Goal: Task Accomplishment & Management: Manage account settings

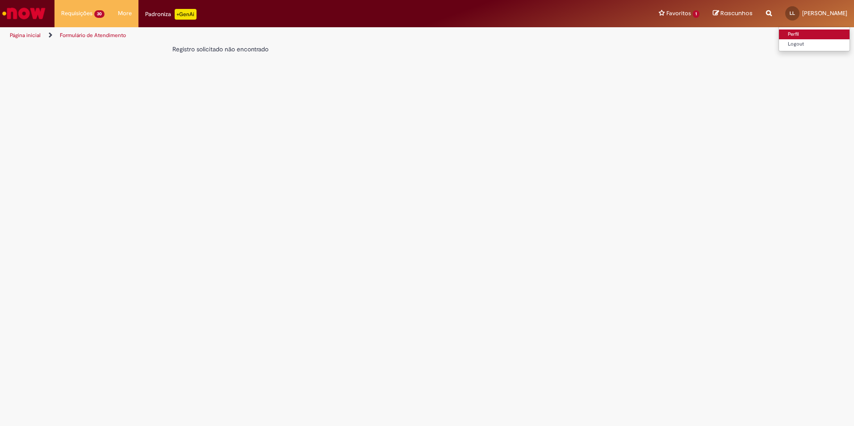
click at [820, 37] on link "Perfil" at bounding box center [814, 34] width 71 height 10
click at [810, 47] on link "Logout" at bounding box center [814, 44] width 71 height 10
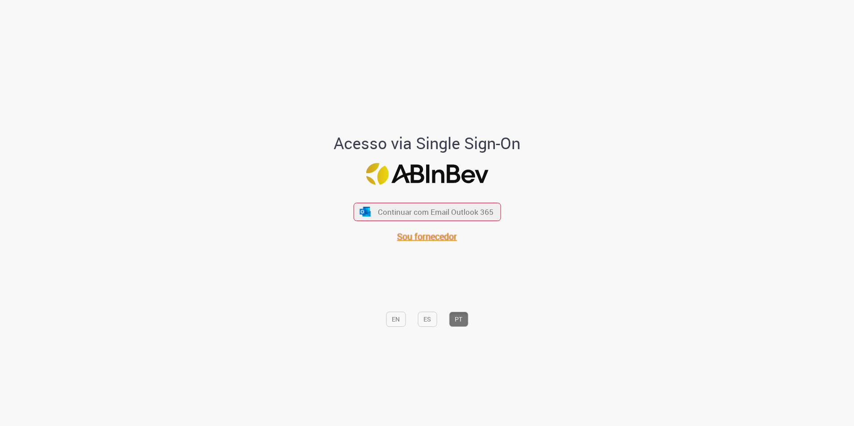
click at [431, 238] on span "Sou fornecedor" at bounding box center [427, 236] width 60 height 12
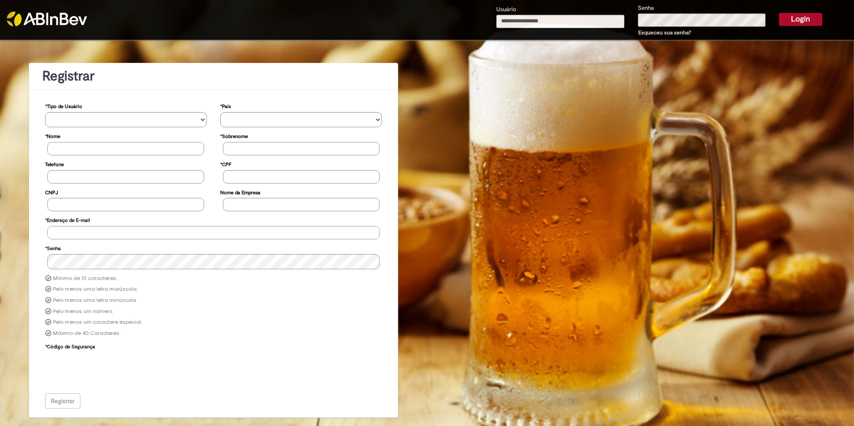
type input "**********"
click at [606, 26] on input "**********" at bounding box center [560, 21] width 128 height 13
type input "**********"
click at [789, 16] on button "Login" at bounding box center [800, 19] width 43 height 13
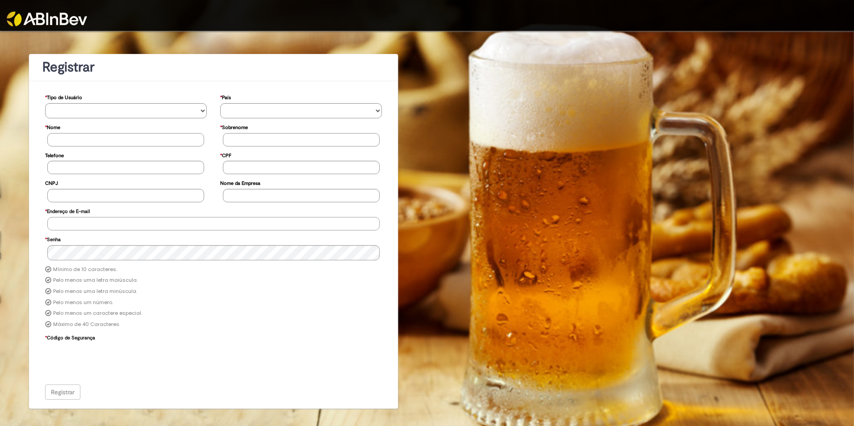
type input "**********"
click at [42, 24] on img at bounding box center [47, 19] width 80 height 15
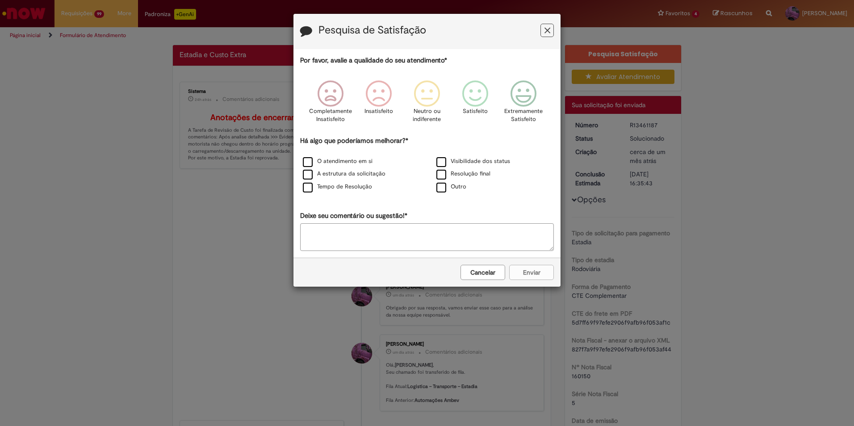
click at [485, 270] on button "Cancelar" at bounding box center [482, 272] width 45 height 15
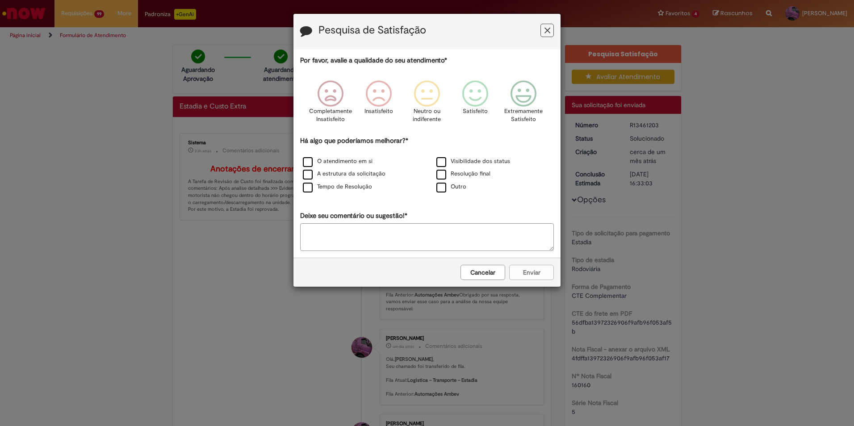
click at [468, 272] on button "Cancelar" at bounding box center [482, 272] width 45 height 15
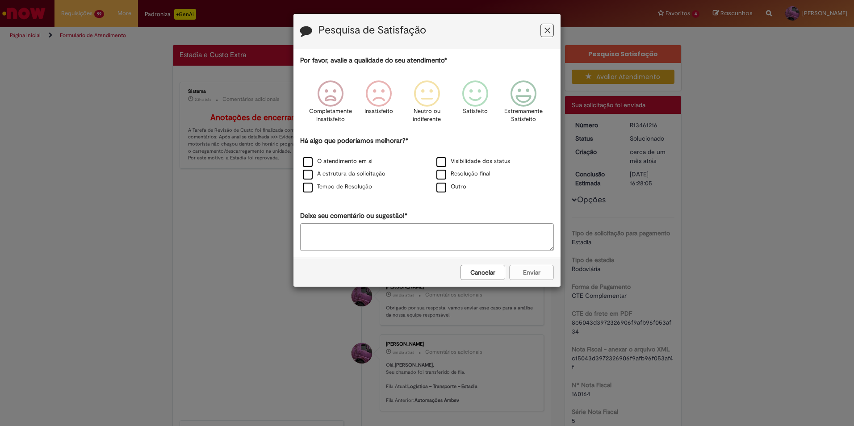
click button "Cancelar"
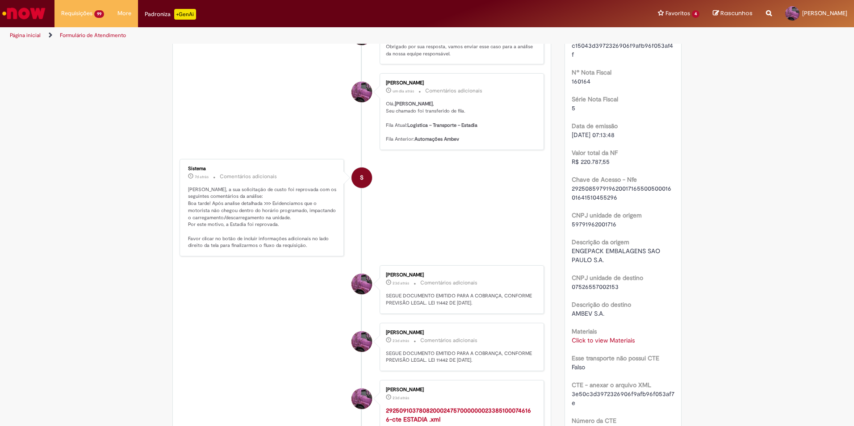
scroll to position [402, 0]
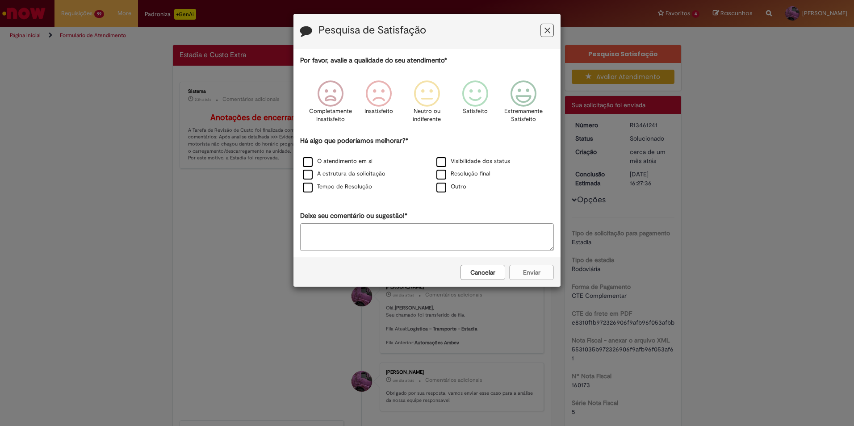
click at [492, 271] on button "Cancelar" at bounding box center [482, 272] width 45 height 15
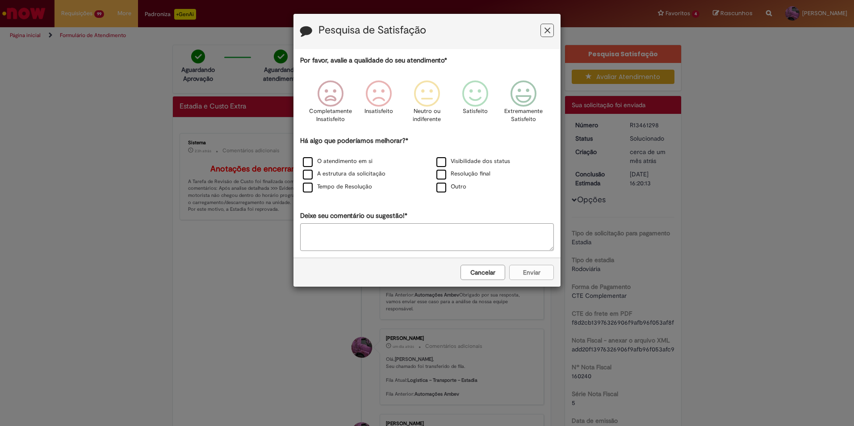
click at [442, 264] on div "Cancelar Enviar" at bounding box center [426, 272] width 267 height 29
click at [463, 270] on button "Cancelar" at bounding box center [482, 272] width 45 height 15
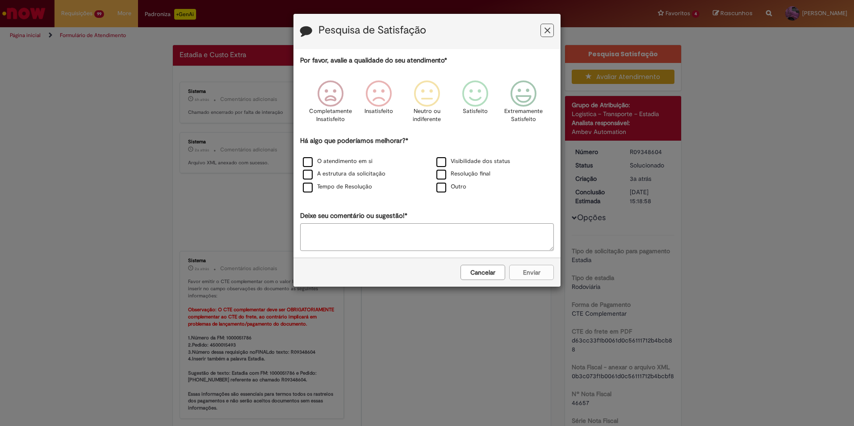
click at [476, 275] on button "Cancelar" at bounding box center [482, 272] width 45 height 15
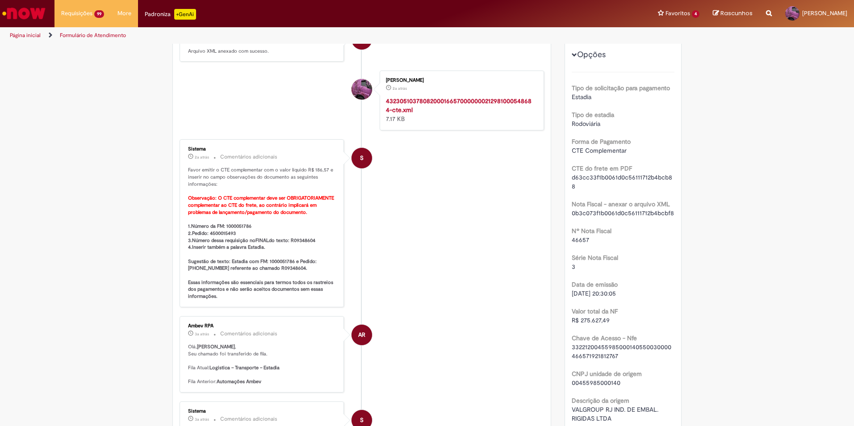
scroll to position [179, 0]
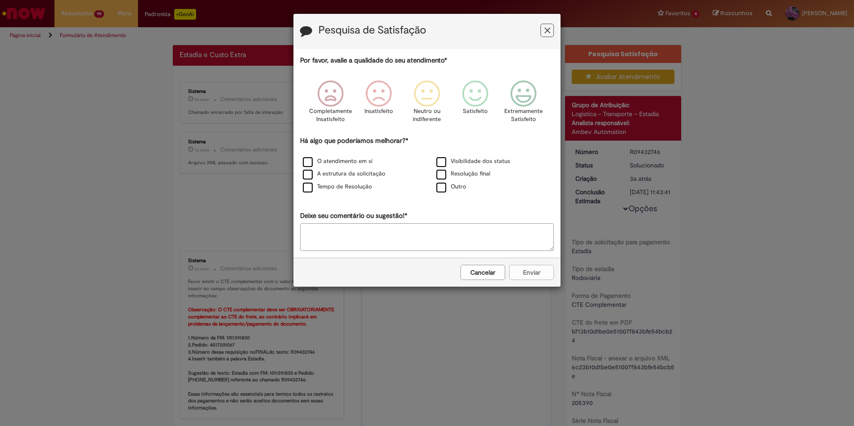
click at [492, 277] on button "Cancelar" at bounding box center [482, 272] width 45 height 15
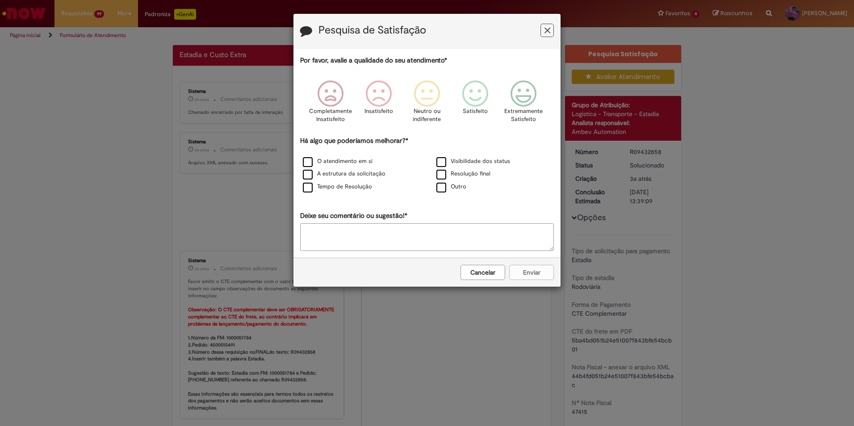
click at [494, 271] on button "Cancelar" at bounding box center [482, 272] width 45 height 15
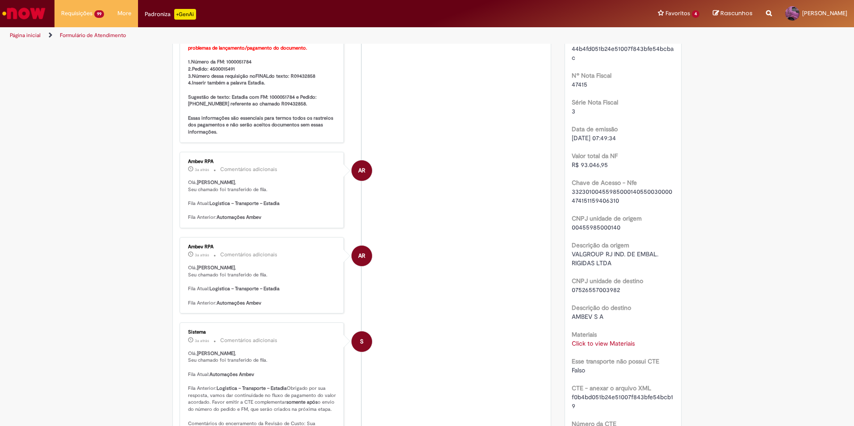
scroll to position [313, 0]
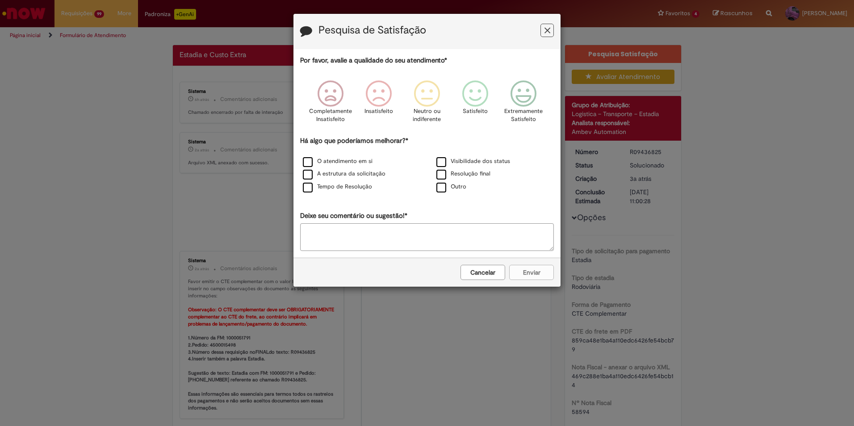
click at [484, 272] on button "Cancelar" at bounding box center [482, 272] width 45 height 15
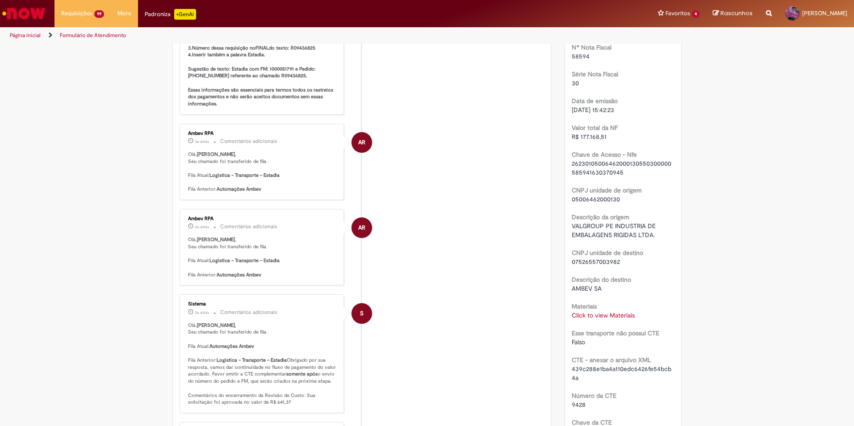
scroll to position [357, 0]
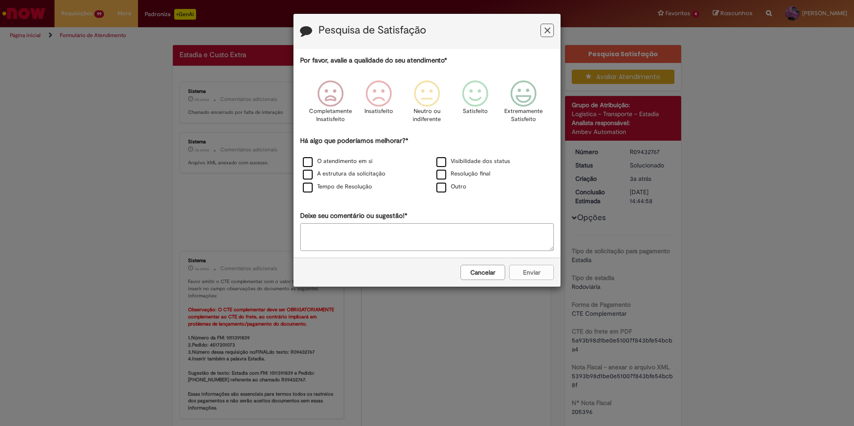
click at [491, 276] on button "Cancelar" at bounding box center [482, 272] width 45 height 15
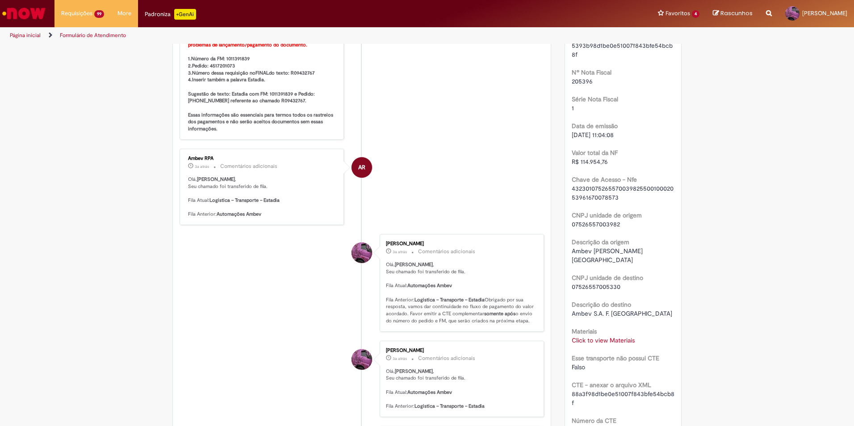
scroll to position [402, 0]
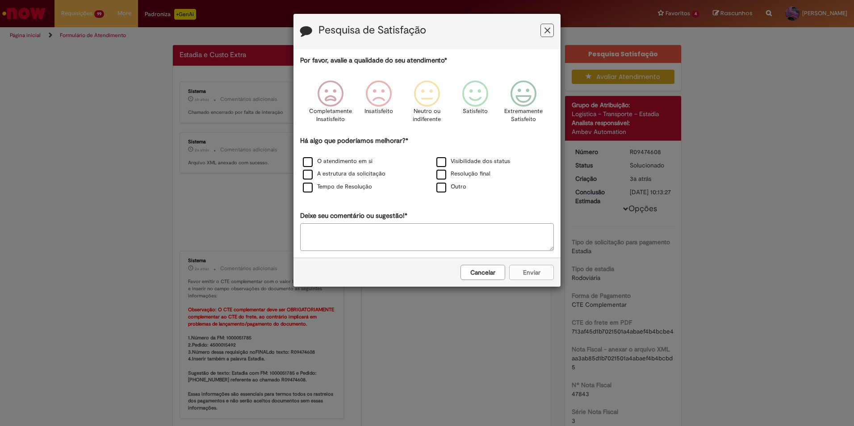
click at [479, 276] on button "Cancelar" at bounding box center [482, 272] width 45 height 15
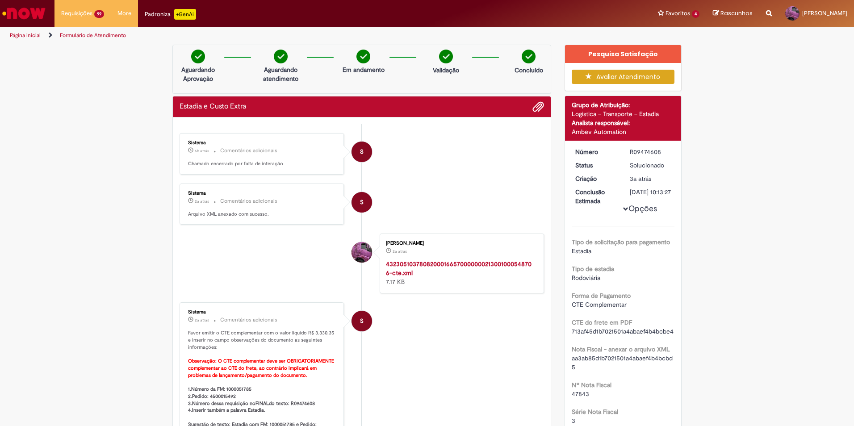
click at [476, 262] on strong "43230510378082000166570000000213001000548706-cte.xml" at bounding box center [459, 268] width 146 height 17
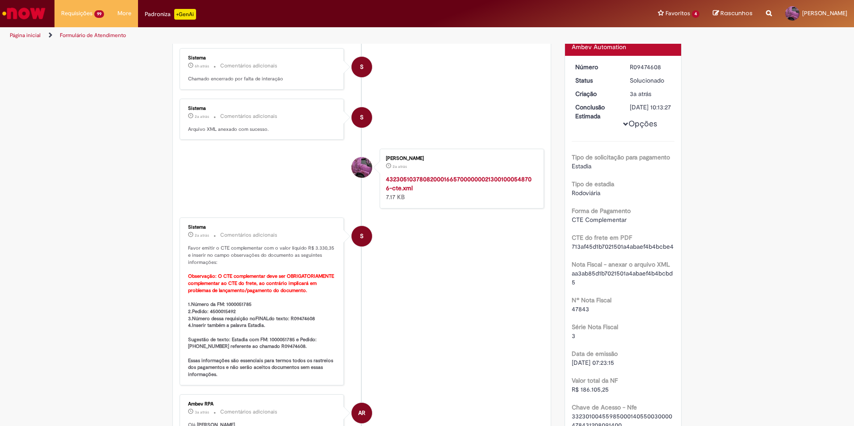
scroll to position [223, 0]
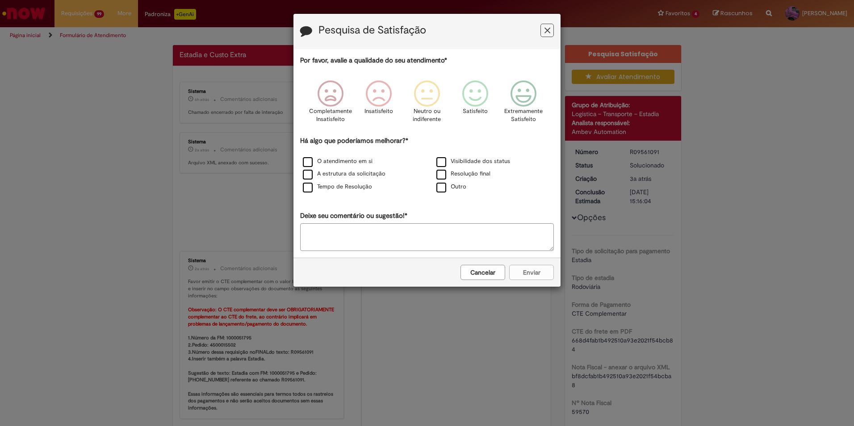
click at [487, 275] on button "Cancelar" at bounding box center [482, 272] width 45 height 15
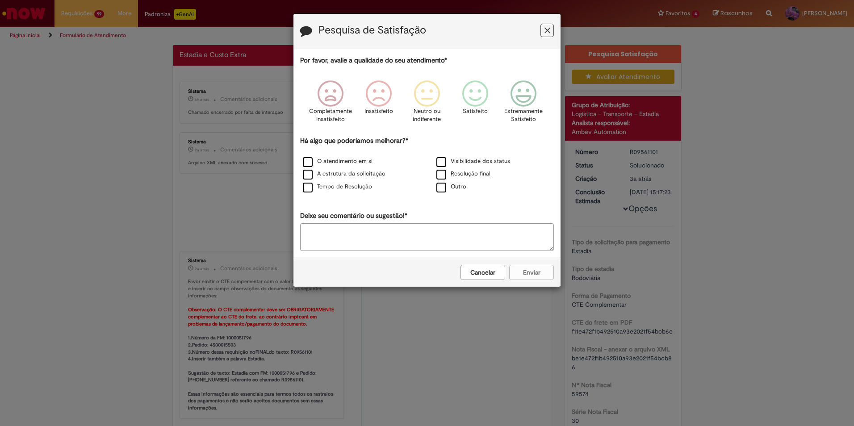
click at [487, 269] on button "Cancelar" at bounding box center [482, 272] width 45 height 15
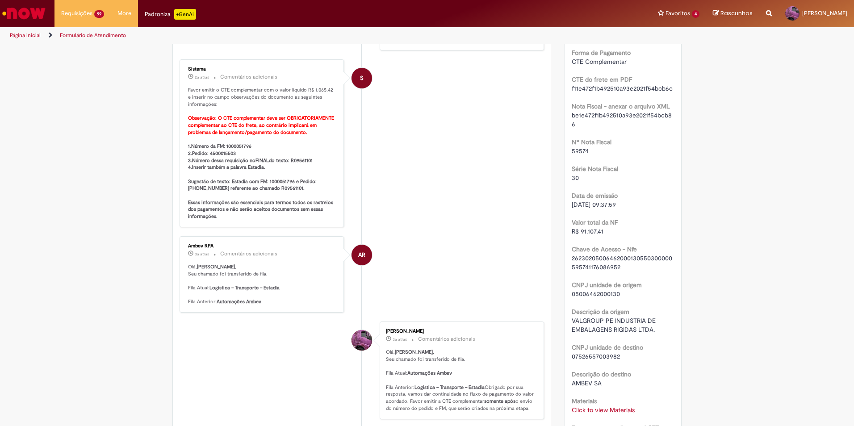
scroll to position [313, 0]
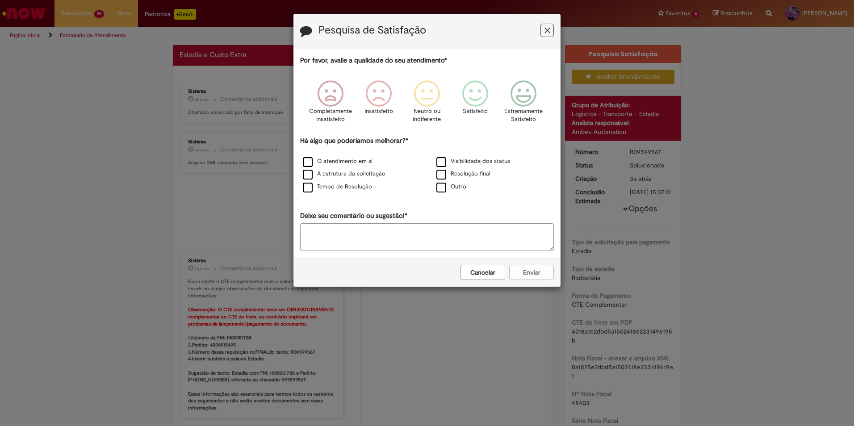
click at [481, 260] on div "Cancelar Enviar" at bounding box center [426, 272] width 267 height 29
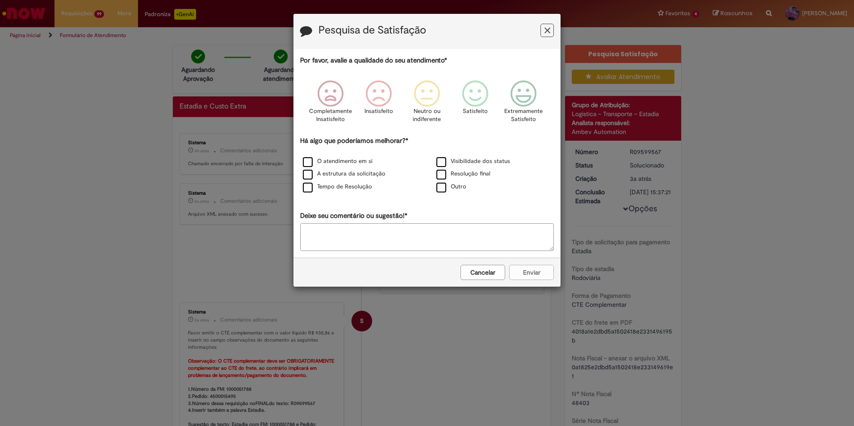
click at [477, 272] on button "Cancelar" at bounding box center [482, 272] width 45 height 15
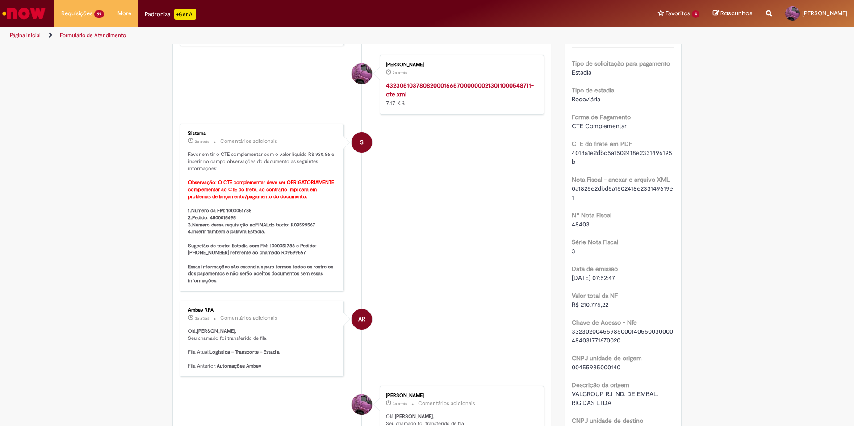
scroll to position [313, 0]
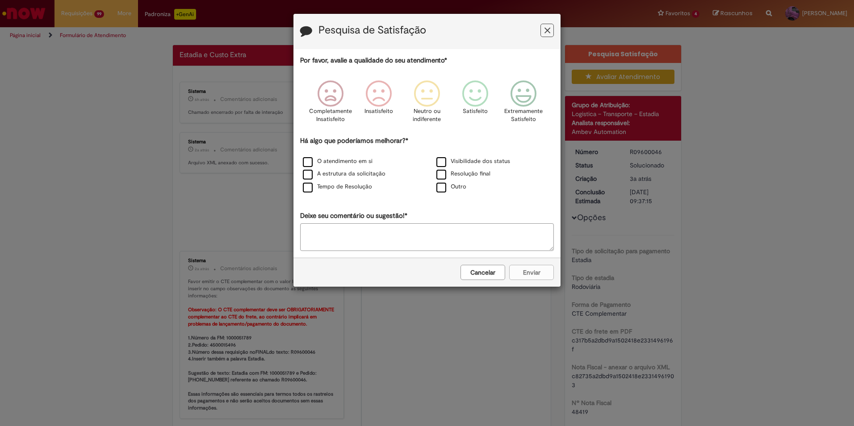
click at [478, 270] on button "Cancelar" at bounding box center [482, 272] width 45 height 15
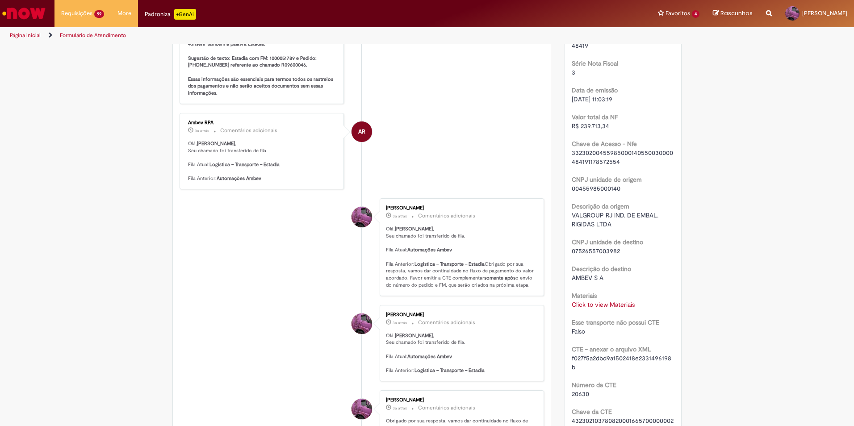
scroll to position [357, 0]
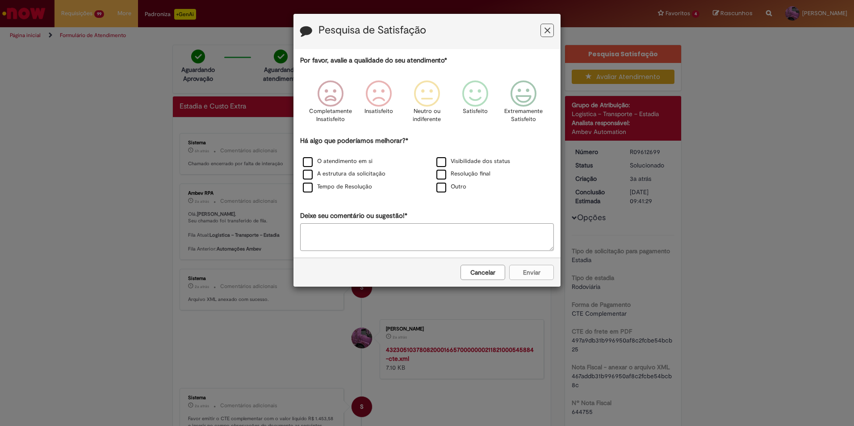
click at [501, 274] on button "Cancelar" at bounding box center [482, 272] width 45 height 15
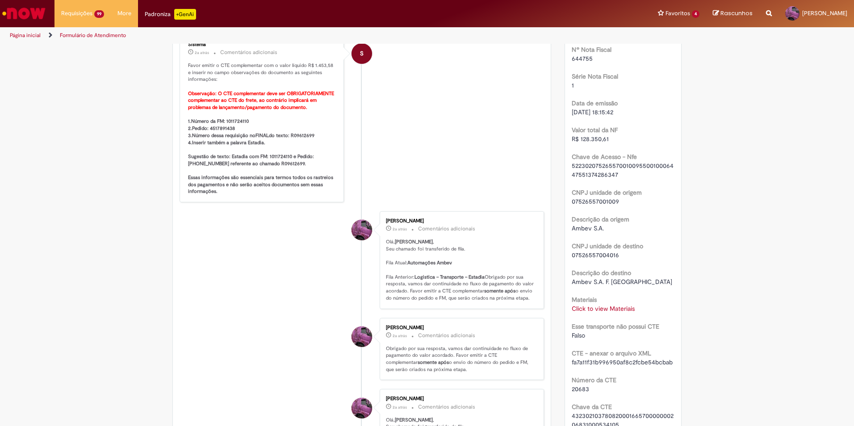
scroll to position [357, 0]
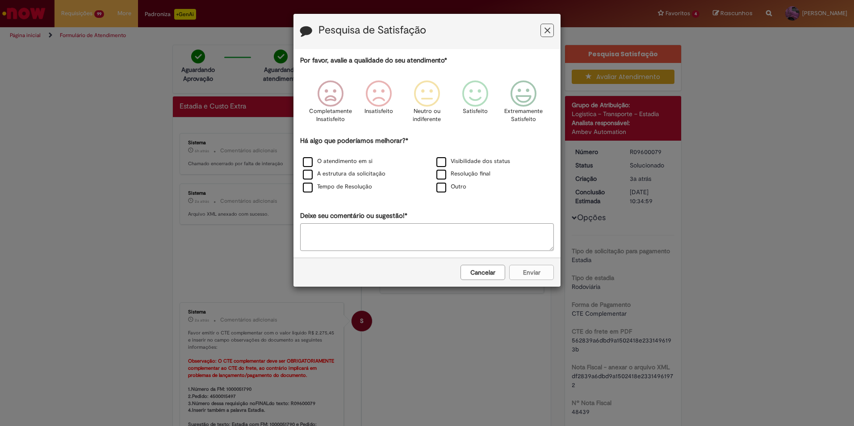
click at [502, 268] on button "Cancelar" at bounding box center [482, 272] width 45 height 15
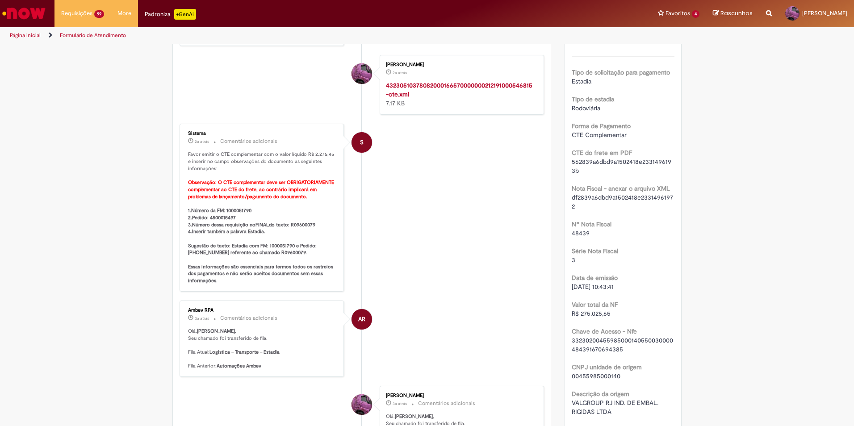
scroll to position [268, 0]
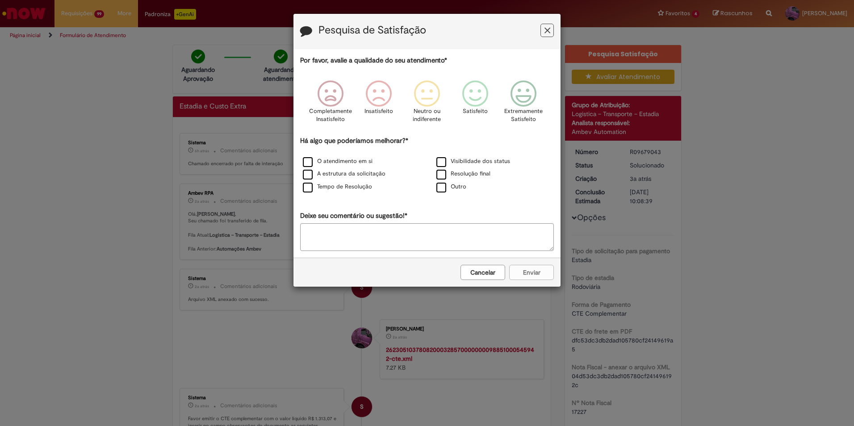
click at [484, 277] on button "Cancelar" at bounding box center [482, 272] width 45 height 15
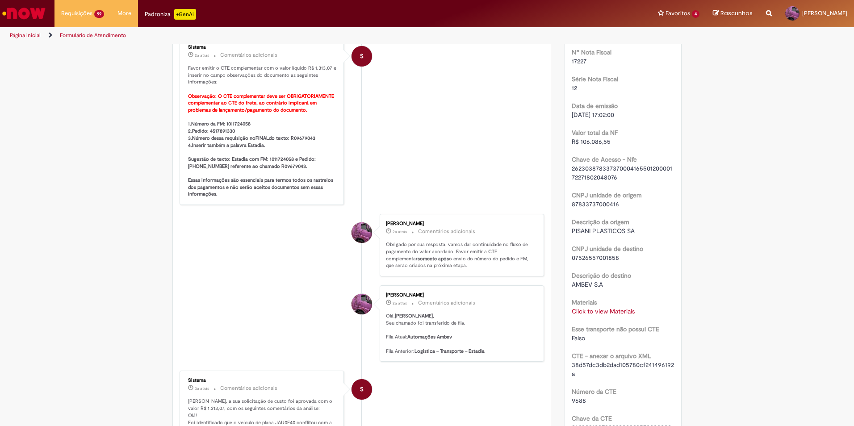
scroll to position [357, 0]
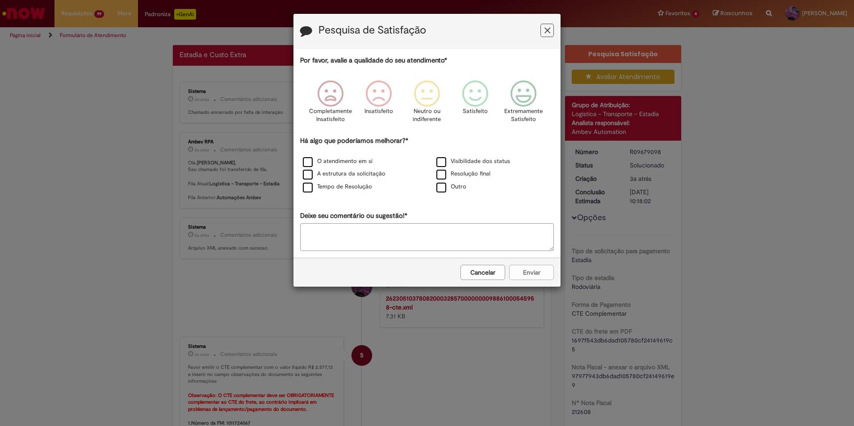
click at [481, 276] on button "Cancelar" at bounding box center [482, 272] width 45 height 15
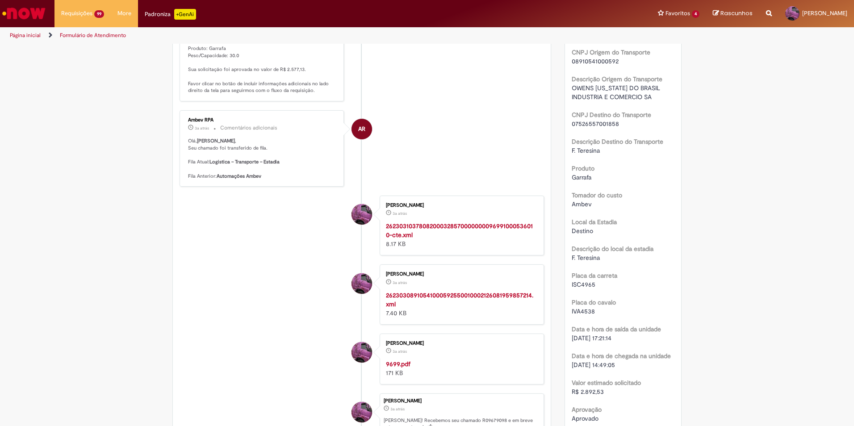
scroll to position [938, 0]
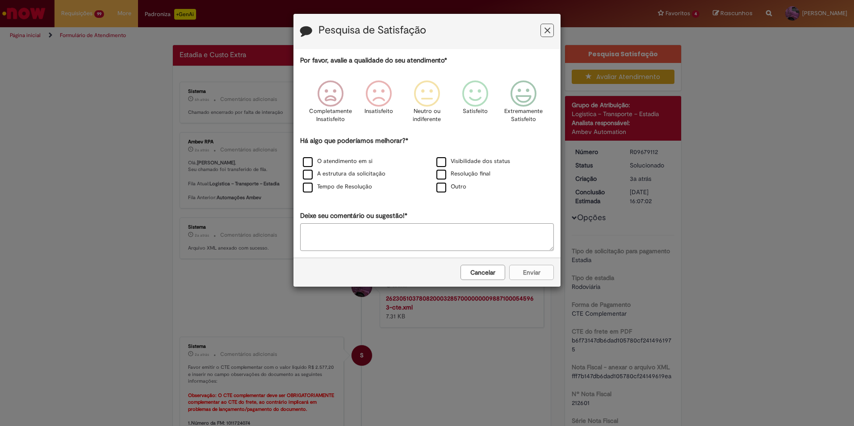
click at [494, 267] on button "Cancelar" at bounding box center [482, 272] width 45 height 15
click at [494, 274] on button "Cancelar" at bounding box center [482, 272] width 45 height 15
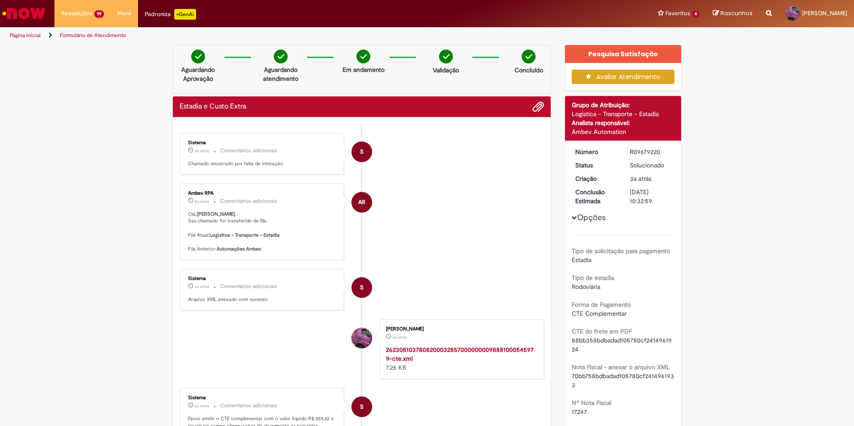
scroll to position [185, 0]
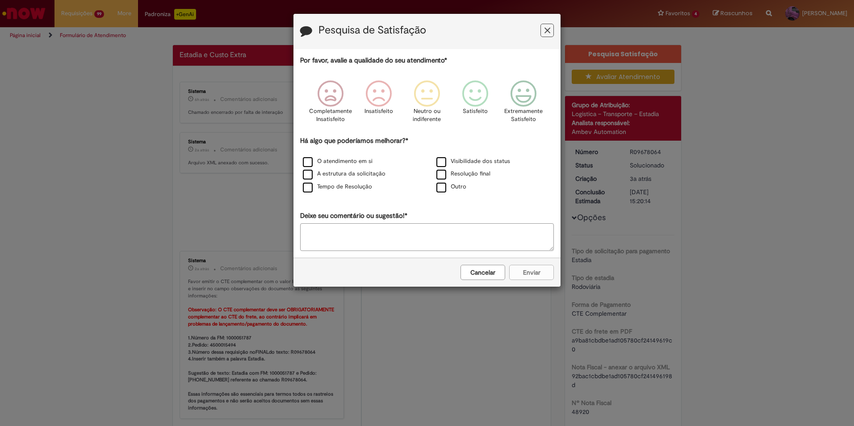
click at [502, 278] on button "Cancelar" at bounding box center [482, 272] width 45 height 15
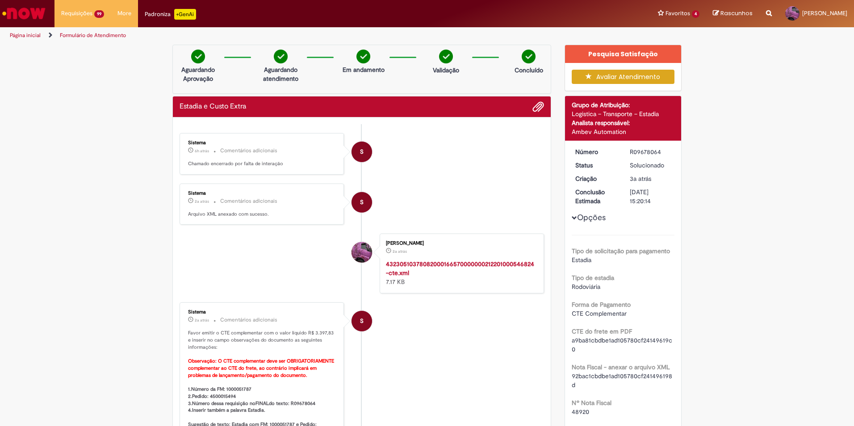
scroll to position [134, 0]
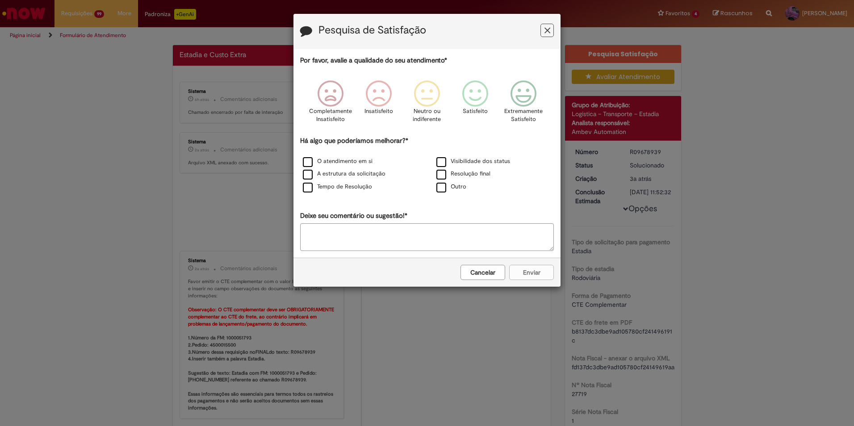
click at [498, 277] on button "Cancelar" at bounding box center [482, 272] width 45 height 15
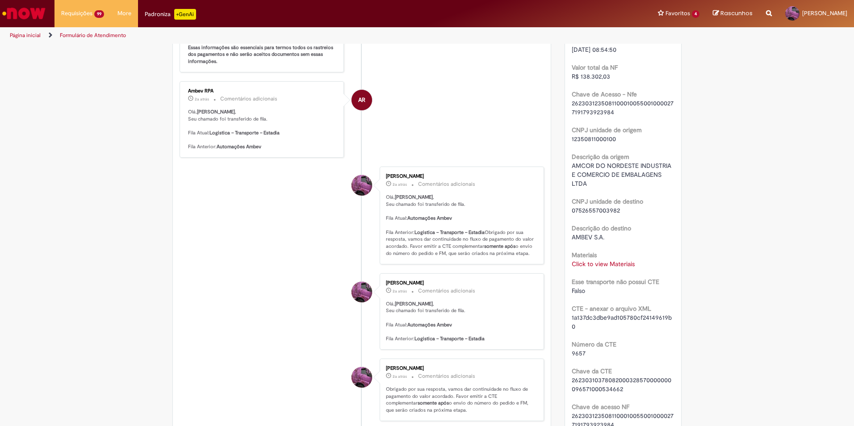
scroll to position [402, 0]
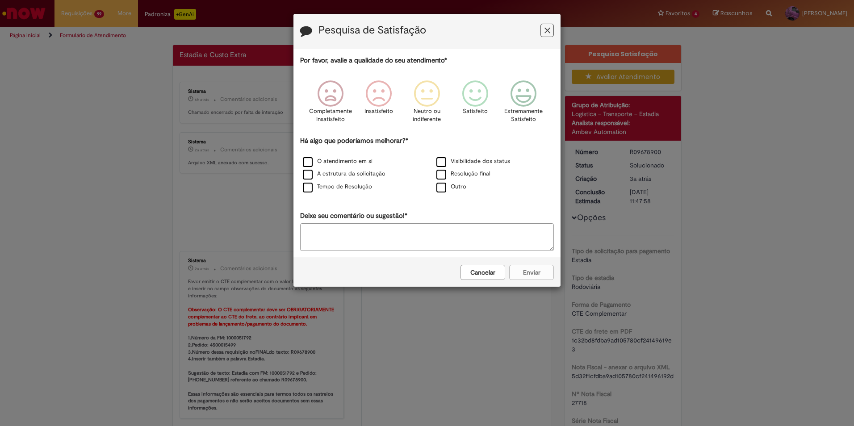
click at [487, 274] on button "Cancelar" at bounding box center [482, 272] width 45 height 15
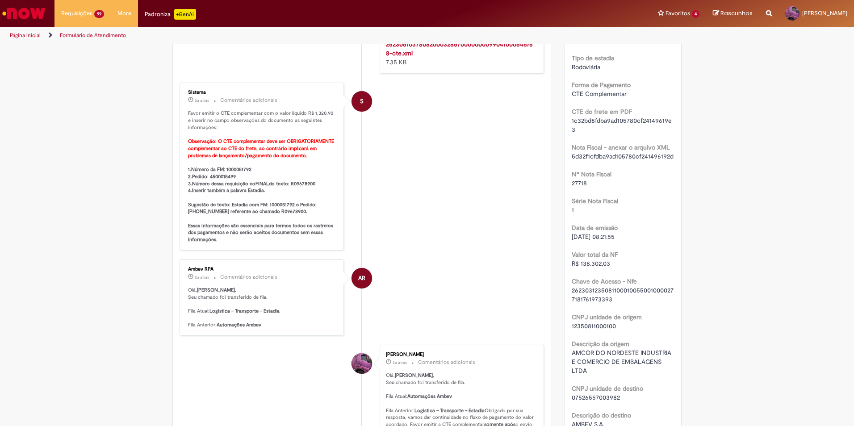
scroll to position [313, 0]
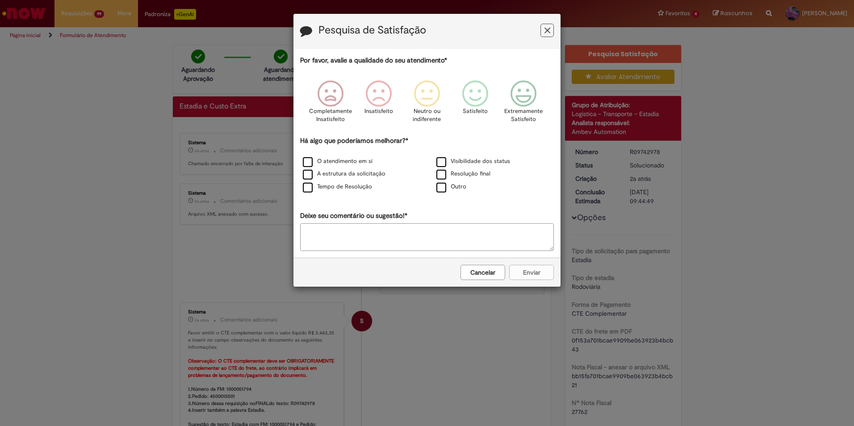
click at [493, 267] on button "Cancelar" at bounding box center [482, 272] width 45 height 15
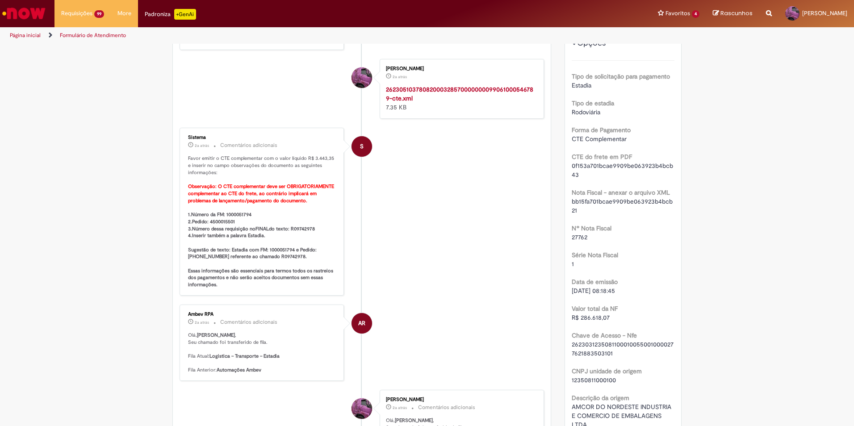
scroll to position [179, 0]
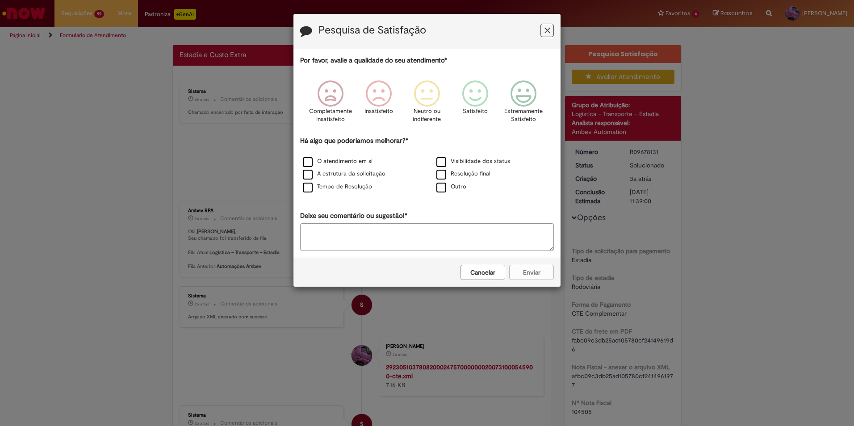
click at [490, 272] on button "Cancelar" at bounding box center [482, 272] width 45 height 15
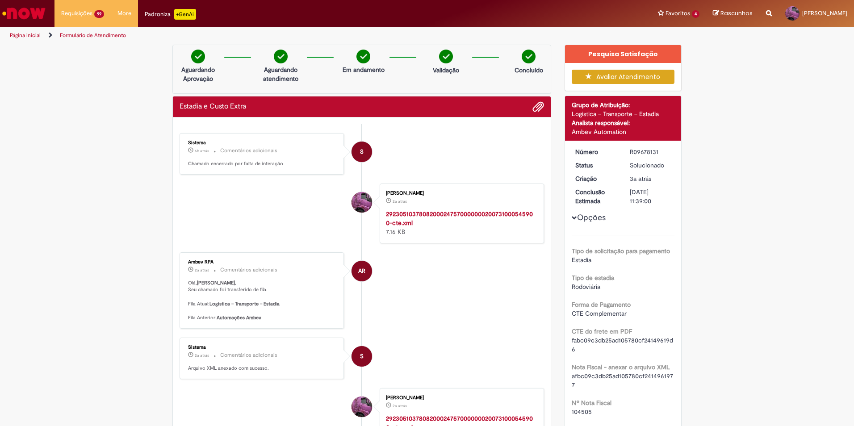
scroll to position [223, 0]
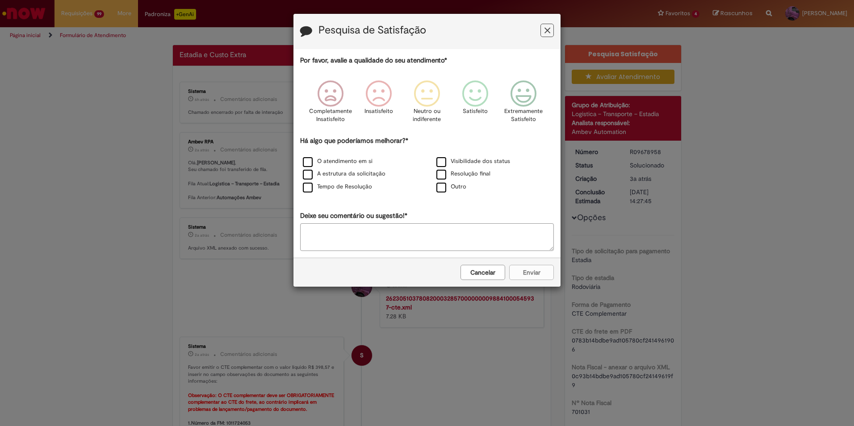
click at [492, 270] on button "Cancelar" at bounding box center [482, 272] width 45 height 15
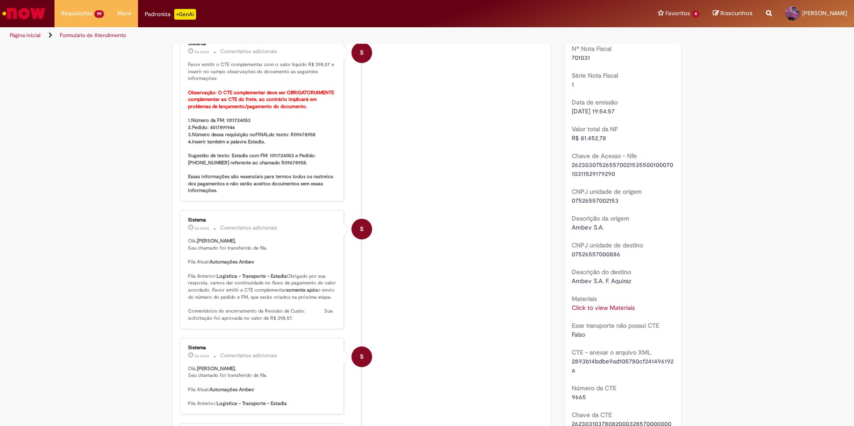
scroll to position [357, 0]
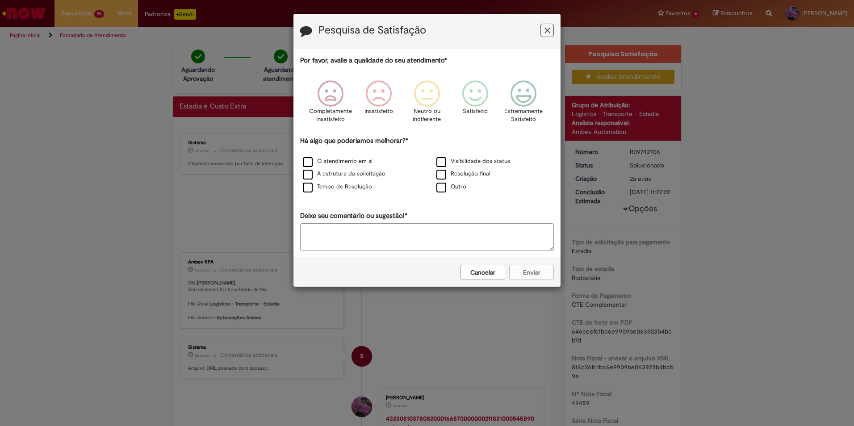
click at [489, 274] on button "Cancelar" at bounding box center [482, 272] width 45 height 15
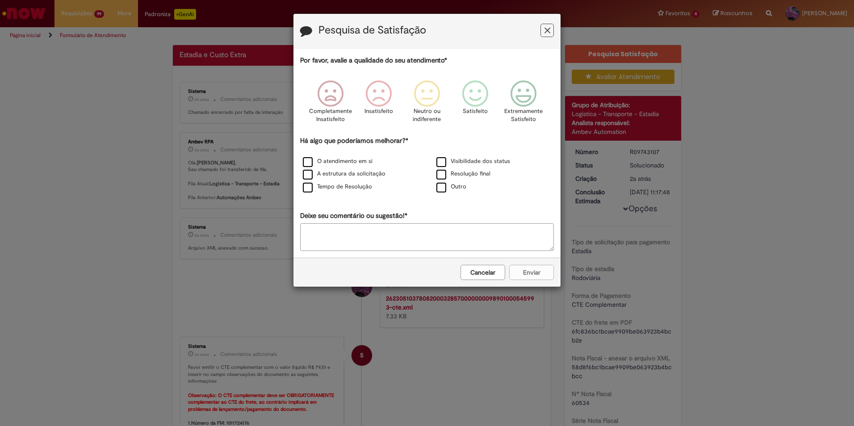
click at [482, 276] on button "Cancelar" at bounding box center [482, 272] width 45 height 15
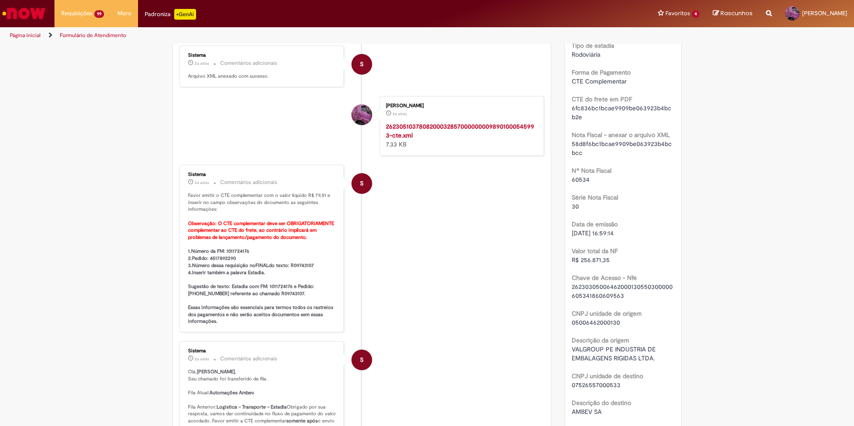
scroll to position [179, 0]
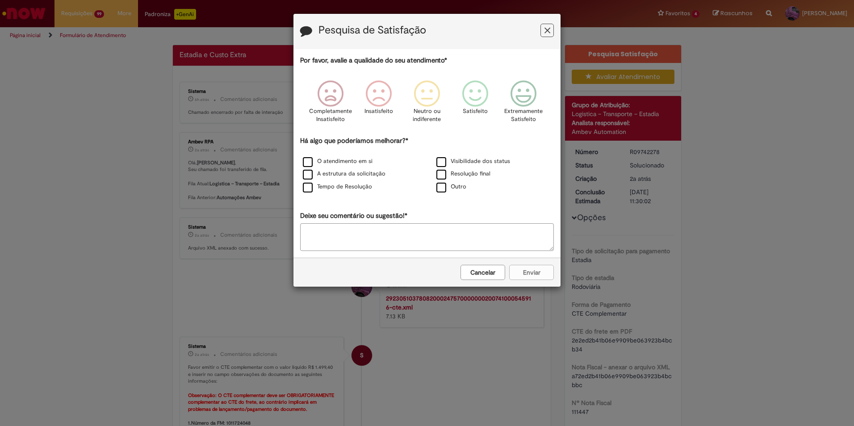
click at [480, 266] on button "Cancelar" at bounding box center [482, 272] width 45 height 15
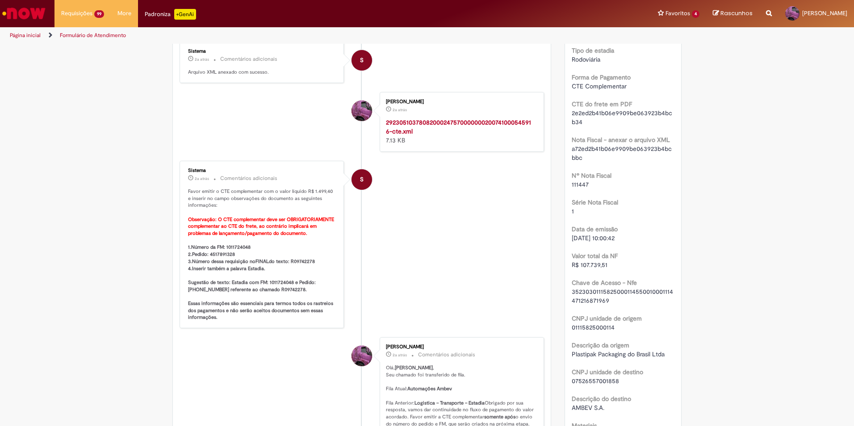
scroll to position [313, 0]
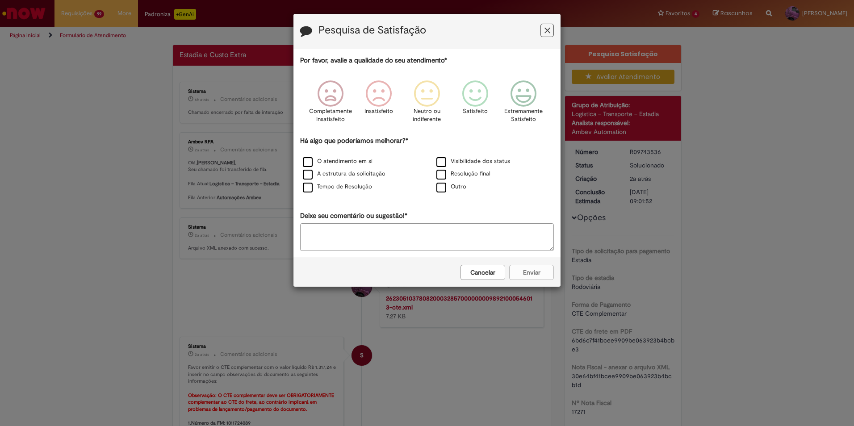
click at [481, 273] on button "Cancelar" at bounding box center [482, 272] width 45 height 15
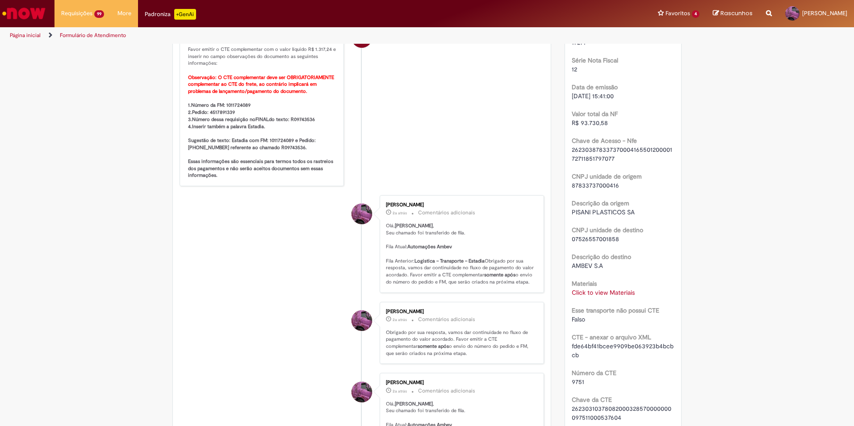
scroll to position [402, 0]
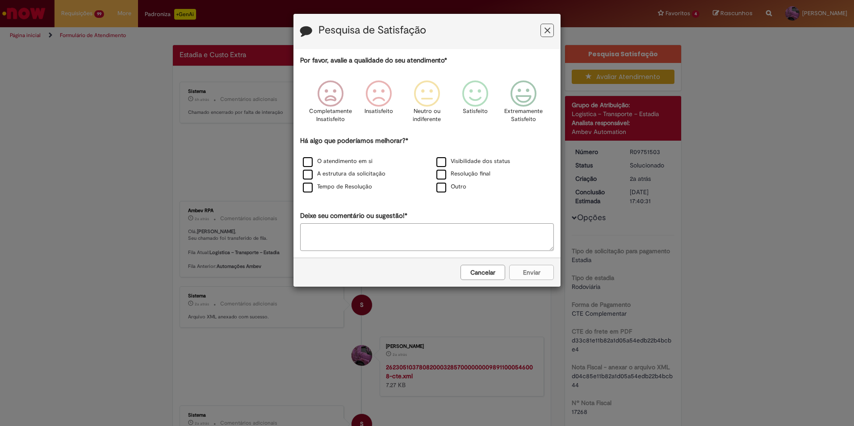
click at [493, 273] on button "Cancelar" at bounding box center [482, 272] width 45 height 15
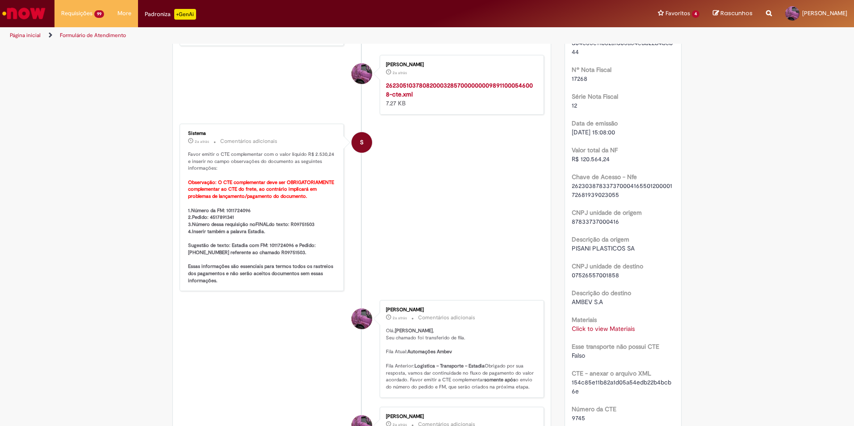
scroll to position [313, 0]
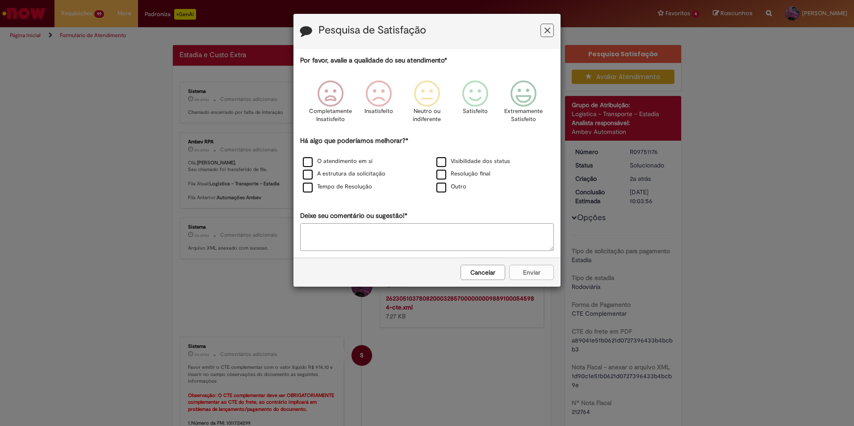
click at [482, 267] on button "Cancelar" at bounding box center [482, 272] width 45 height 15
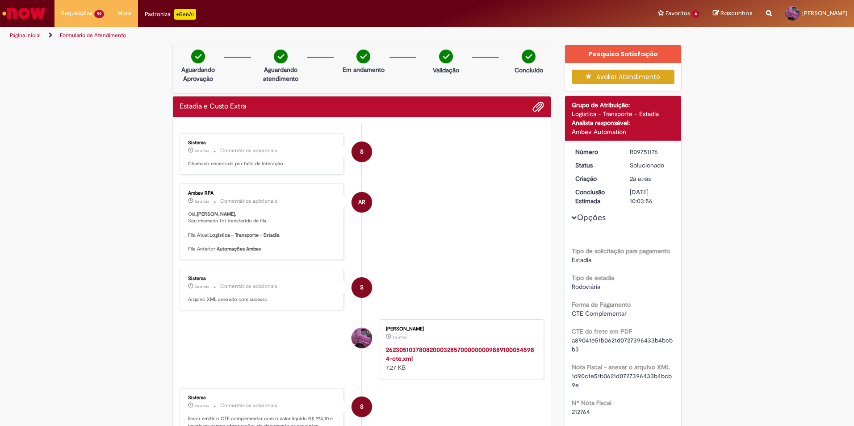
scroll to position [223, 0]
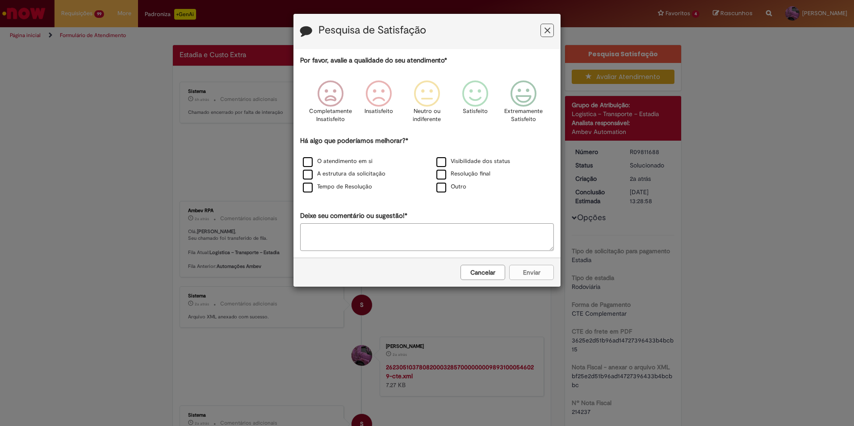
click at [497, 277] on button "Cancelar" at bounding box center [482, 272] width 45 height 15
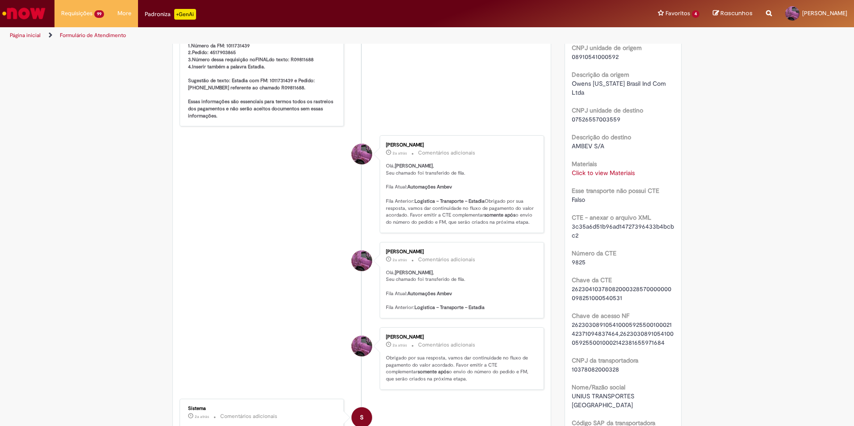
scroll to position [409, 0]
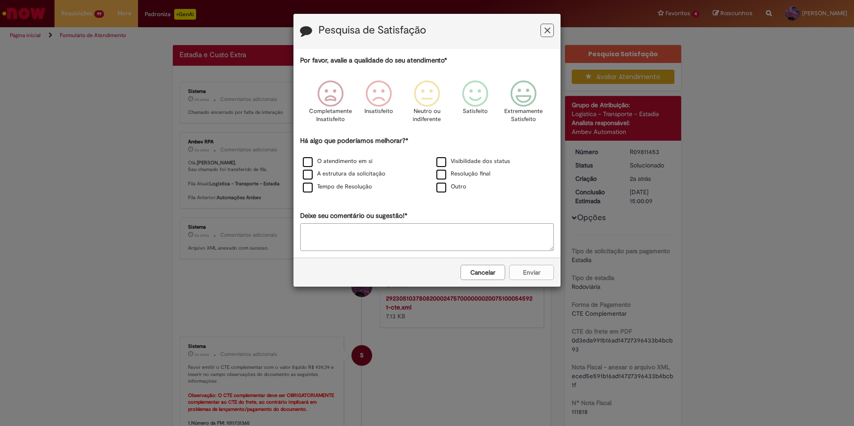
click at [491, 272] on button "Cancelar" at bounding box center [482, 272] width 45 height 15
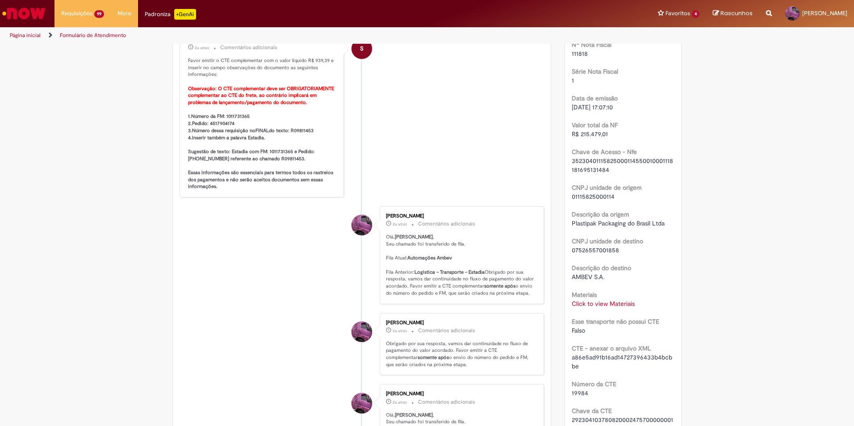
scroll to position [357, 0]
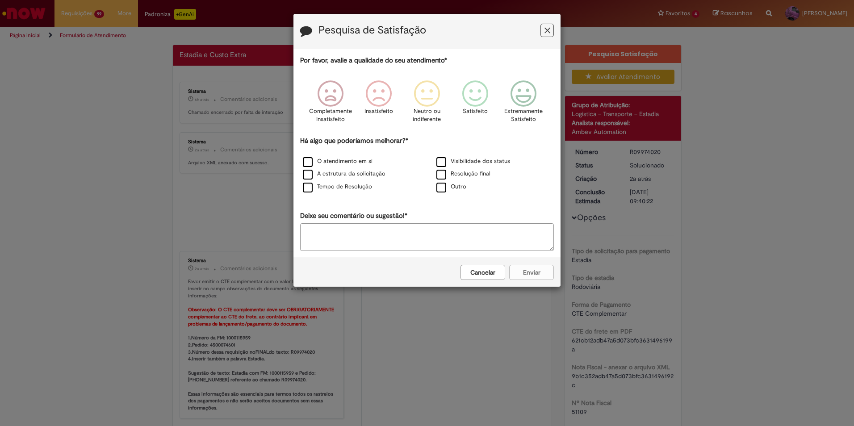
click at [477, 272] on button "Cancelar" at bounding box center [482, 272] width 45 height 15
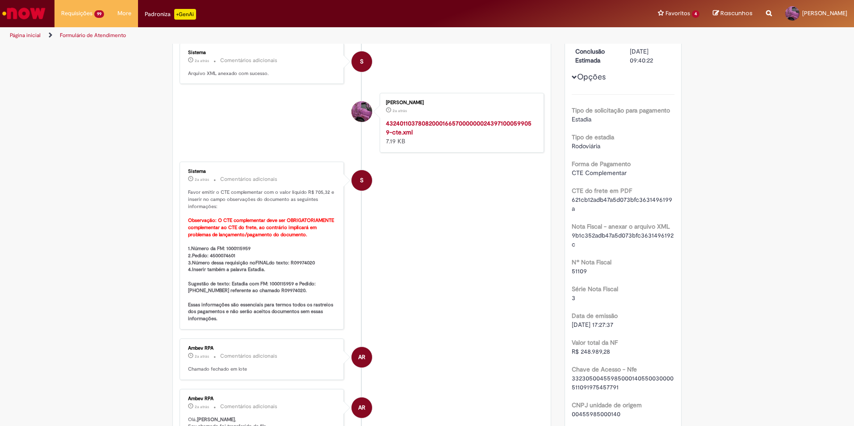
scroll to position [230, 0]
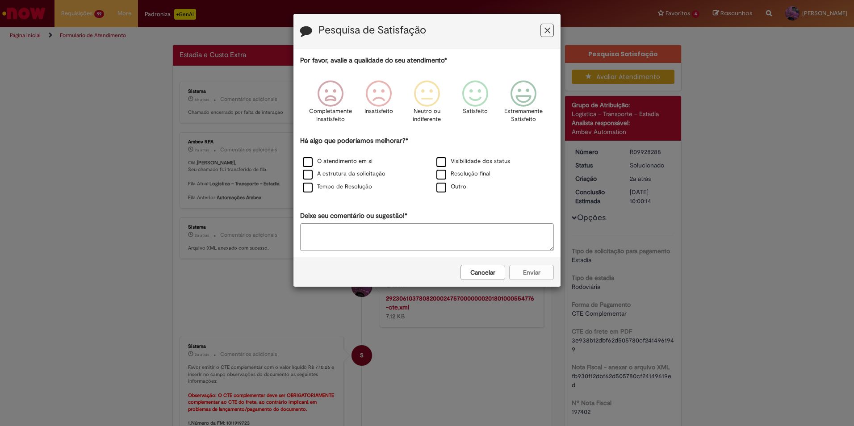
click at [494, 266] on button "Cancelar" at bounding box center [482, 272] width 45 height 15
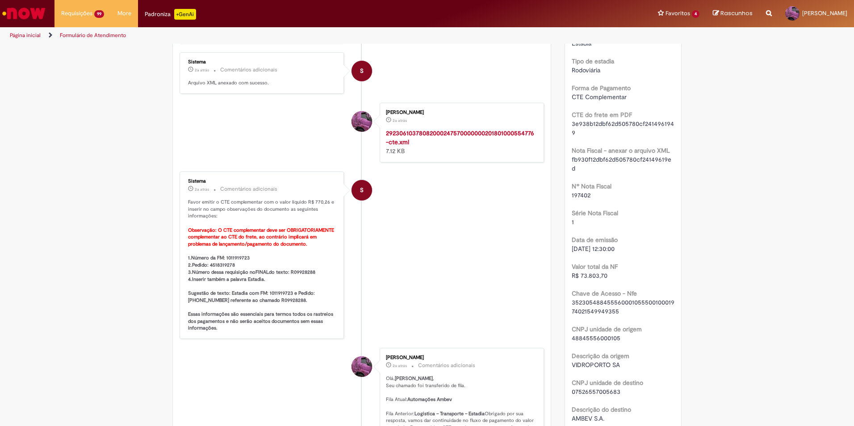
scroll to position [223, 0]
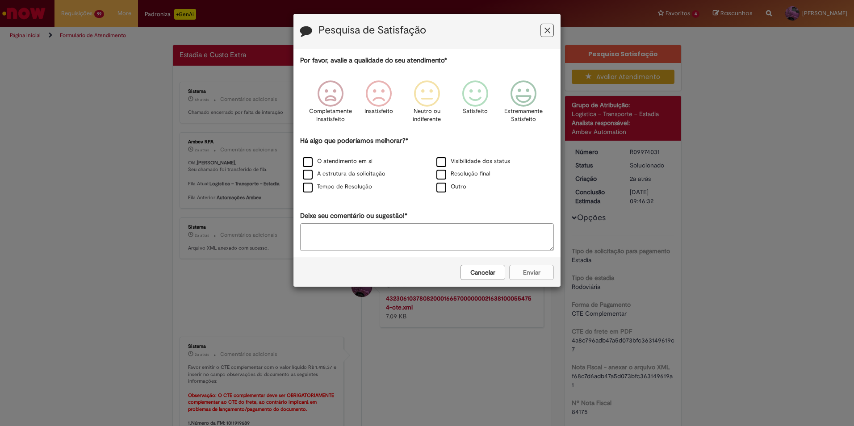
click at [486, 269] on button "Cancelar" at bounding box center [482, 272] width 45 height 15
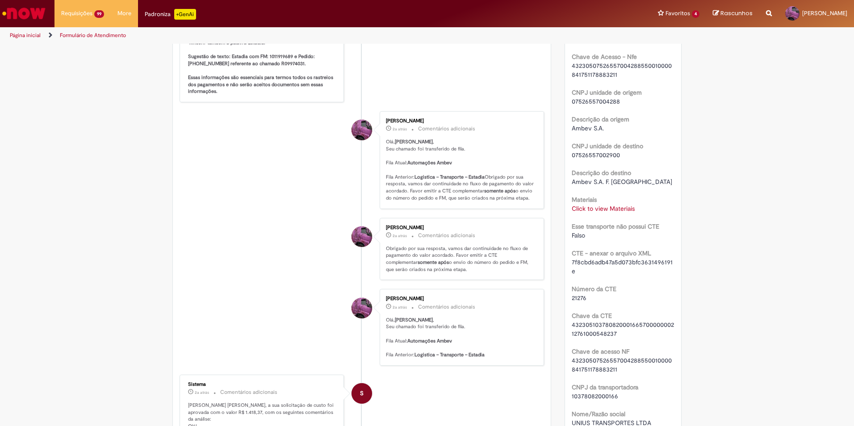
scroll to position [409, 0]
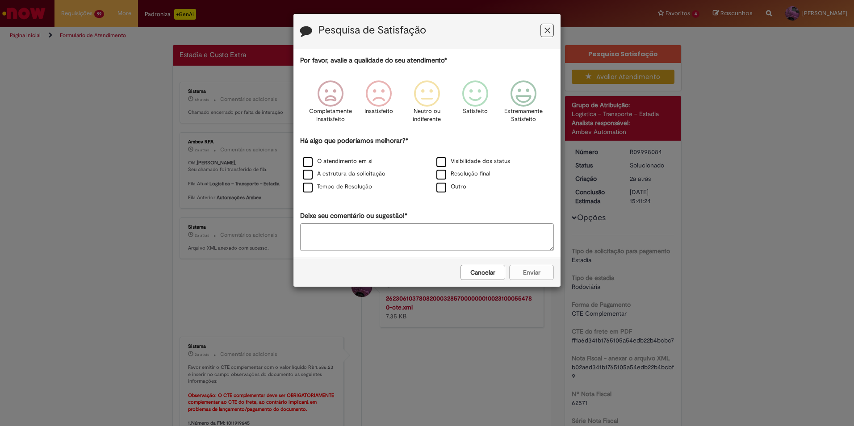
click at [485, 271] on button "Cancelar" at bounding box center [482, 272] width 45 height 15
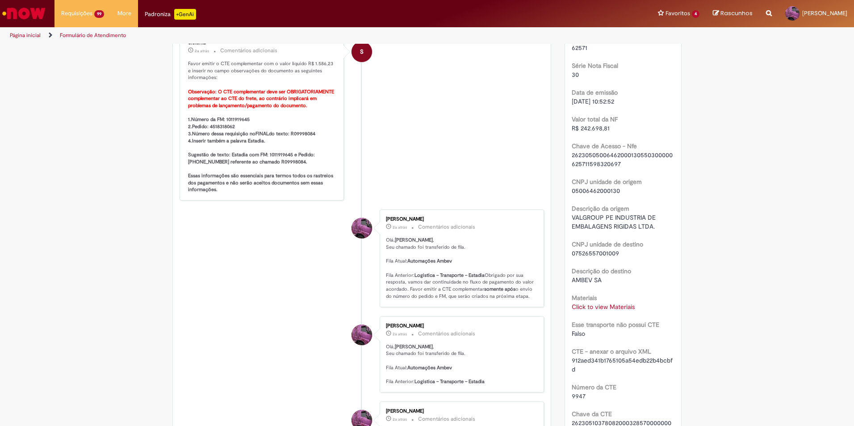
scroll to position [402, 0]
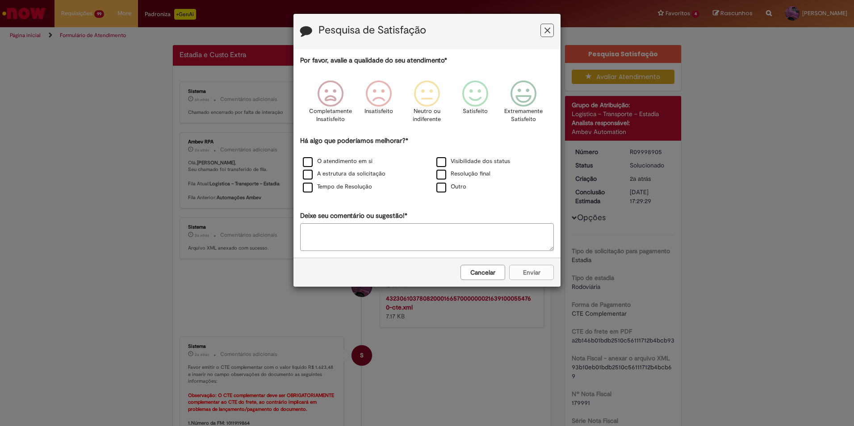
click at [501, 272] on button "Cancelar" at bounding box center [482, 272] width 45 height 15
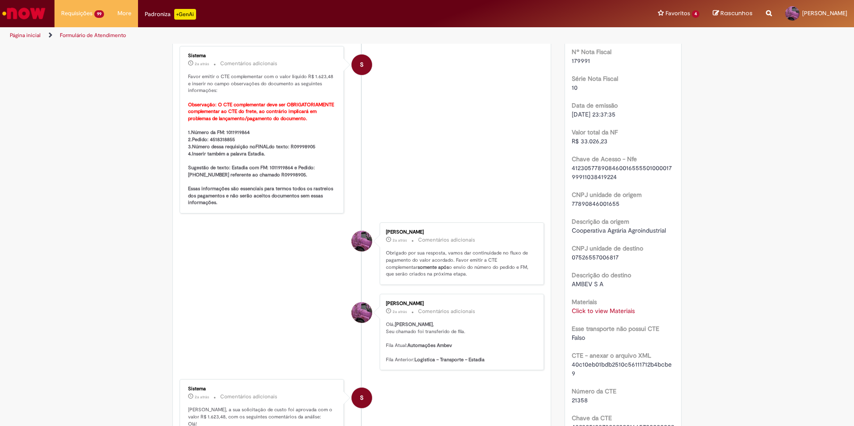
scroll to position [357, 0]
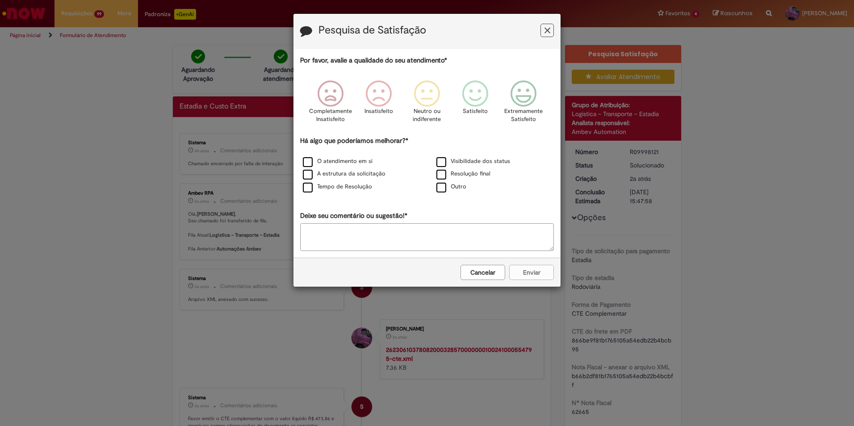
click at [542, 30] on button "Feedback" at bounding box center [546, 30] width 13 height 13
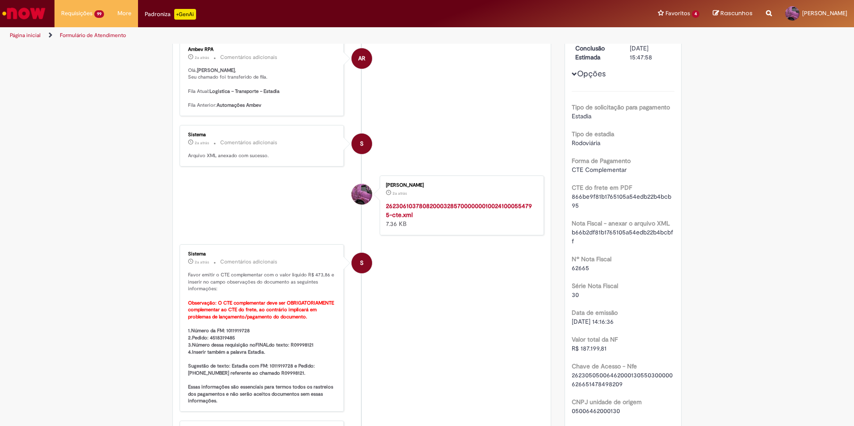
scroll to position [268, 0]
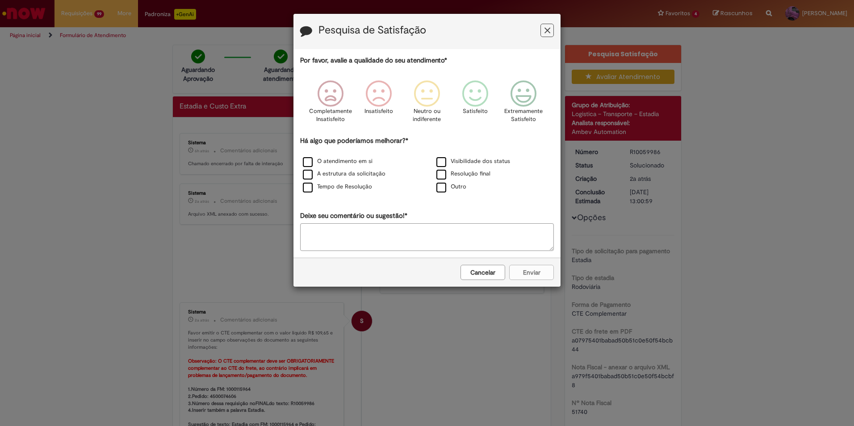
click at [498, 277] on button "Cancelar" at bounding box center [482, 272] width 45 height 15
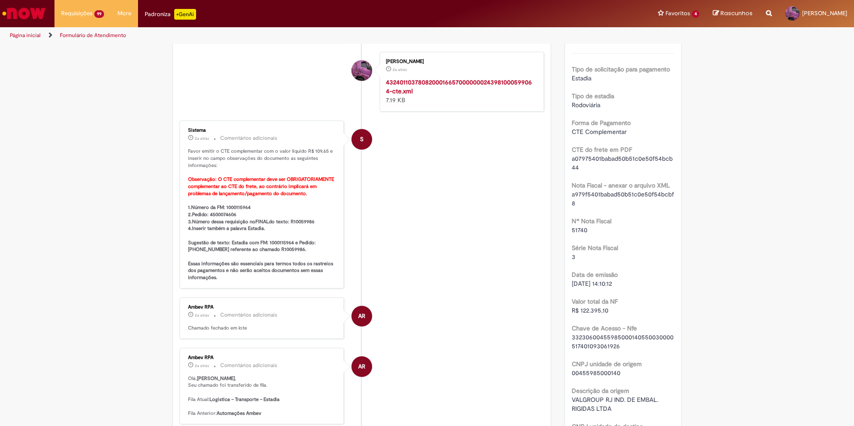
scroll to position [313, 0]
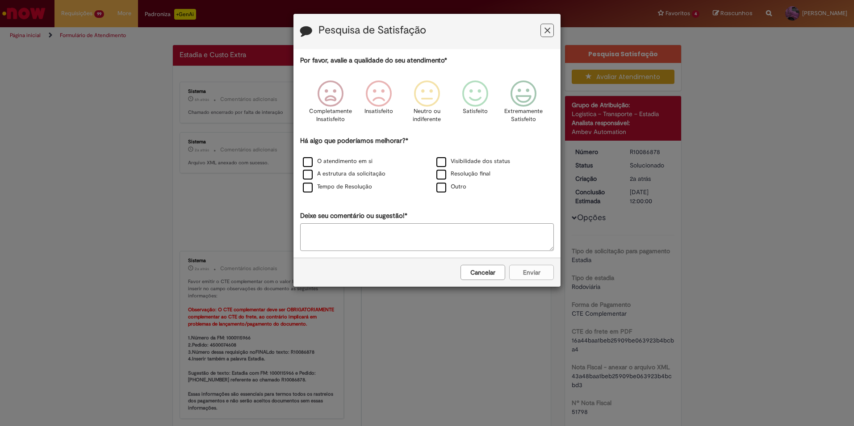
click at [490, 268] on button "Cancelar" at bounding box center [482, 272] width 45 height 15
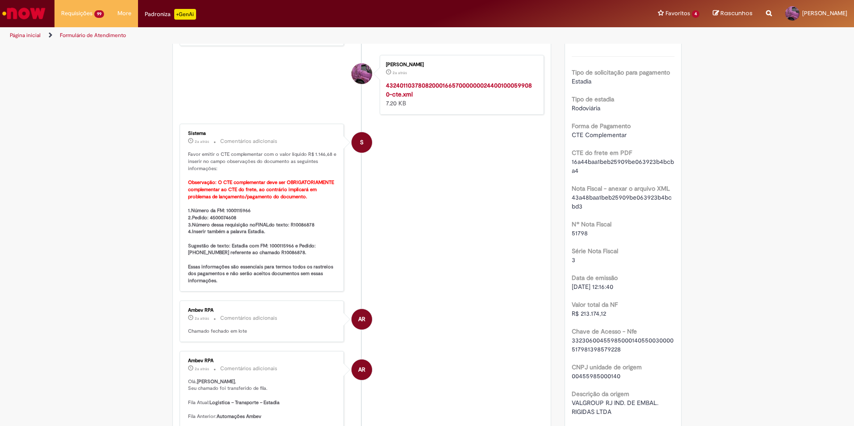
scroll to position [357, 0]
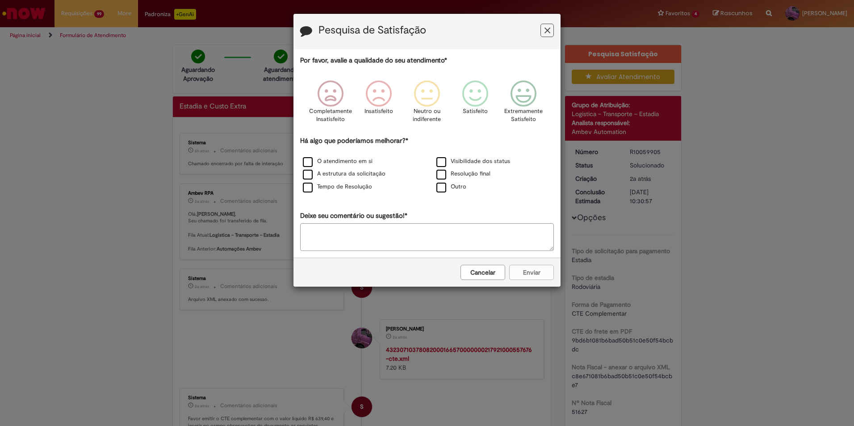
click at [480, 276] on button "Cancelar" at bounding box center [482, 272] width 45 height 15
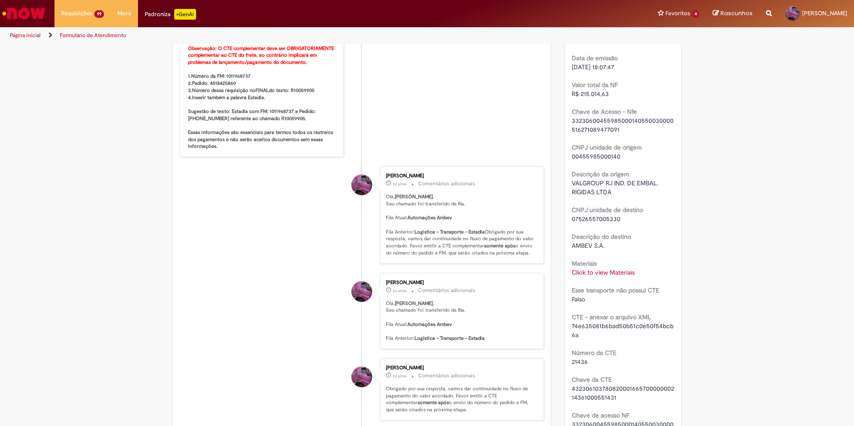
scroll to position [313, 0]
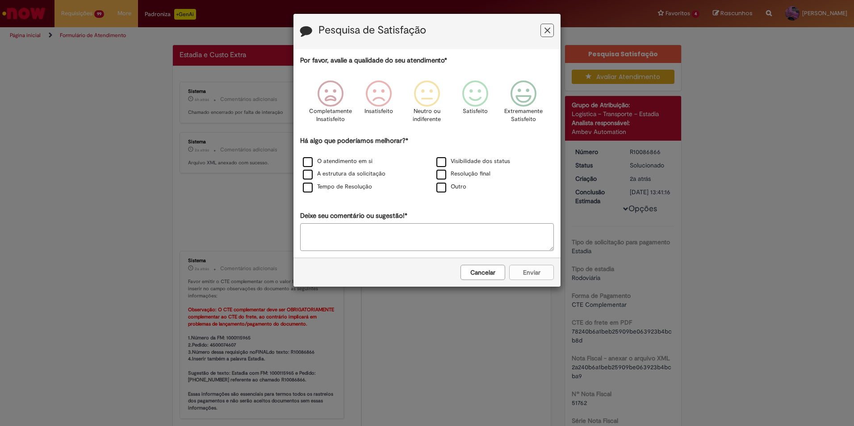
click at [500, 272] on button "Cancelar" at bounding box center [482, 272] width 45 height 15
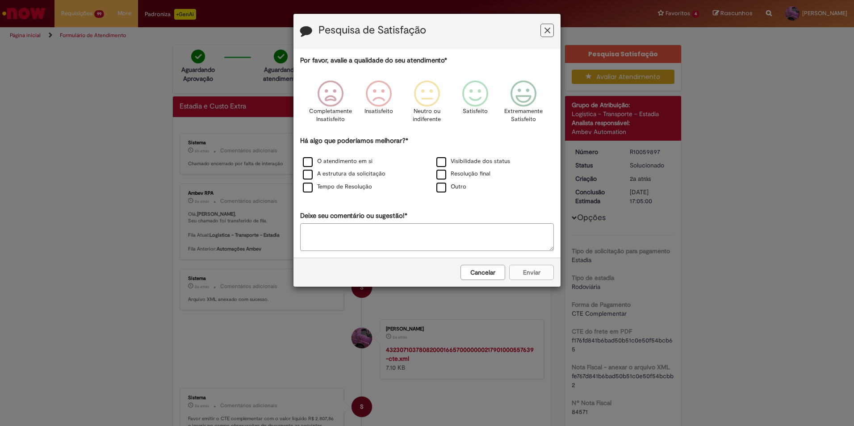
click at [487, 272] on button "Cancelar" at bounding box center [482, 272] width 45 height 15
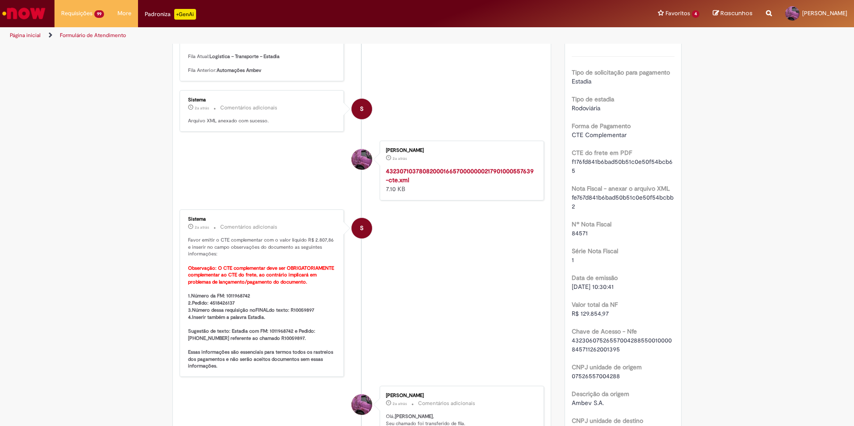
scroll to position [357, 0]
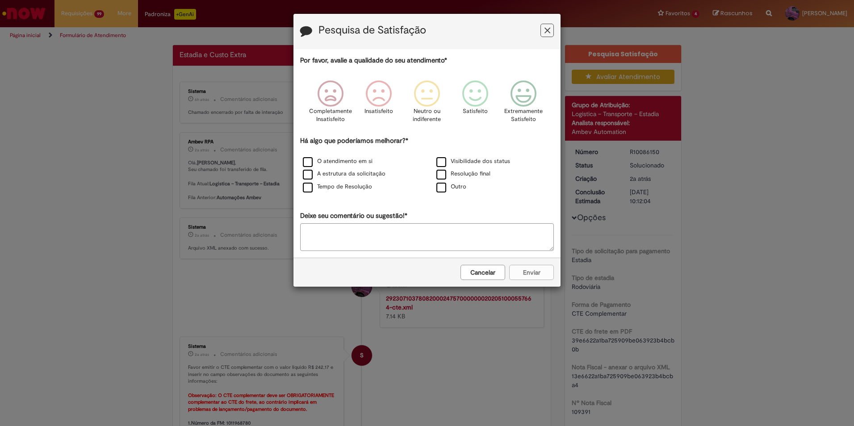
click at [501, 269] on button "Cancelar" at bounding box center [482, 272] width 45 height 15
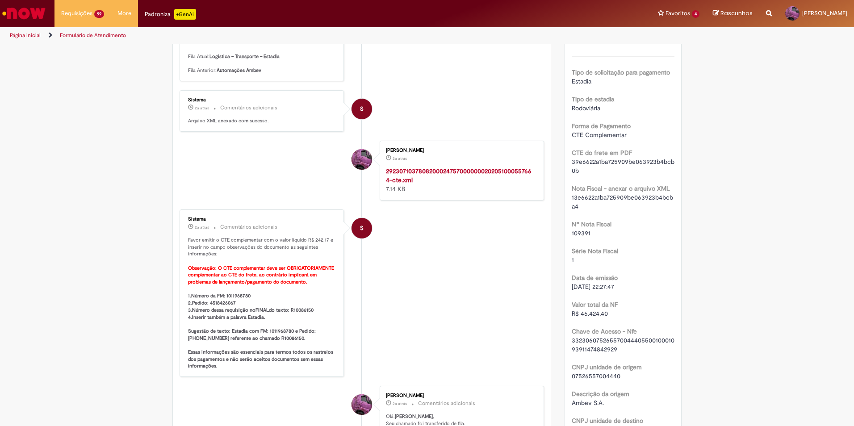
scroll to position [223, 0]
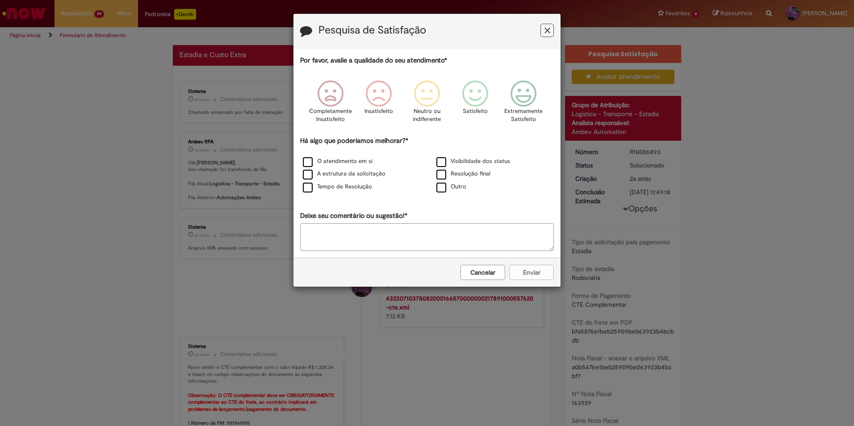
click at [495, 275] on button "Cancelar" at bounding box center [482, 272] width 45 height 15
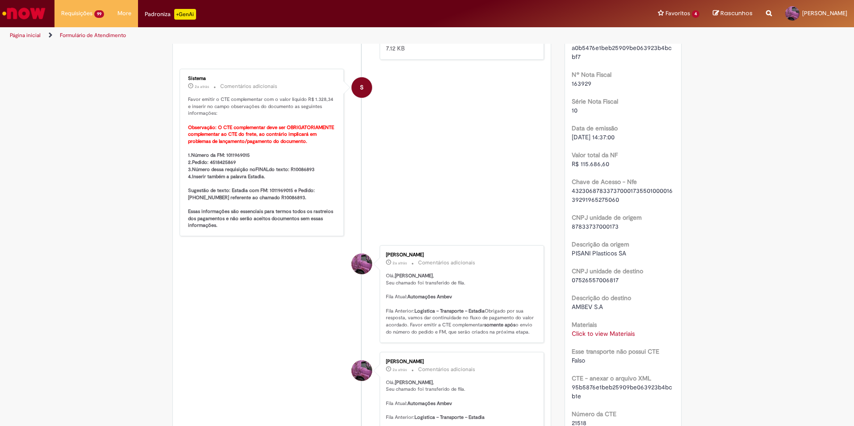
scroll to position [364, 0]
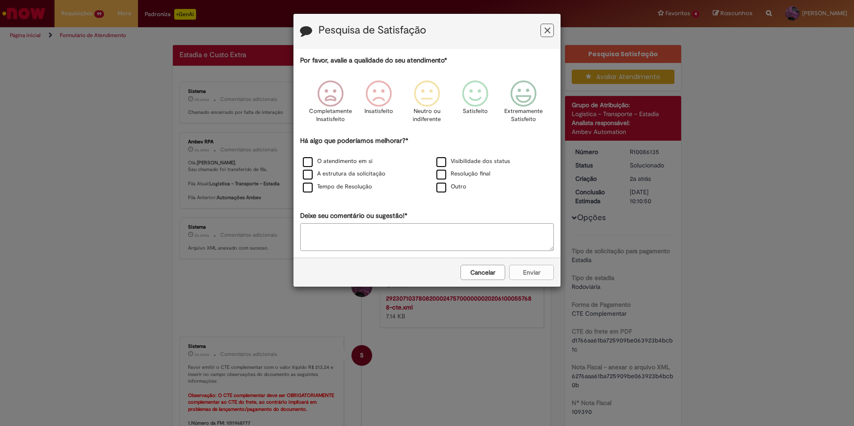
click at [481, 263] on div "Cancelar Enviar" at bounding box center [426, 272] width 267 height 29
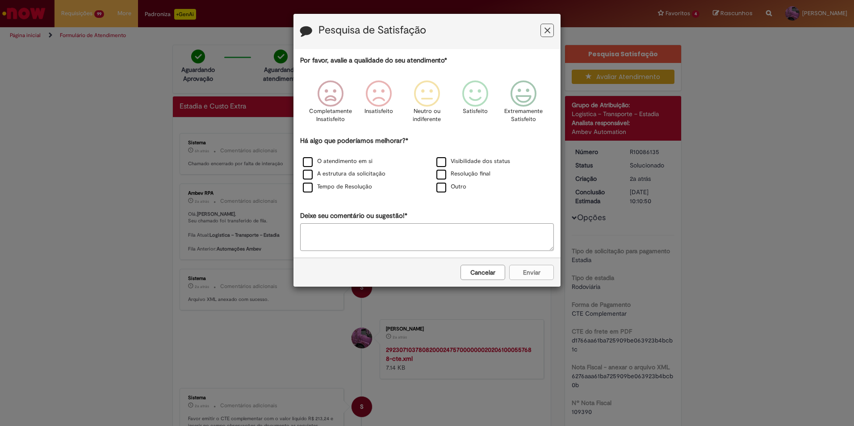
click at [488, 275] on button "Cancelar" at bounding box center [482, 272] width 45 height 15
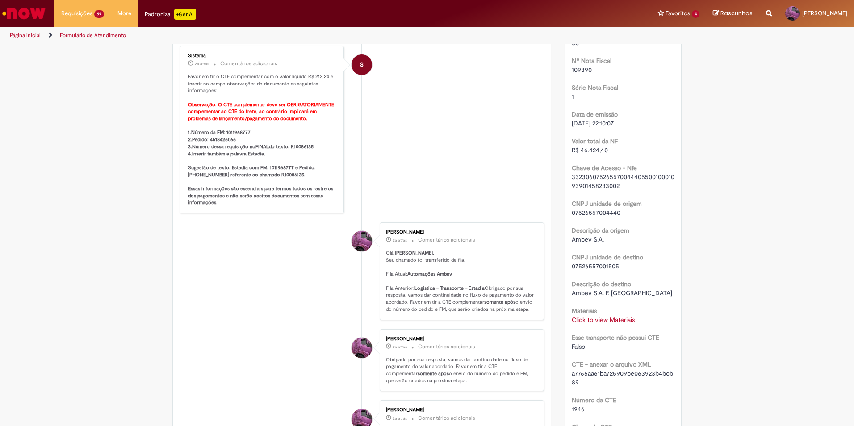
scroll to position [357, 0]
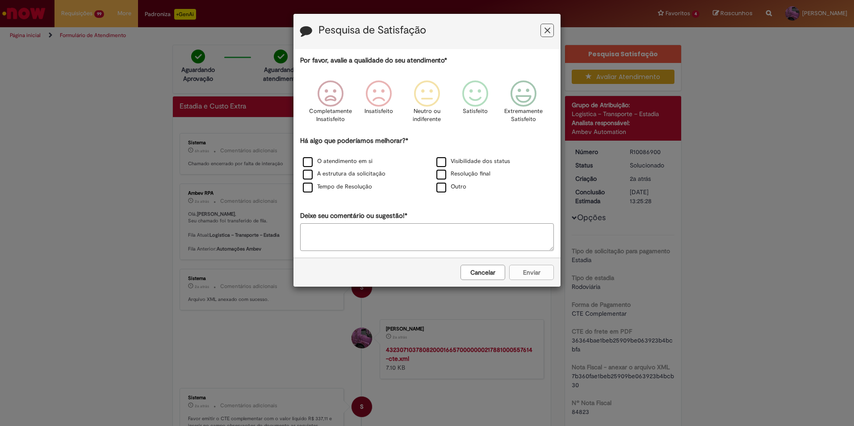
click at [503, 270] on button "Cancelar" at bounding box center [482, 272] width 45 height 15
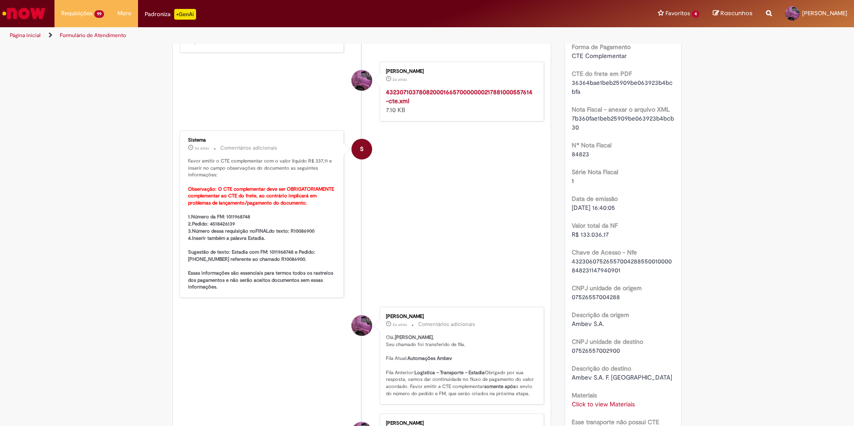
scroll to position [268, 0]
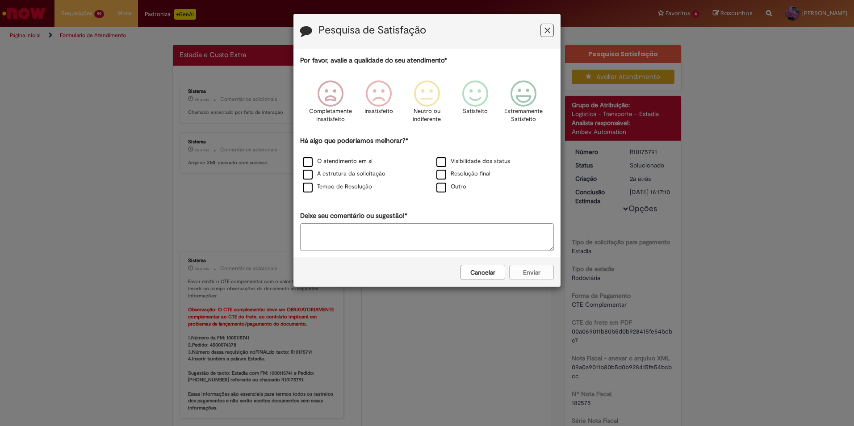
click at [501, 272] on button "Cancelar" at bounding box center [482, 272] width 45 height 15
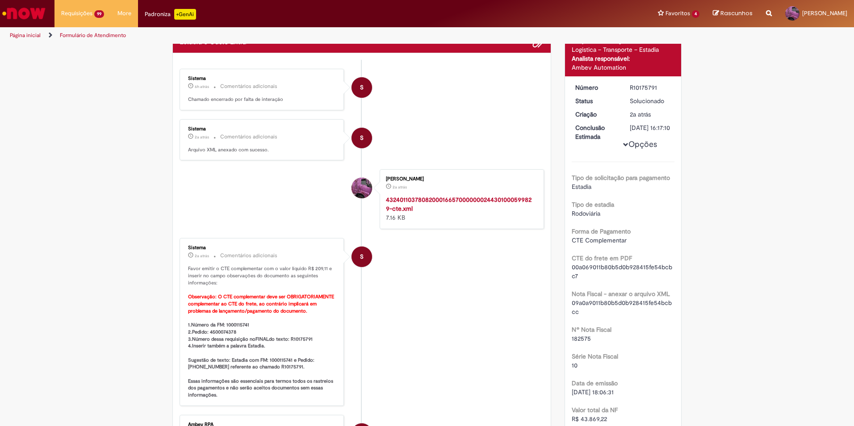
scroll to position [179, 0]
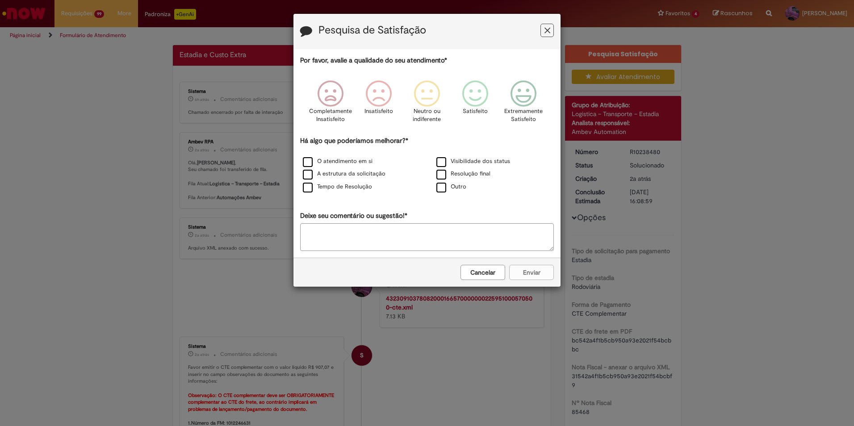
click at [489, 271] on button "Cancelar" at bounding box center [482, 272] width 45 height 15
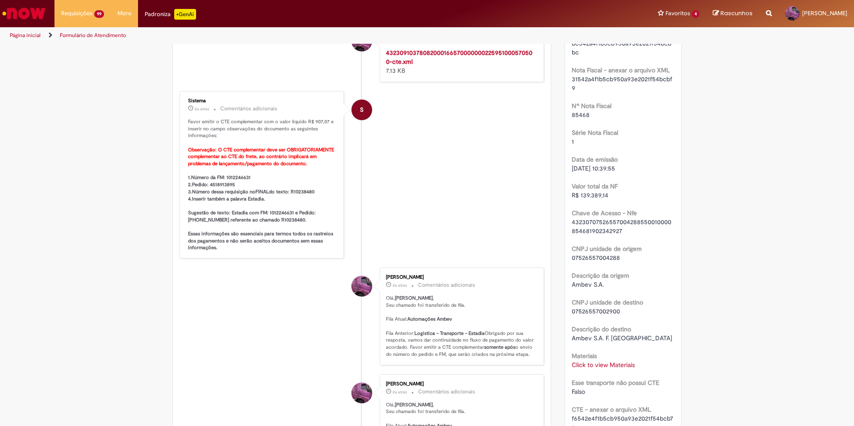
scroll to position [313, 0]
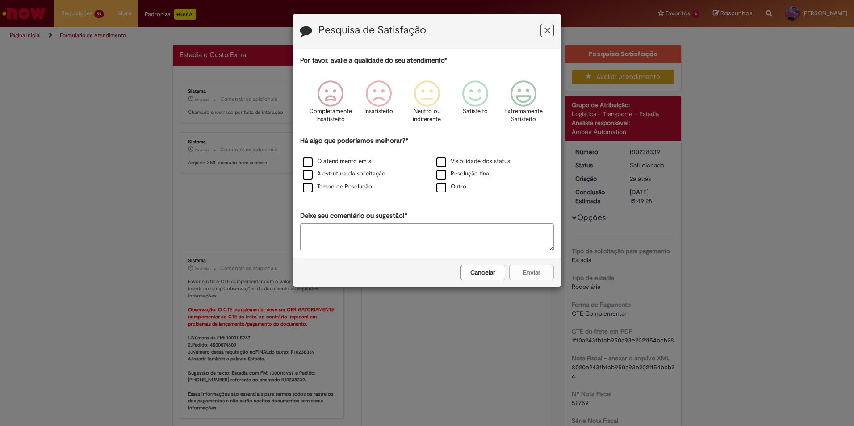
click at [494, 268] on button "Cancelar" at bounding box center [482, 272] width 45 height 15
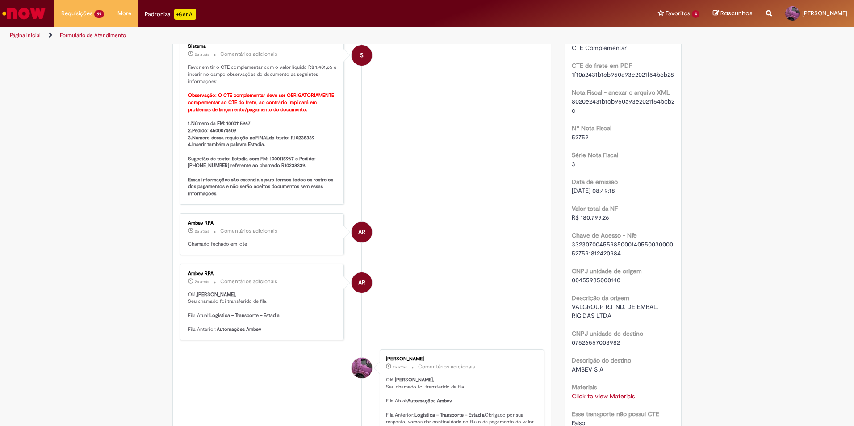
scroll to position [268, 0]
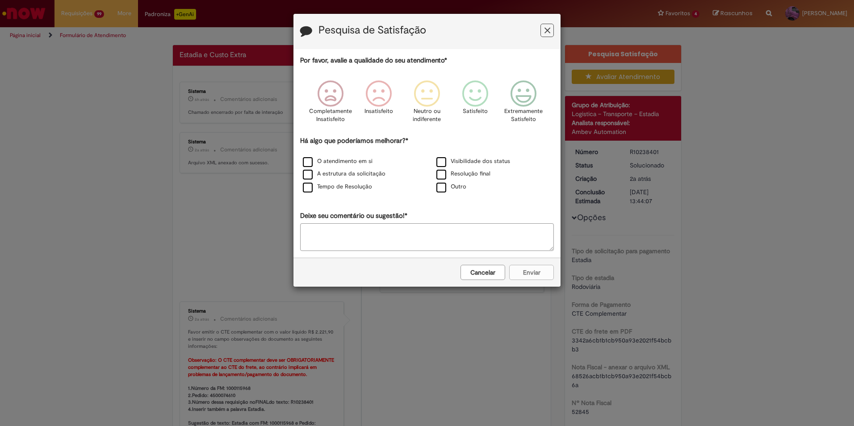
click at [502, 273] on button "Cancelar" at bounding box center [482, 272] width 45 height 15
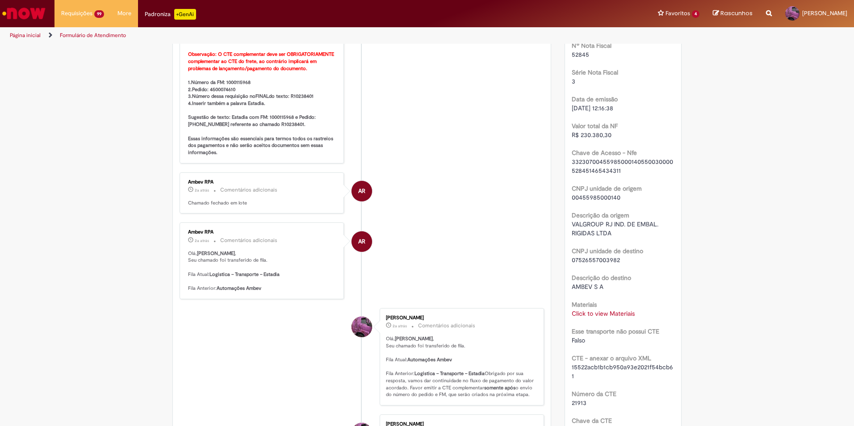
scroll to position [402, 0]
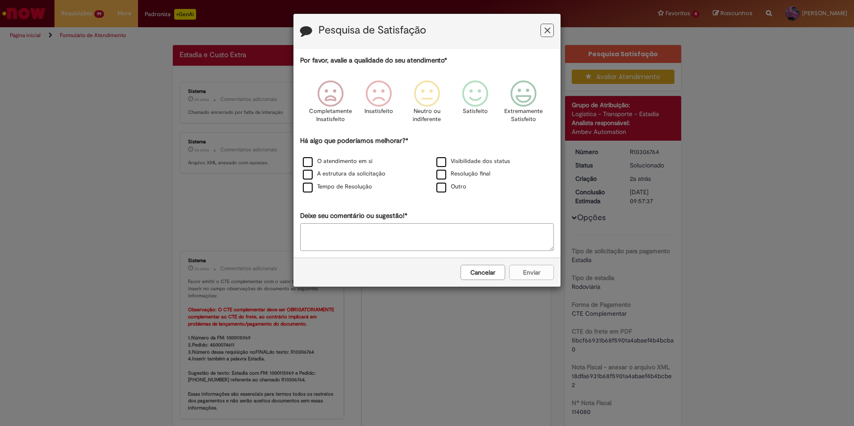
click at [493, 272] on button "Cancelar" at bounding box center [482, 272] width 45 height 15
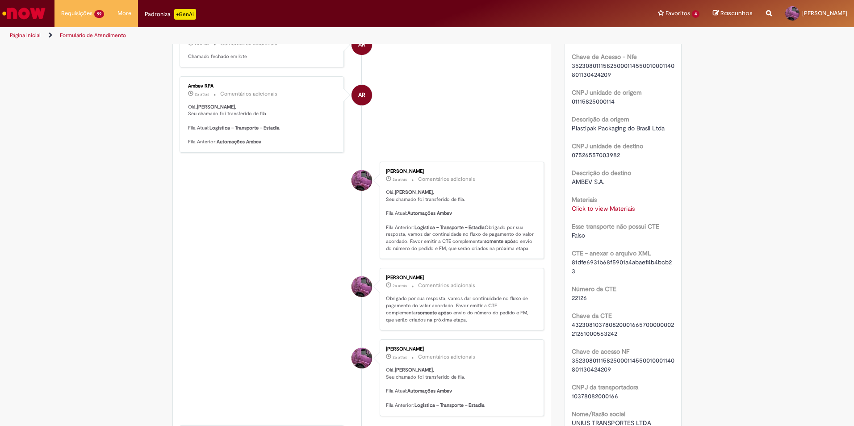
scroll to position [409, 0]
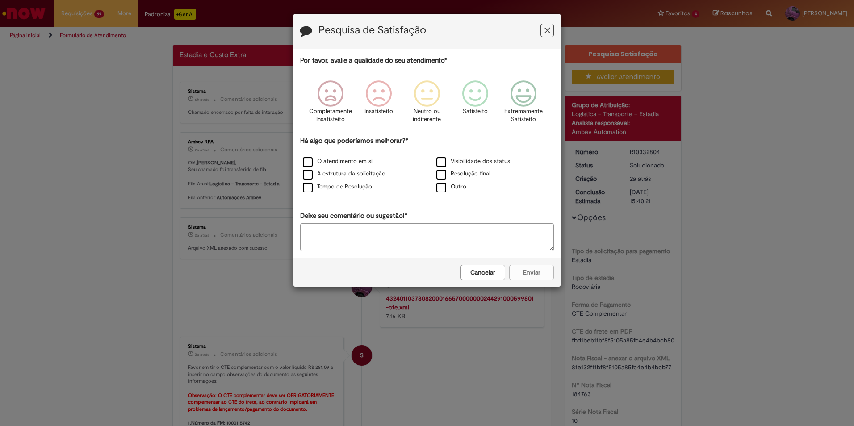
click at [480, 269] on button "Cancelar" at bounding box center [482, 272] width 45 height 15
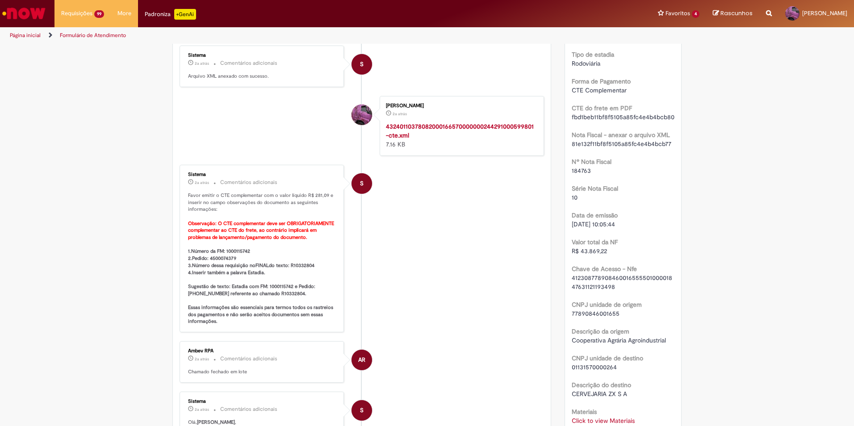
scroll to position [313, 0]
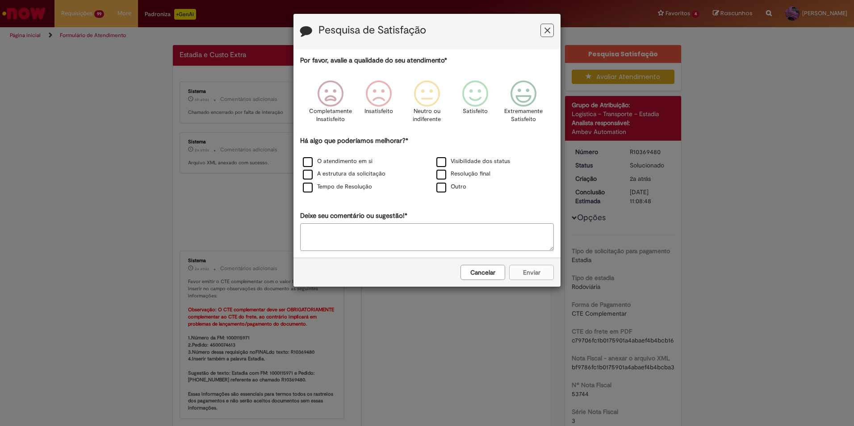
click at [485, 272] on button "Cancelar" at bounding box center [482, 272] width 45 height 15
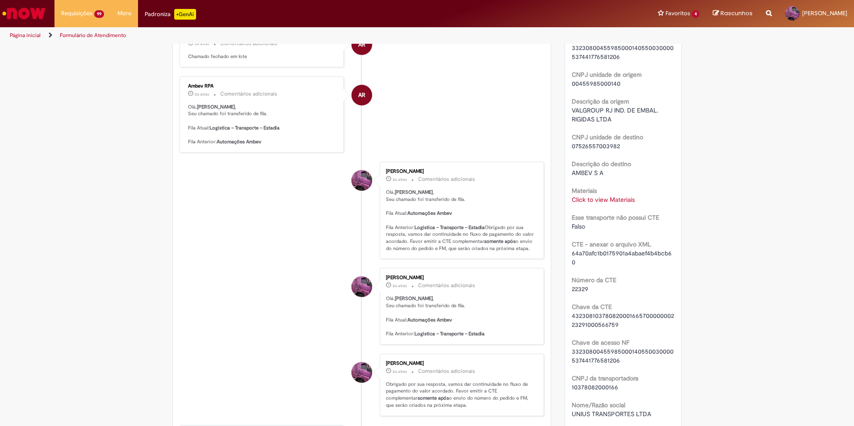
scroll to position [364, 0]
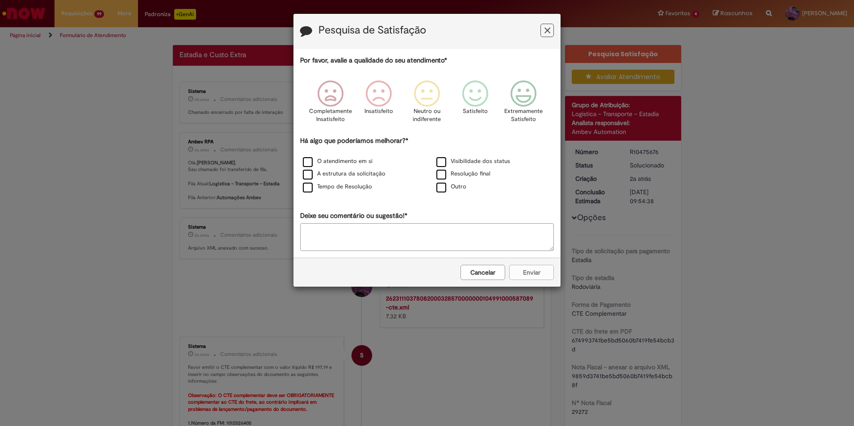
click at [550, 29] on icon "Feedback" at bounding box center [547, 30] width 6 height 9
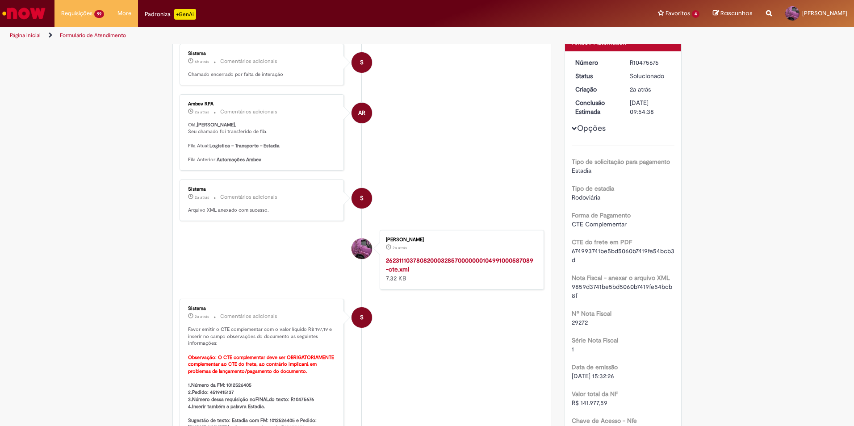
scroll to position [223, 0]
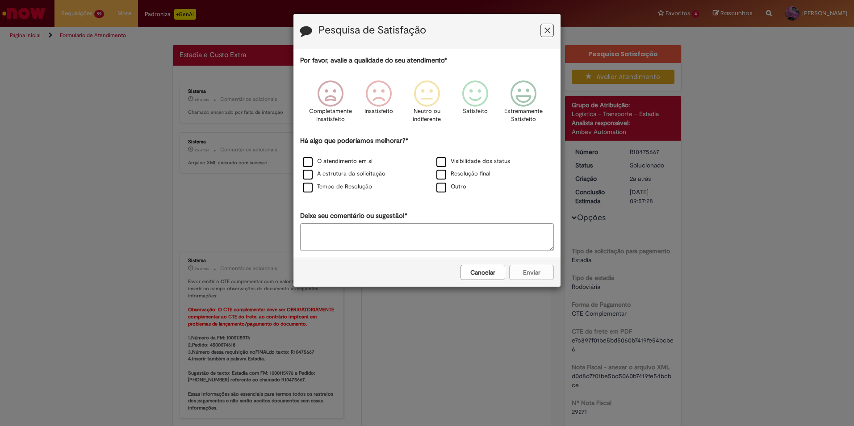
click at [474, 268] on button "Cancelar" at bounding box center [482, 272] width 45 height 15
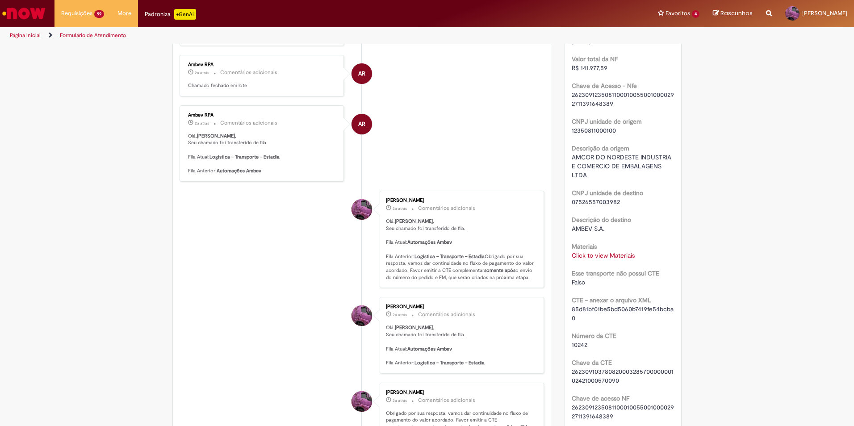
scroll to position [409, 0]
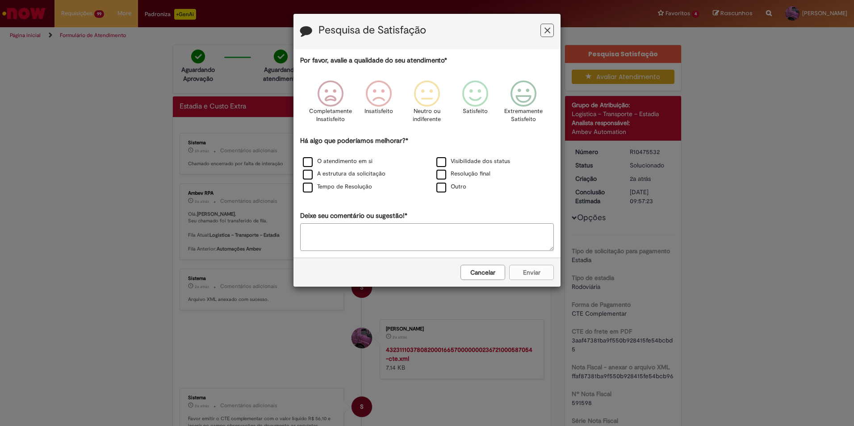
click at [477, 276] on button "Cancelar" at bounding box center [482, 272] width 45 height 15
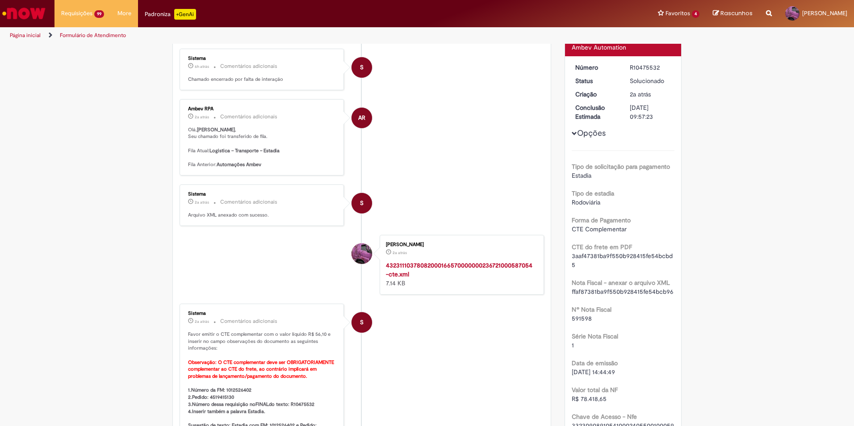
scroll to position [179, 0]
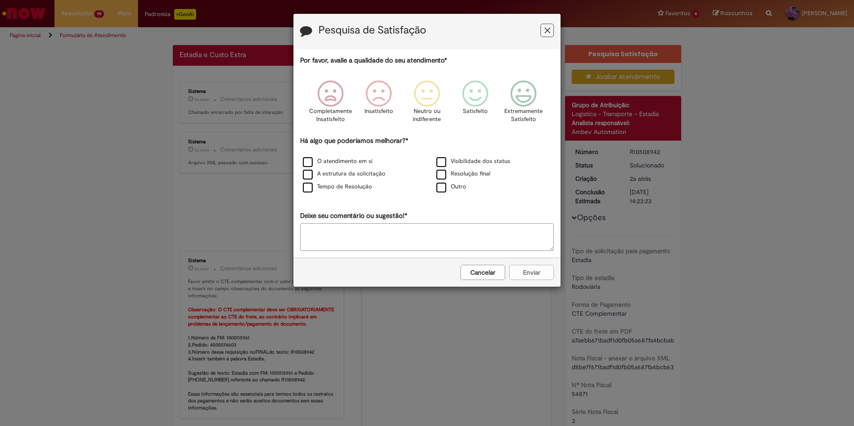
click at [489, 279] on button "Cancelar" at bounding box center [482, 272] width 45 height 15
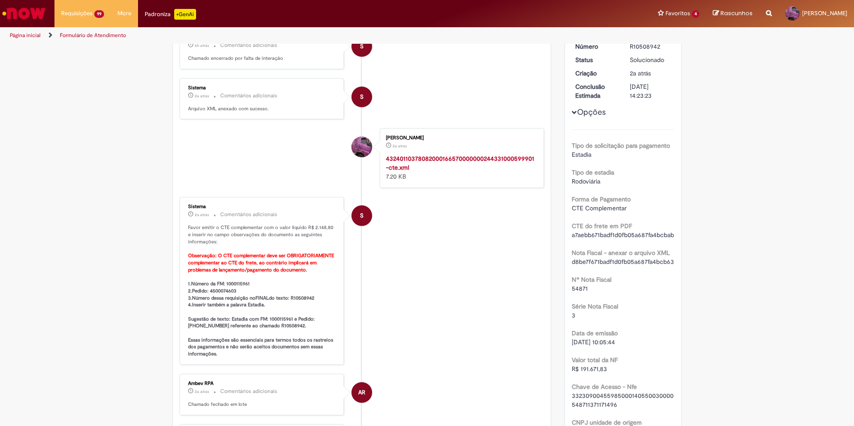
scroll to position [185, 0]
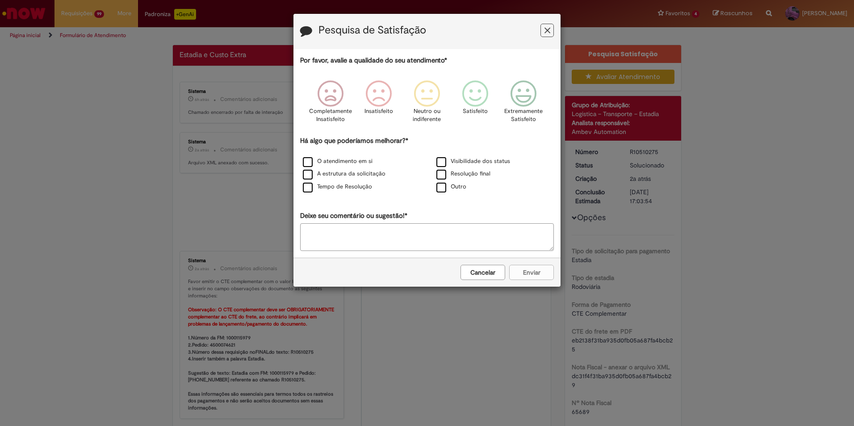
click at [486, 270] on button "Cancelar" at bounding box center [482, 272] width 45 height 15
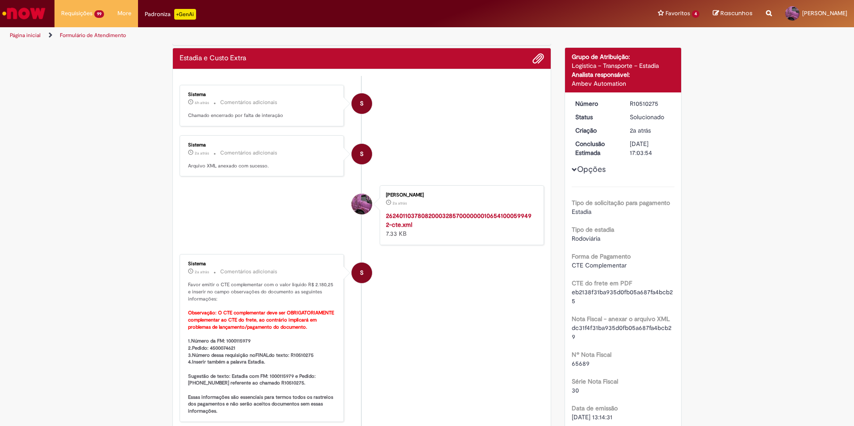
scroll to position [89, 0]
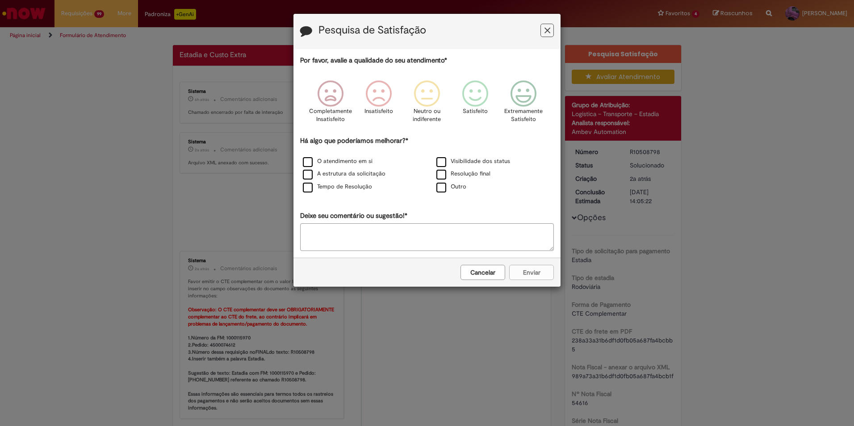
click at [486, 276] on button "Cancelar" at bounding box center [482, 272] width 45 height 15
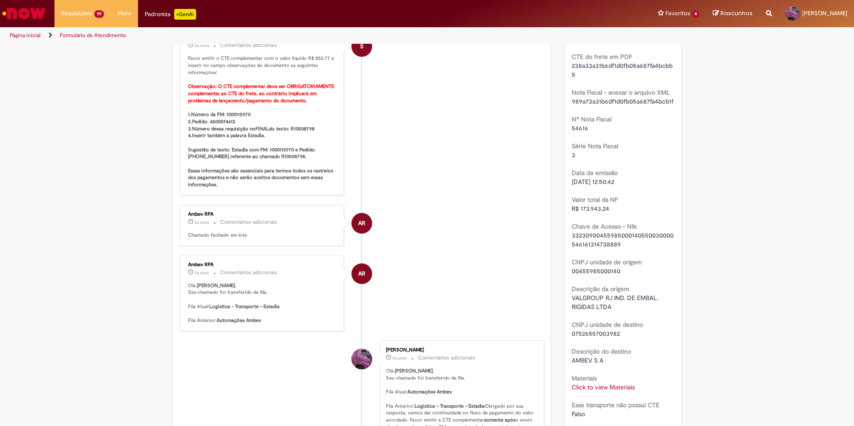
scroll to position [230, 0]
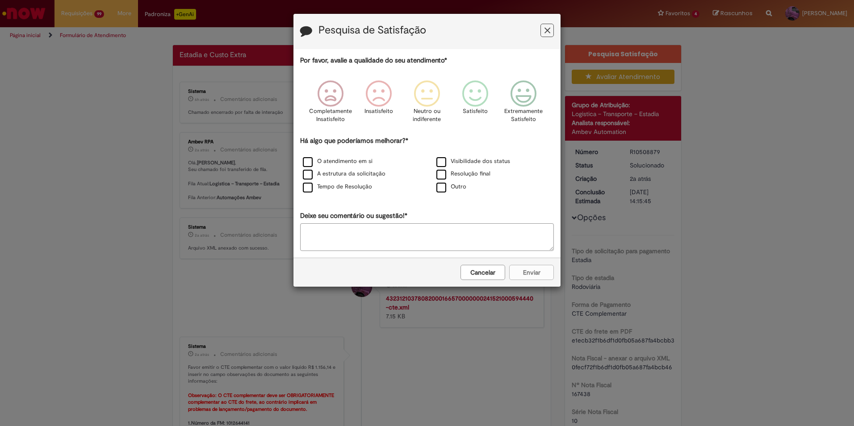
click at [488, 271] on button "Cancelar" at bounding box center [482, 272] width 45 height 15
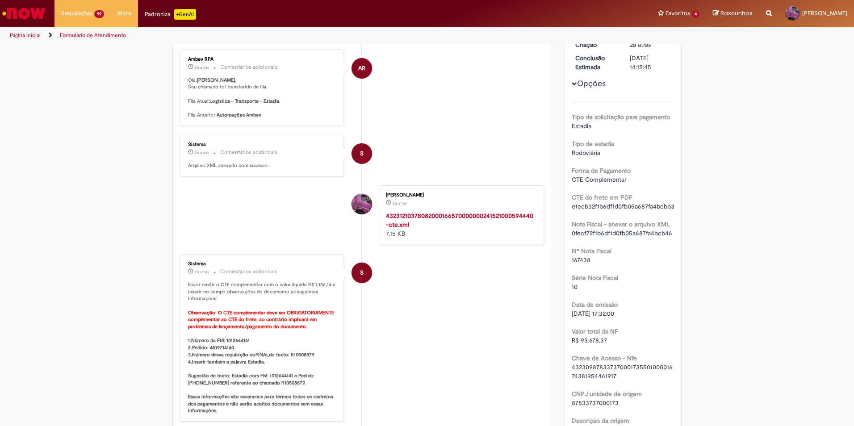
scroll to position [223, 0]
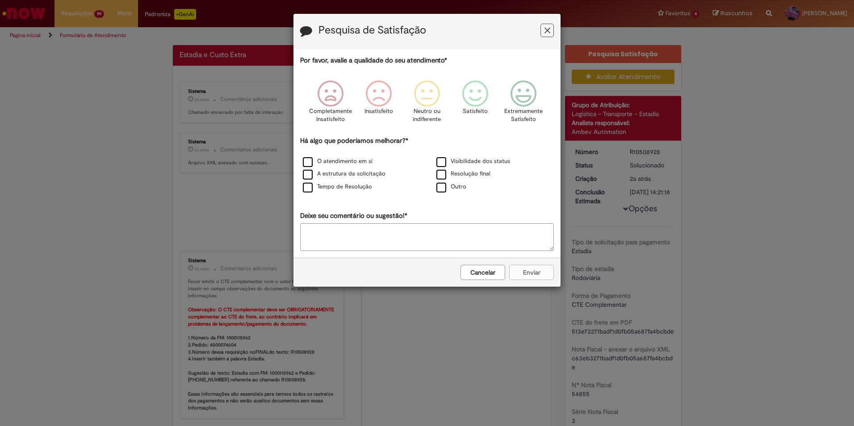
click at [496, 272] on button "Cancelar" at bounding box center [482, 272] width 45 height 15
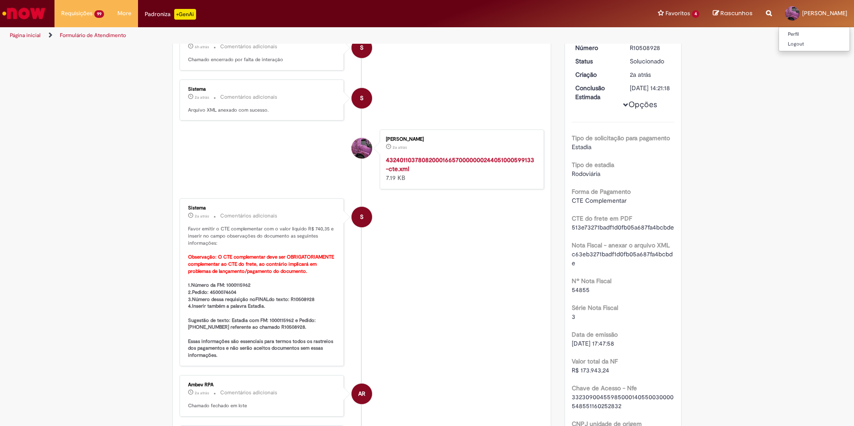
scroll to position [51, 0]
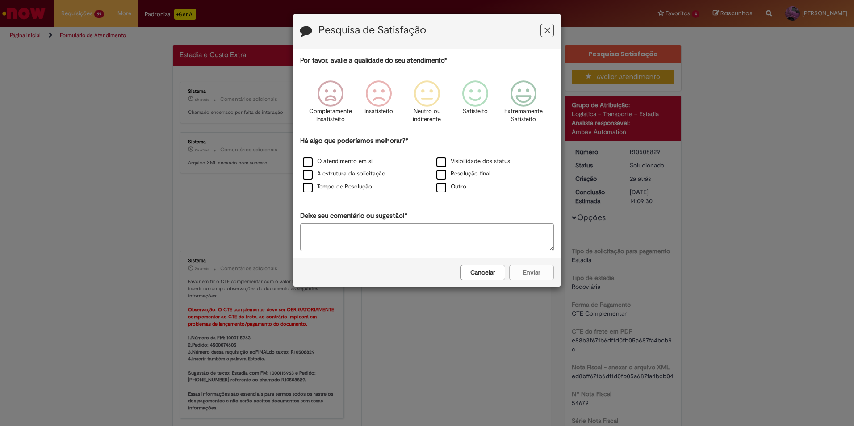
click at [488, 268] on button "Cancelar" at bounding box center [482, 272] width 45 height 15
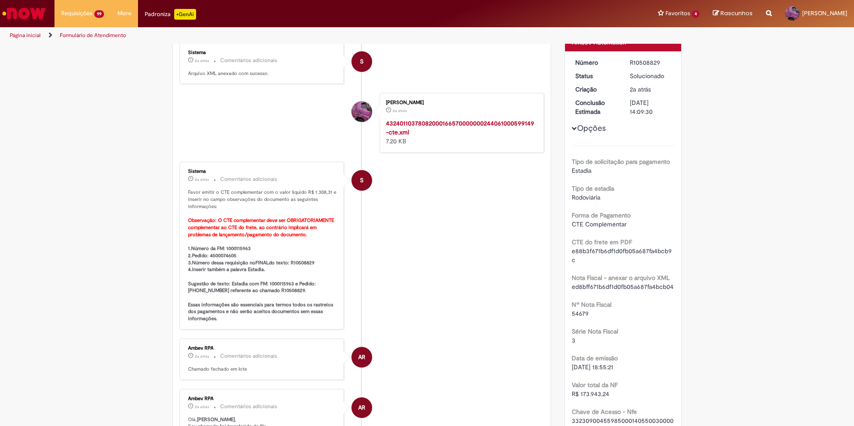
scroll to position [230, 0]
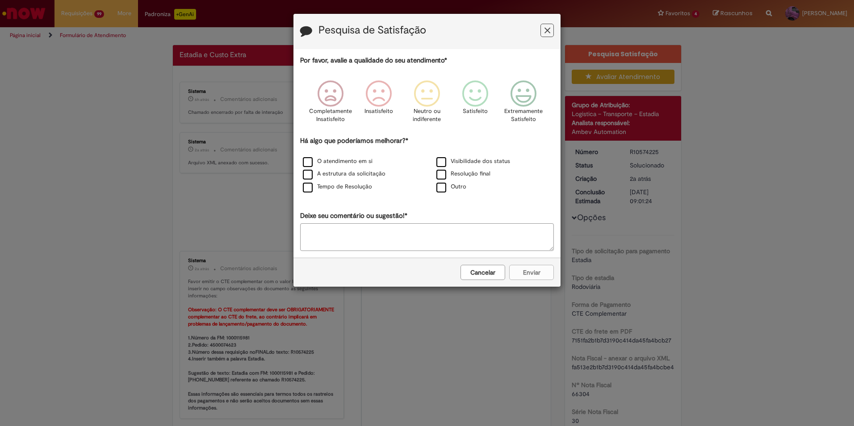
click at [481, 271] on button "Cancelar" at bounding box center [482, 272] width 45 height 15
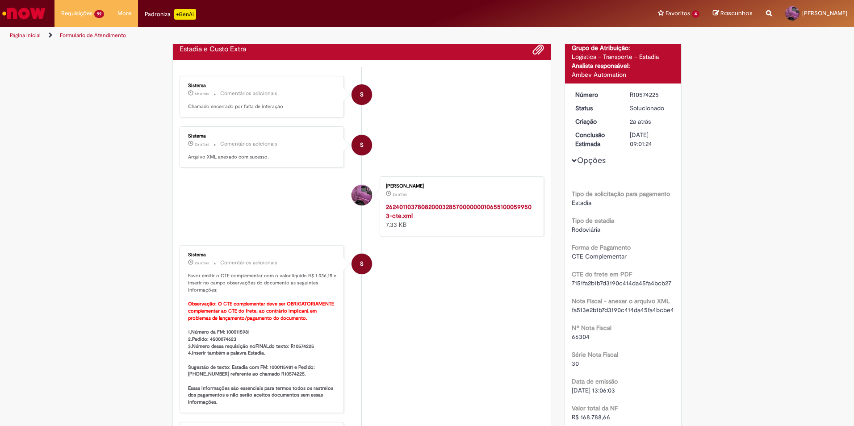
scroll to position [89, 0]
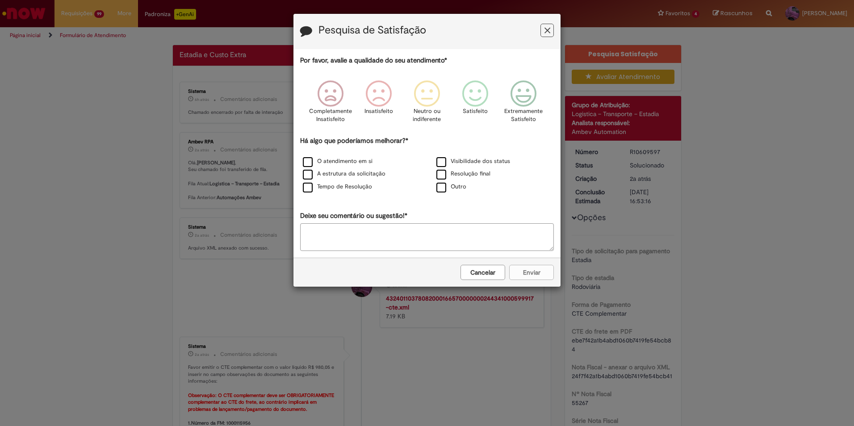
click at [481, 275] on button "Cancelar" at bounding box center [482, 272] width 45 height 15
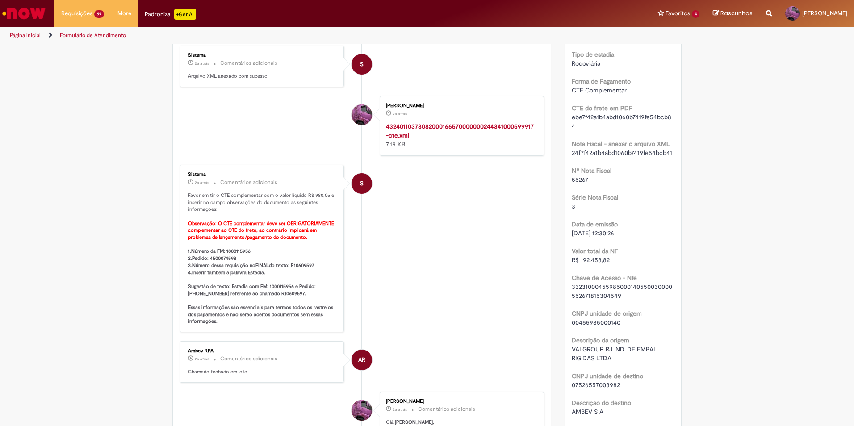
scroll to position [357, 0]
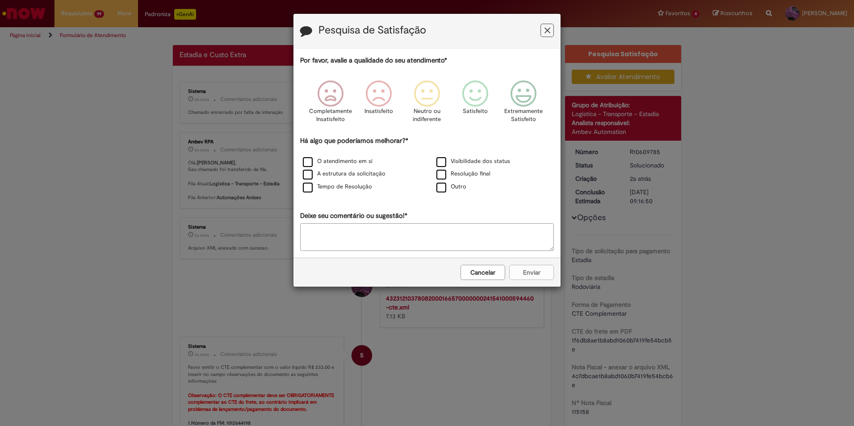
click at [501, 276] on button "Cancelar" at bounding box center [482, 272] width 45 height 15
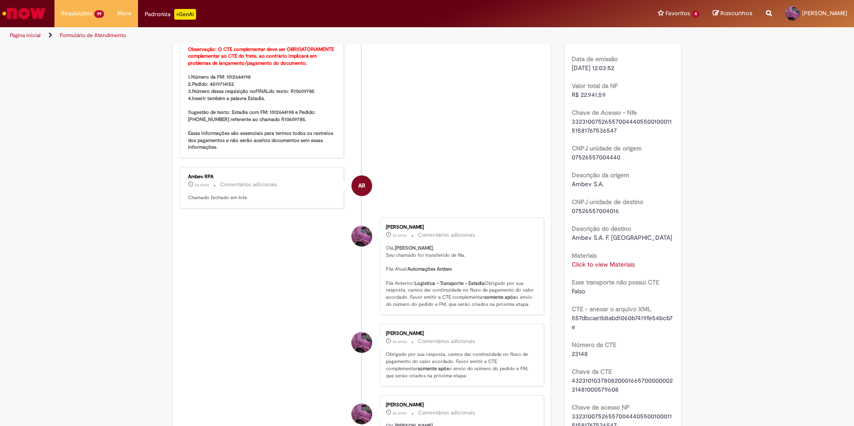
scroll to position [402, 0]
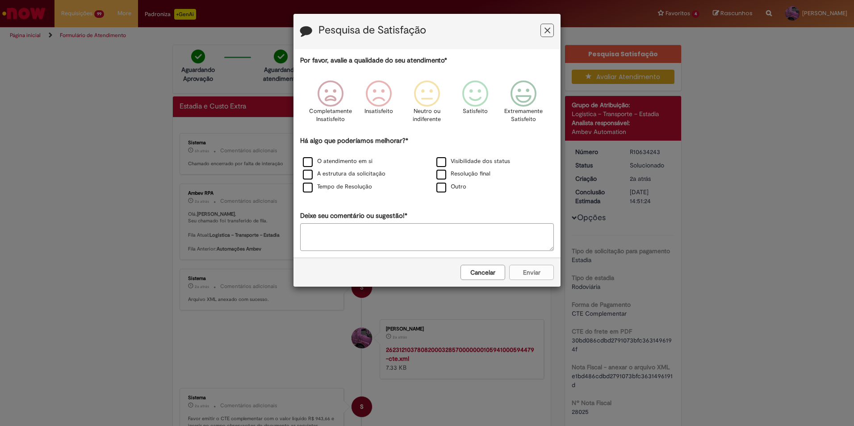
click at [493, 276] on button "Cancelar" at bounding box center [482, 272] width 45 height 15
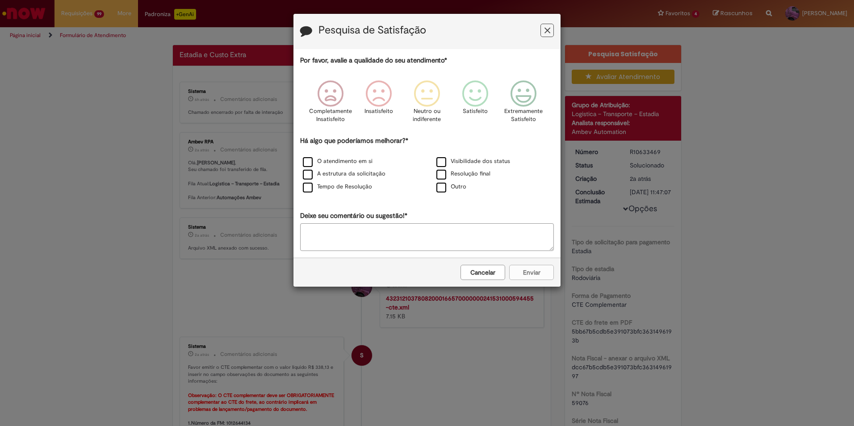
click at [492, 267] on button "Cancelar" at bounding box center [482, 272] width 45 height 15
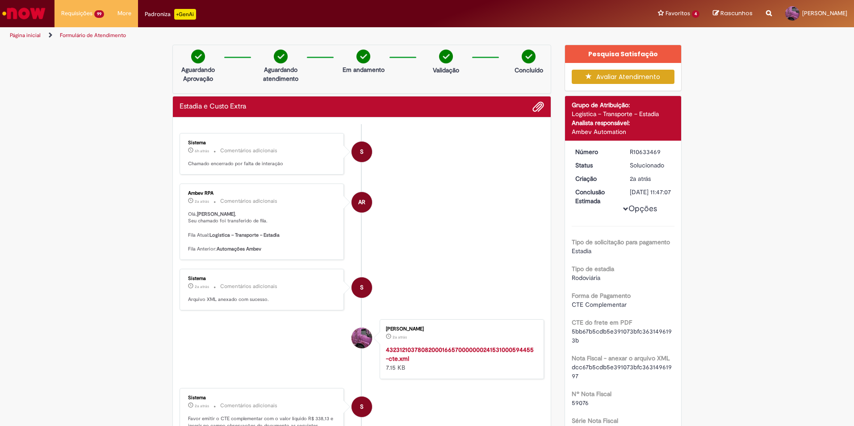
scroll to position [45, 0]
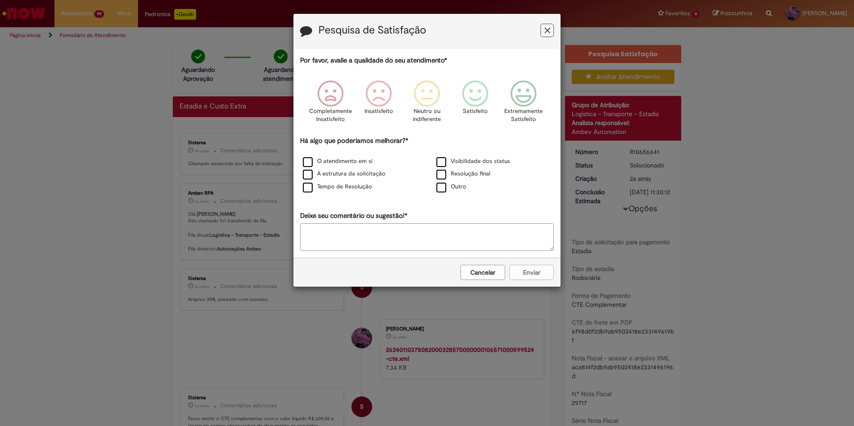
click at [478, 279] on button "Cancelar" at bounding box center [482, 272] width 45 height 15
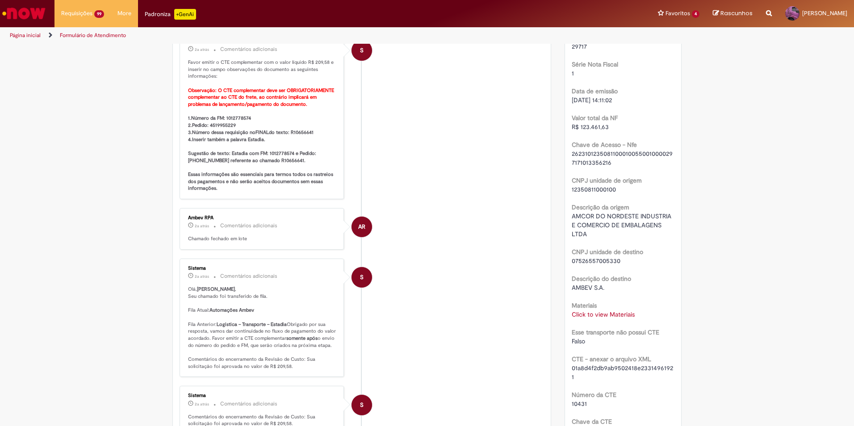
scroll to position [357, 0]
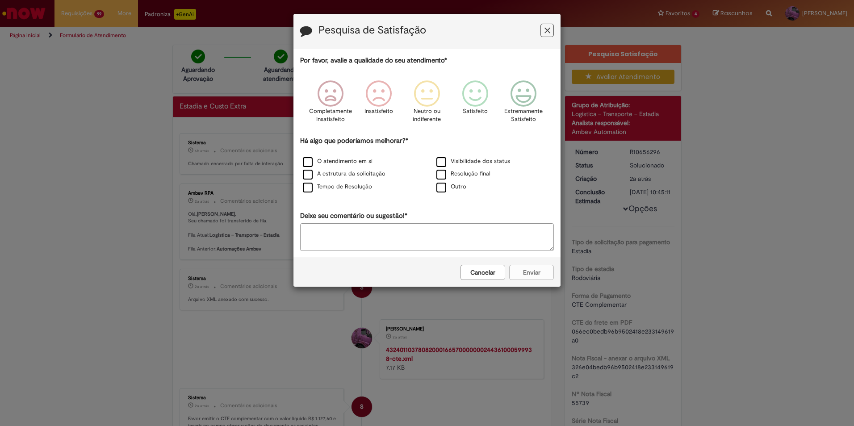
click at [489, 269] on button "Cancelar" at bounding box center [482, 272] width 45 height 15
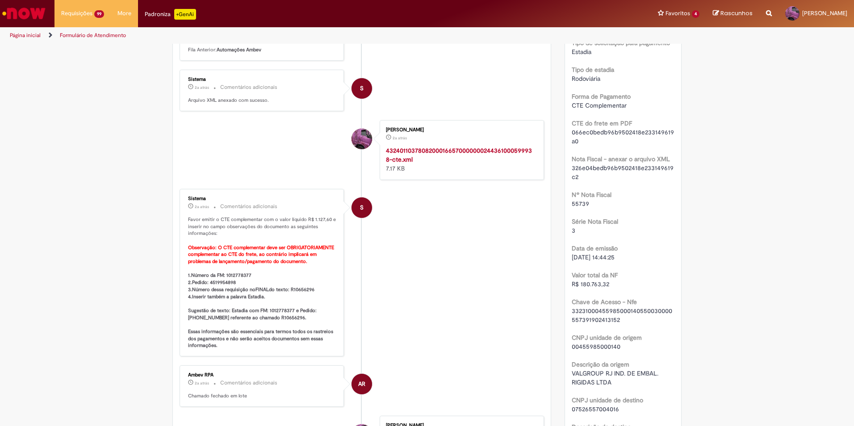
scroll to position [313, 0]
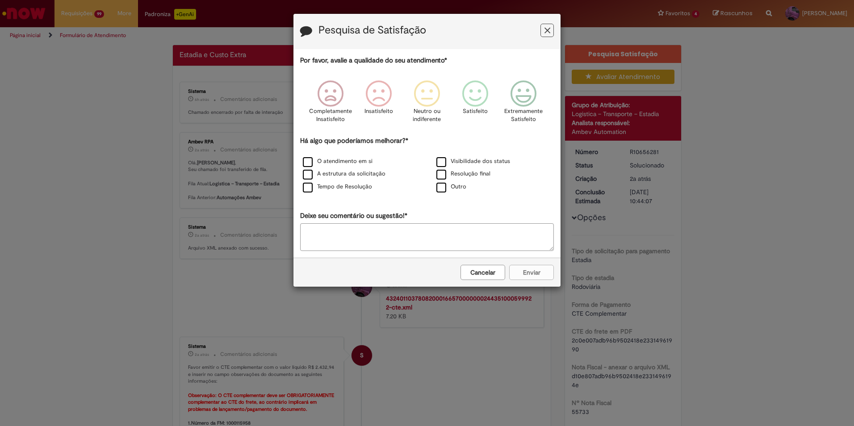
click at [498, 277] on button "Cancelar" at bounding box center [482, 272] width 45 height 15
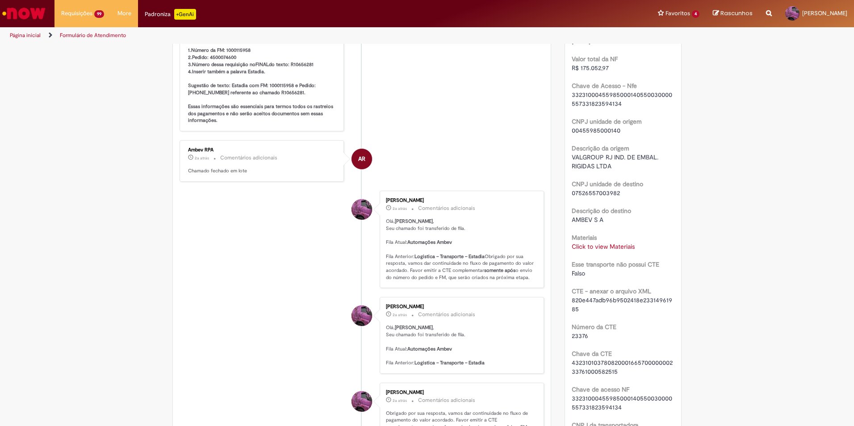
scroll to position [409, 0]
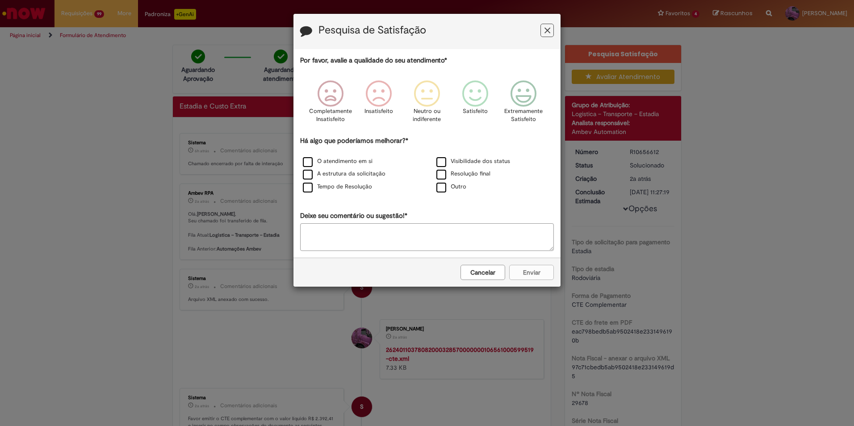
click at [546, 31] on icon "Feedback" at bounding box center [547, 30] width 6 height 9
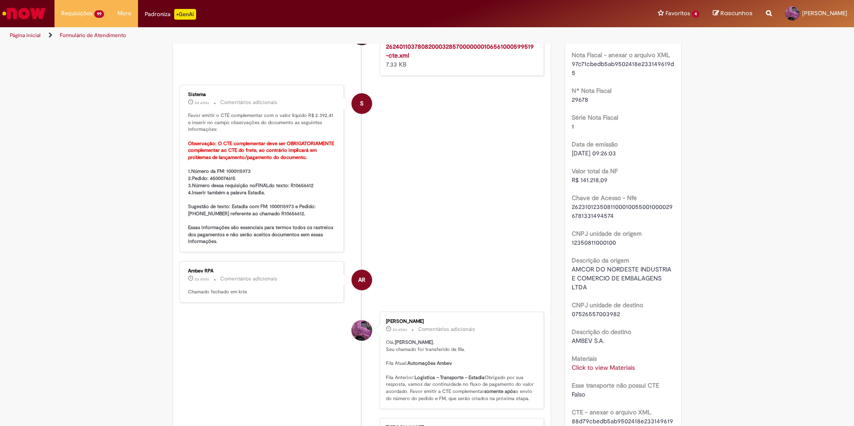
scroll to position [313, 0]
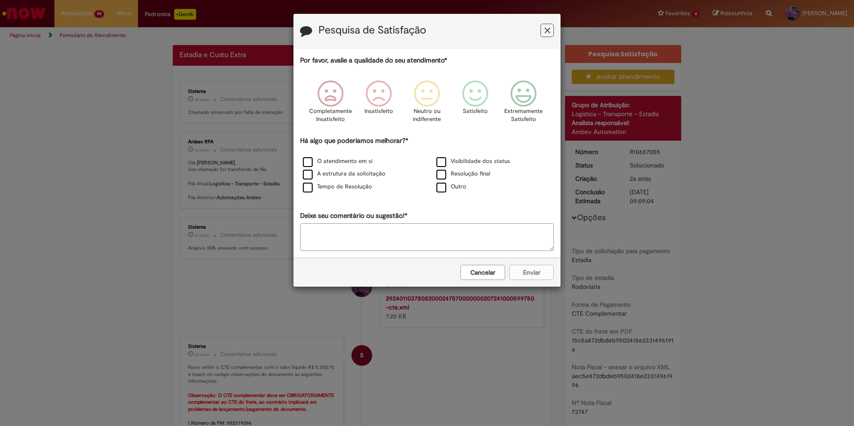
click at [480, 271] on button "Cancelar" at bounding box center [482, 272] width 45 height 15
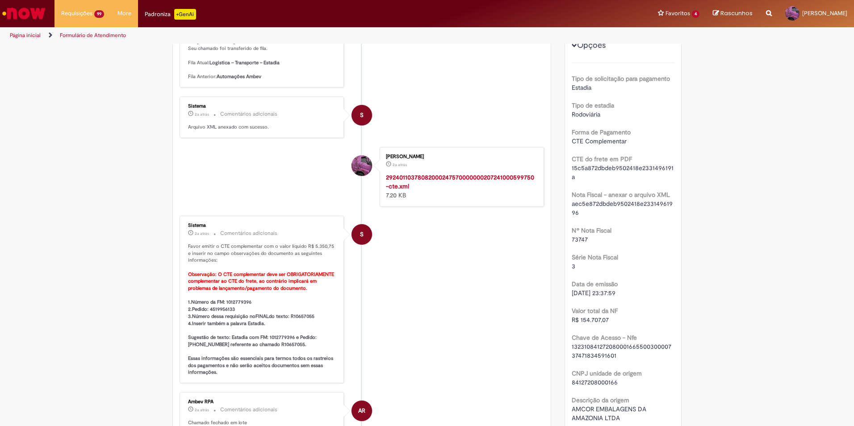
scroll to position [179, 0]
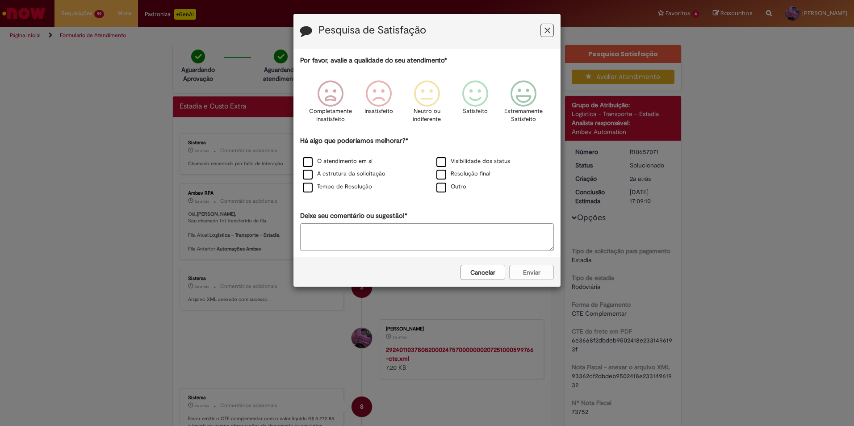
click at [494, 278] on button "Cancelar" at bounding box center [482, 272] width 45 height 15
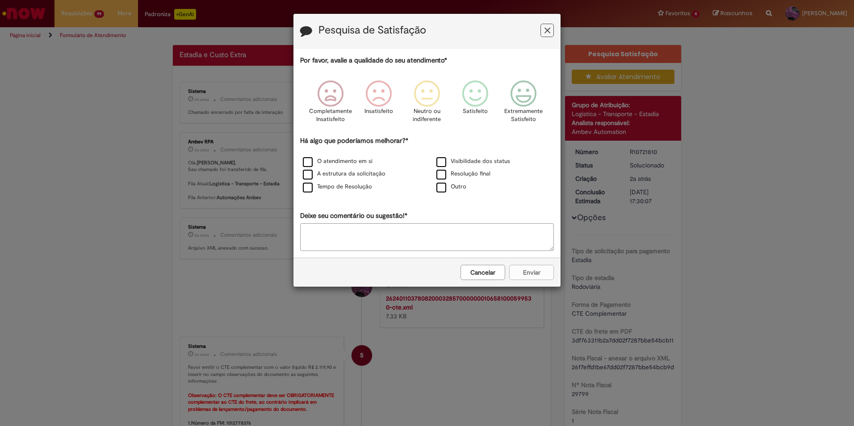
click at [482, 270] on button "Cancelar" at bounding box center [482, 272] width 45 height 15
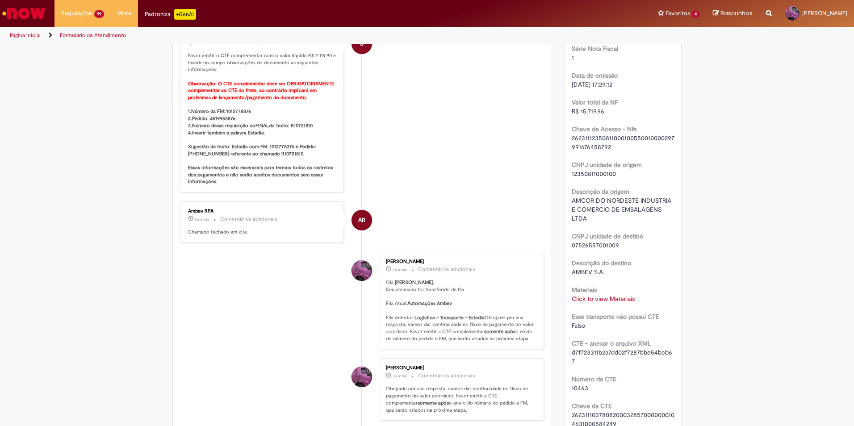
scroll to position [364, 0]
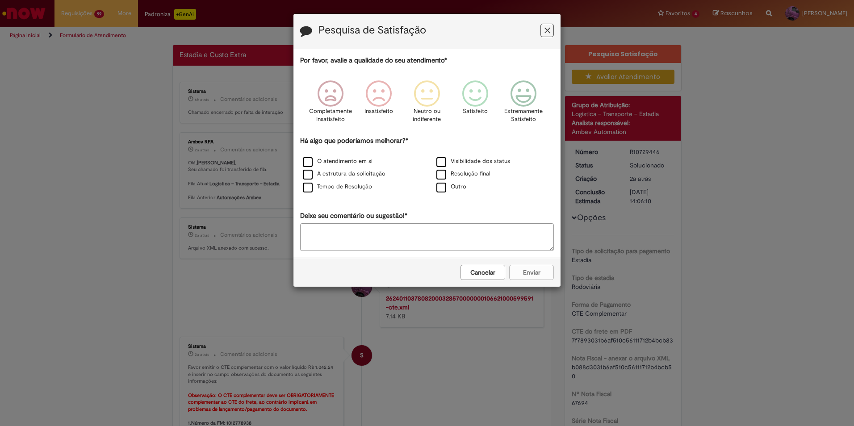
click at [488, 276] on button "Cancelar" at bounding box center [482, 272] width 45 height 15
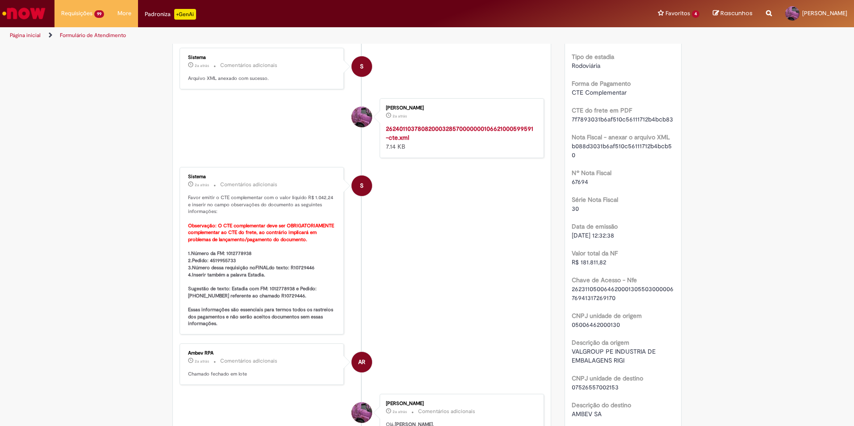
scroll to position [223, 0]
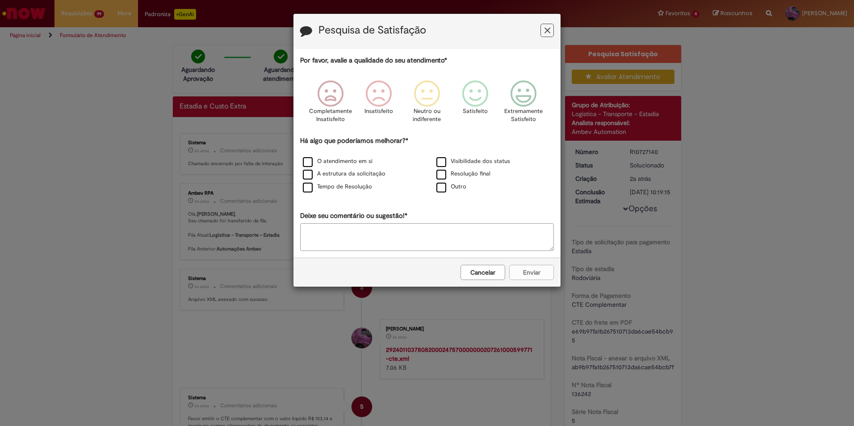
click at [479, 270] on button "Cancelar" at bounding box center [482, 272] width 45 height 15
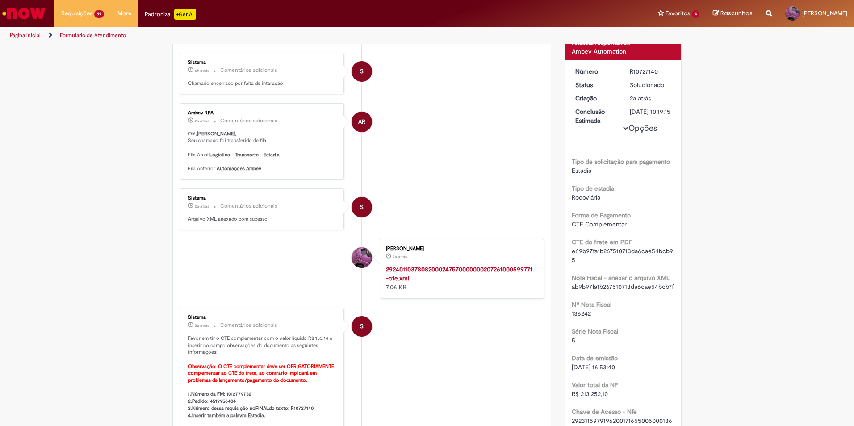
scroll to position [179, 0]
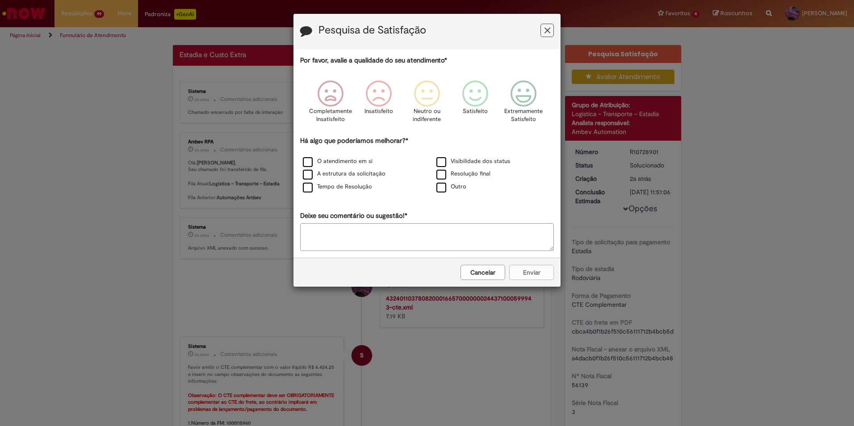
click at [549, 34] on icon "Feedback" at bounding box center [547, 30] width 6 height 9
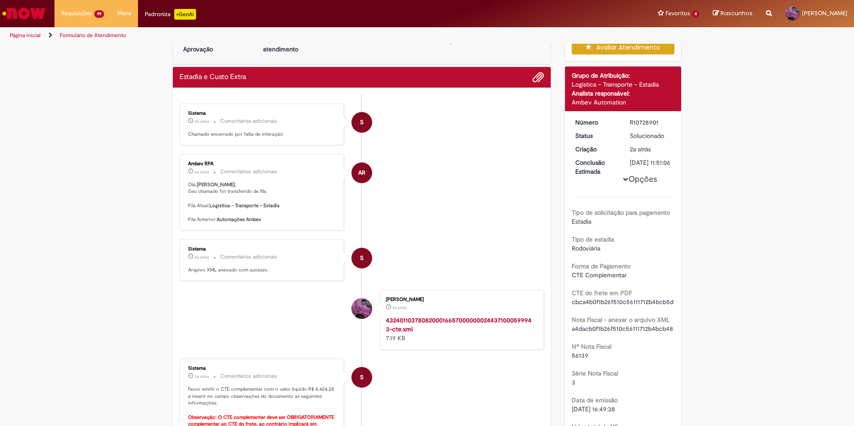
scroll to position [45, 0]
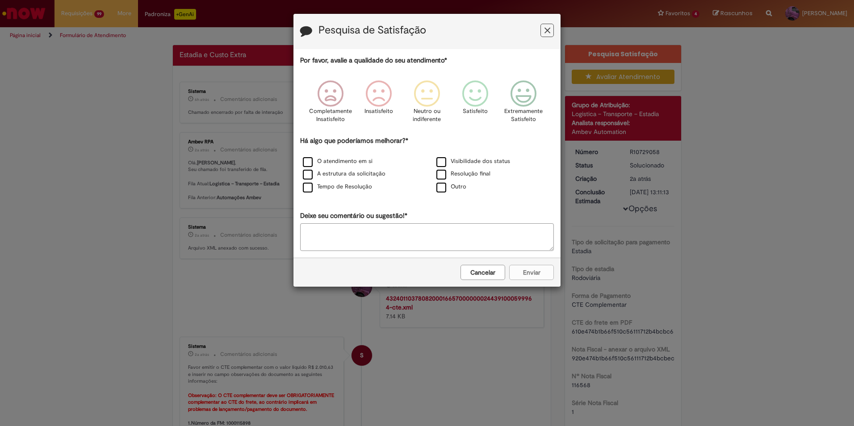
click at [487, 278] on button "Cancelar" at bounding box center [482, 272] width 45 height 15
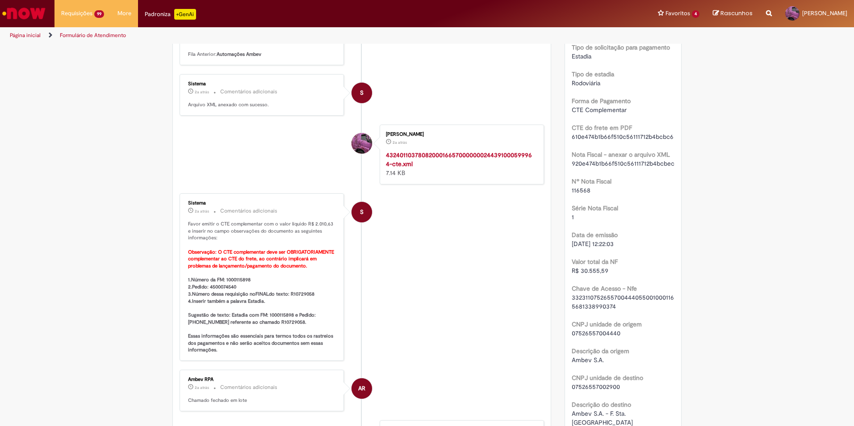
scroll to position [223, 0]
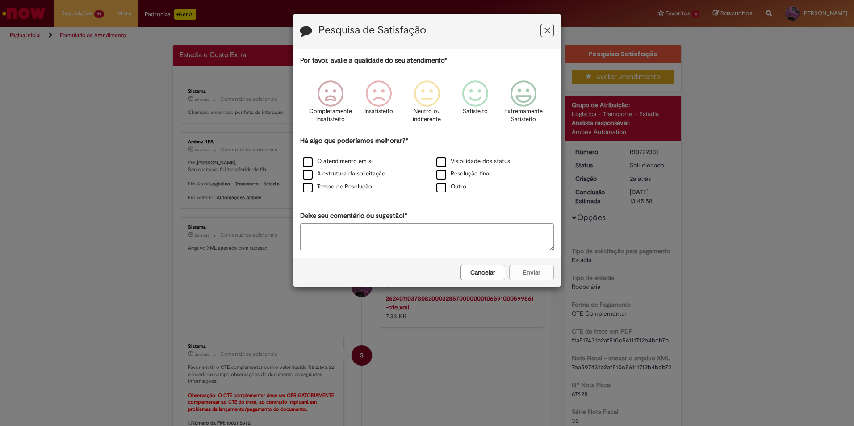
click at [549, 30] on icon "Feedback" at bounding box center [547, 30] width 6 height 9
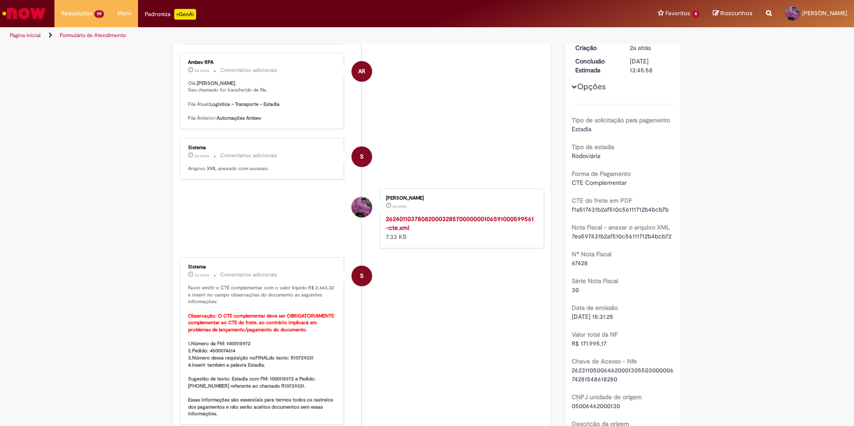
scroll to position [134, 0]
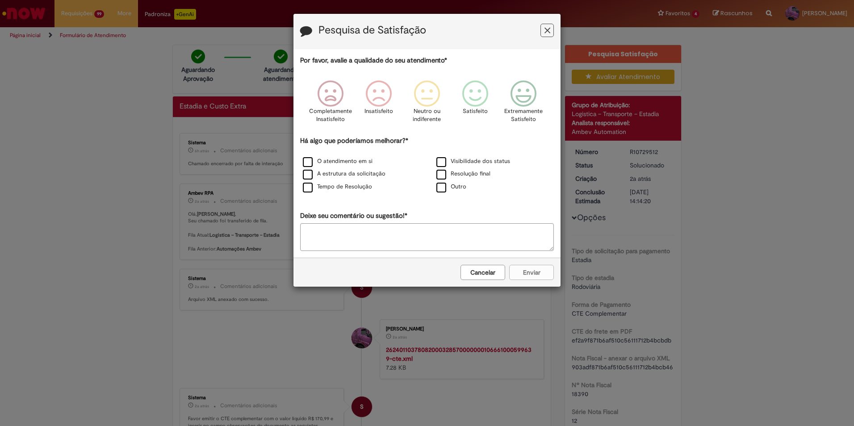
click at [471, 276] on button "Cancelar" at bounding box center [482, 272] width 45 height 15
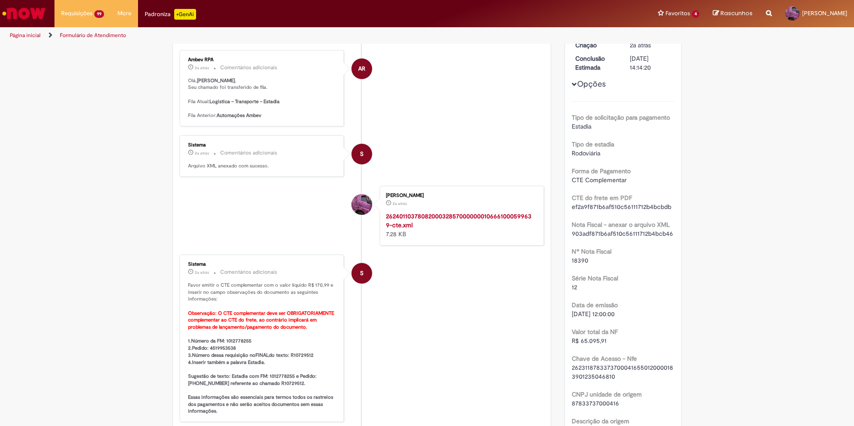
scroll to position [134, 0]
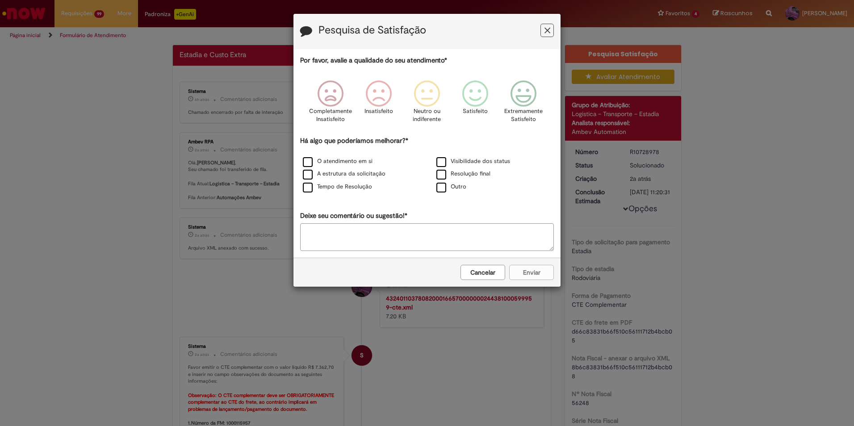
click at [552, 31] on button "Feedback" at bounding box center [546, 30] width 13 height 13
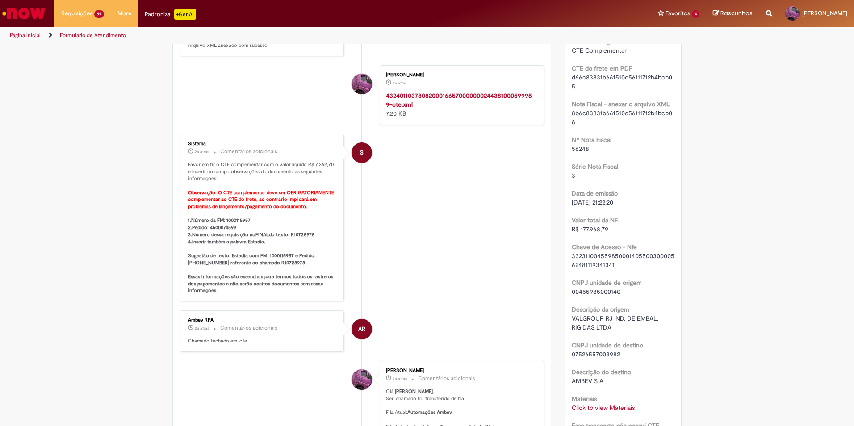
scroll to position [275, 0]
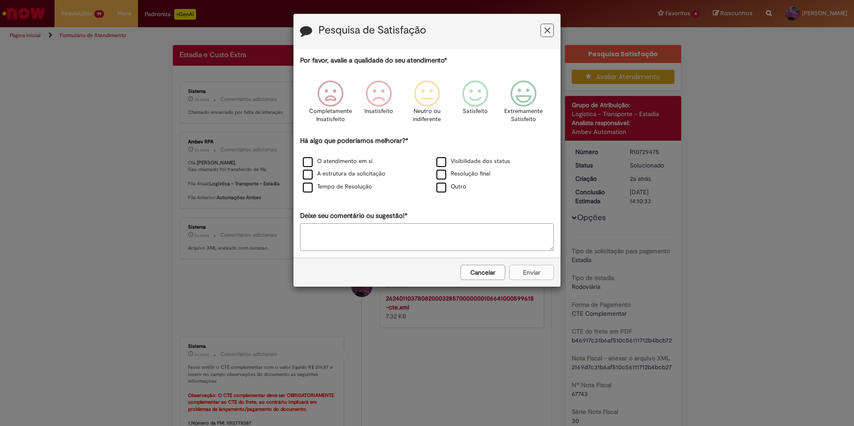
click at [479, 272] on button "Cancelar" at bounding box center [482, 272] width 45 height 15
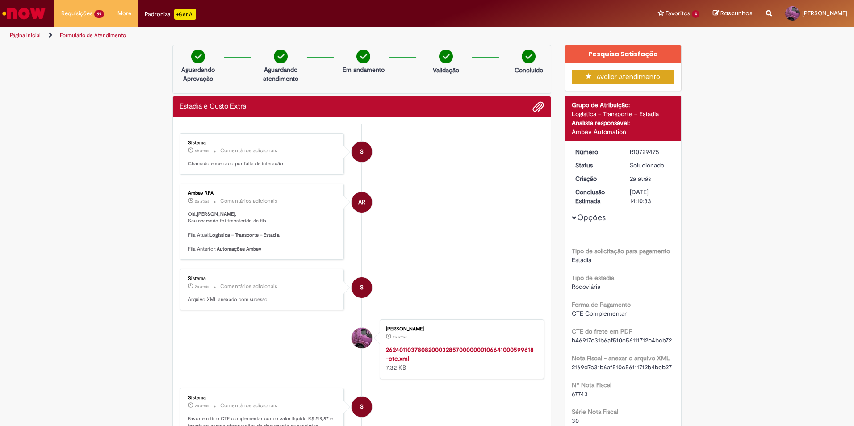
scroll to position [179, 0]
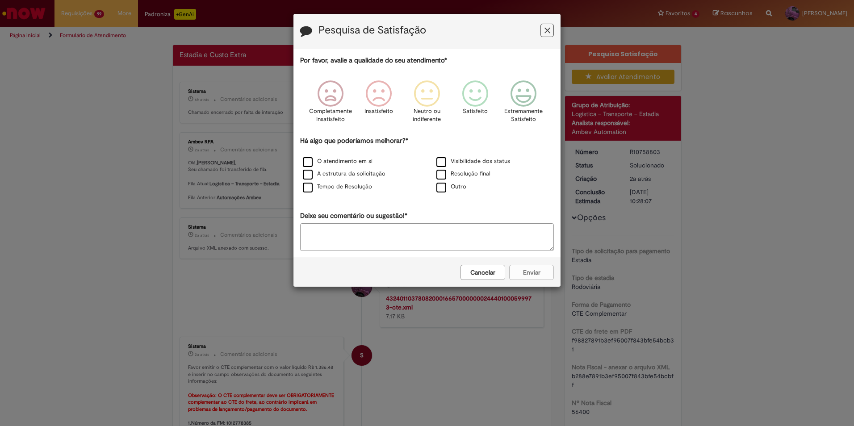
click at [495, 267] on button "Cancelar" at bounding box center [482, 272] width 45 height 15
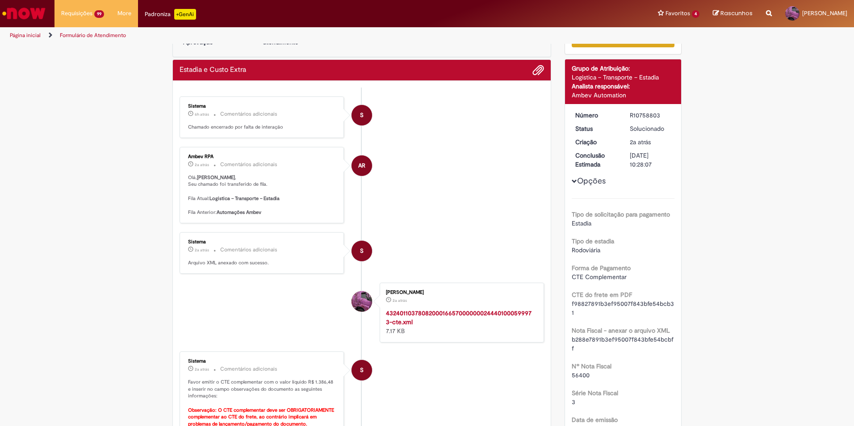
scroll to position [45, 0]
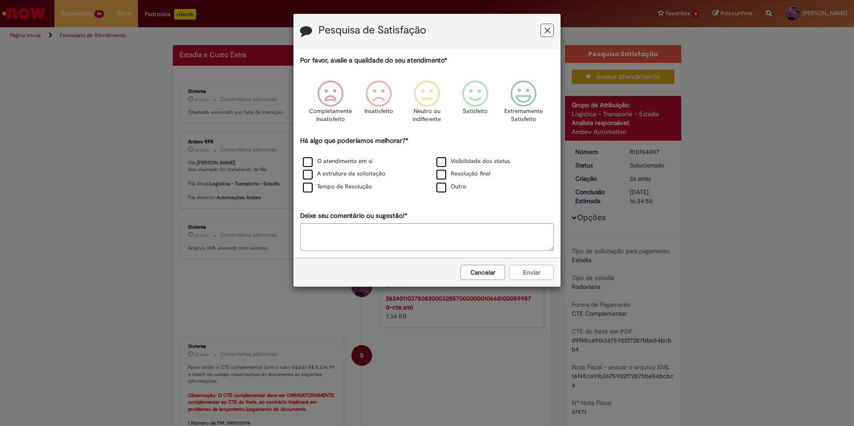
click at [493, 272] on button "Cancelar" at bounding box center [482, 272] width 45 height 15
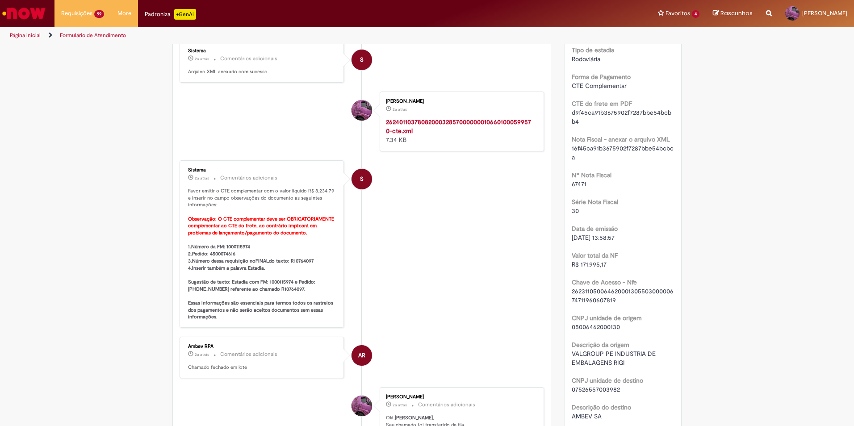
scroll to position [230, 0]
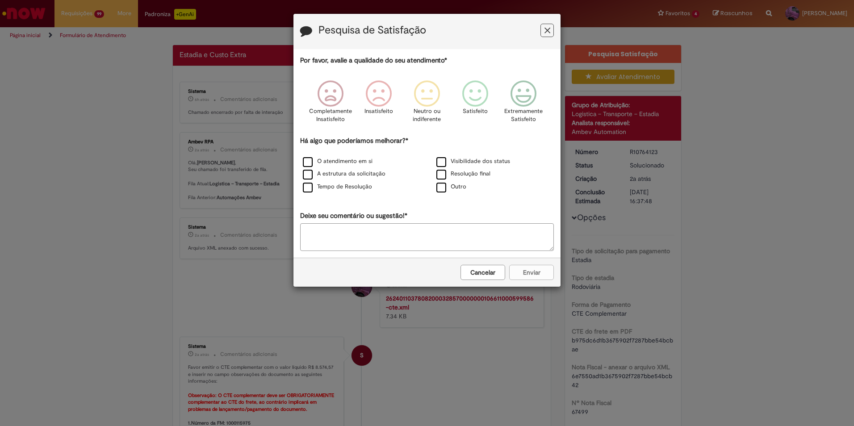
click at [548, 31] on icon "Feedback" at bounding box center [547, 30] width 6 height 9
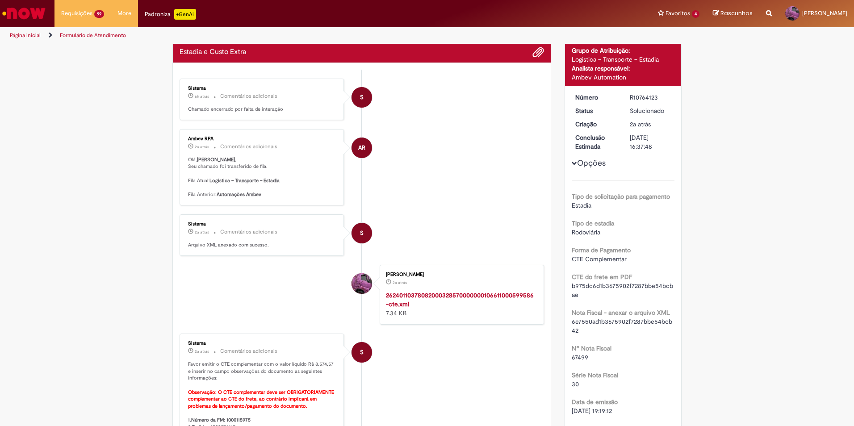
scroll to position [134, 0]
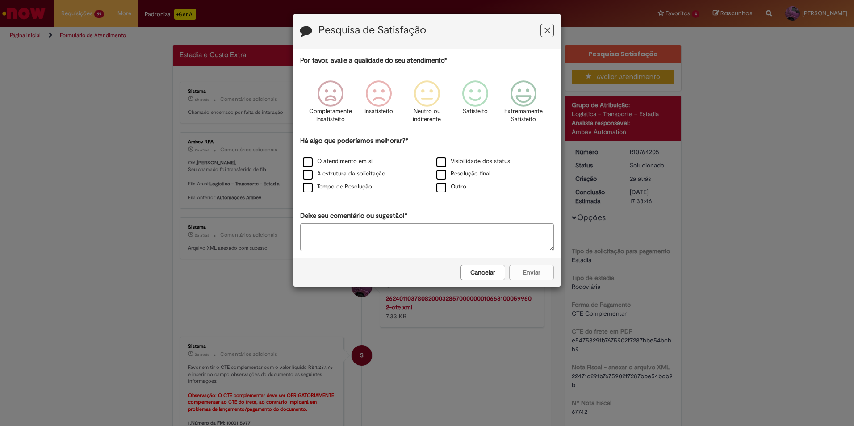
click at [546, 25] on button "Feedback" at bounding box center [546, 30] width 13 height 13
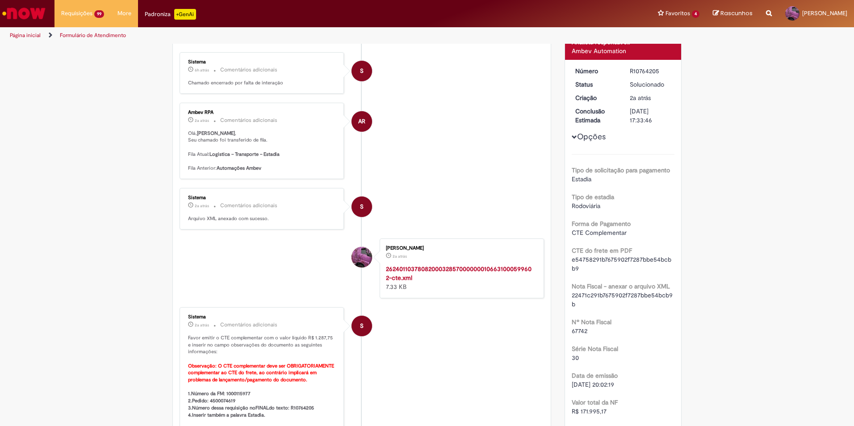
scroll to position [89, 0]
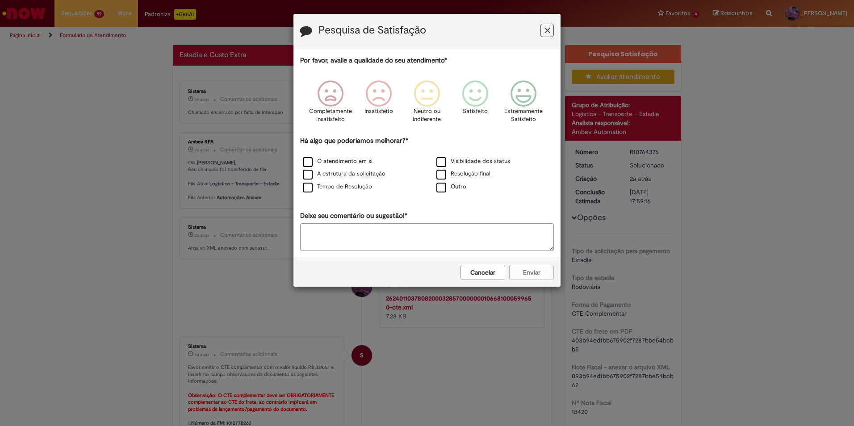
click at [485, 270] on button "Cancelar" at bounding box center [482, 272] width 45 height 15
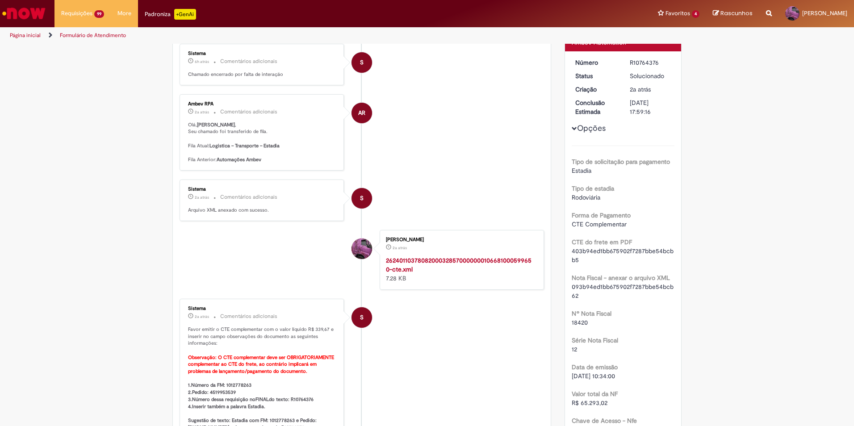
scroll to position [179, 0]
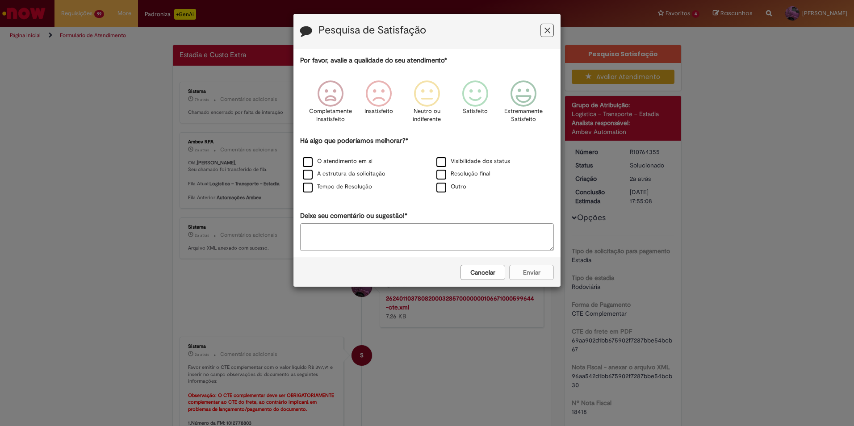
click at [492, 275] on button "Cancelar" at bounding box center [482, 272] width 45 height 15
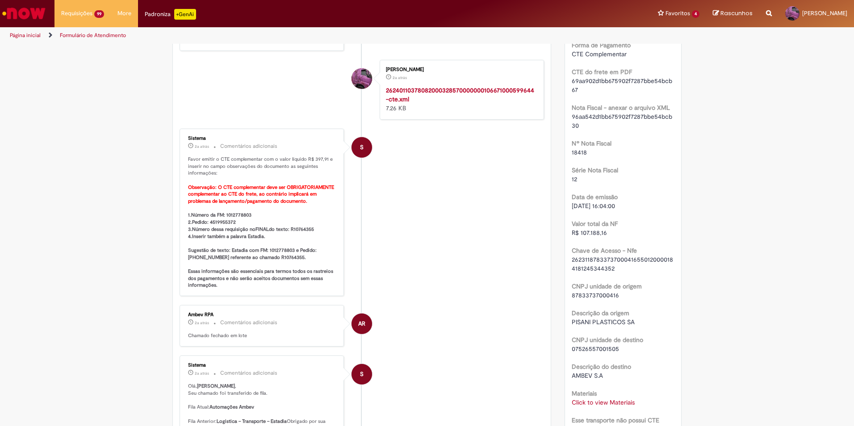
scroll to position [275, 0]
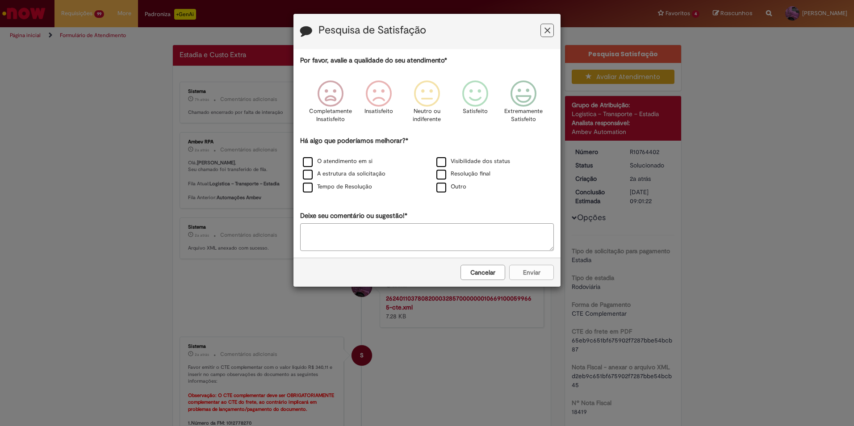
click at [503, 272] on button "Cancelar" at bounding box center [482, 272] width 45 height 15
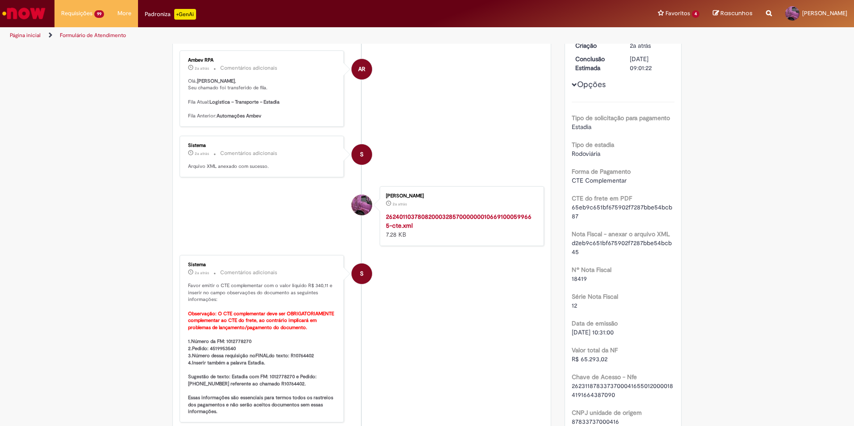
scroll to position [134, 0]
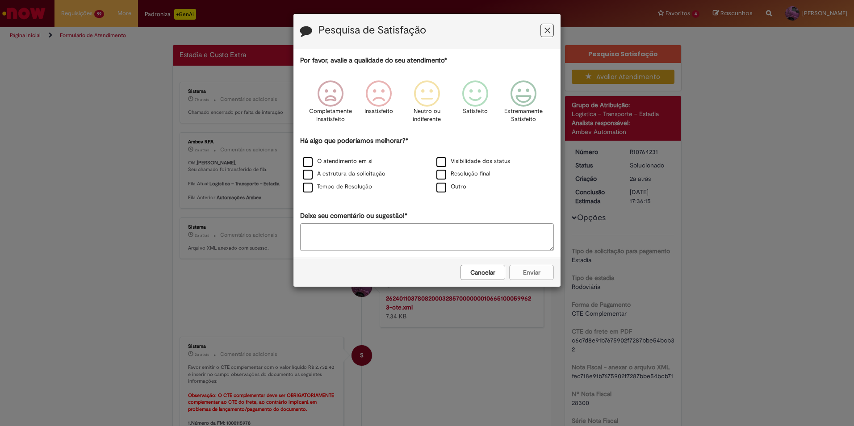
click at [495, 269] on button "Cancelar" at bounding box center [482, 272] width 45 height 15
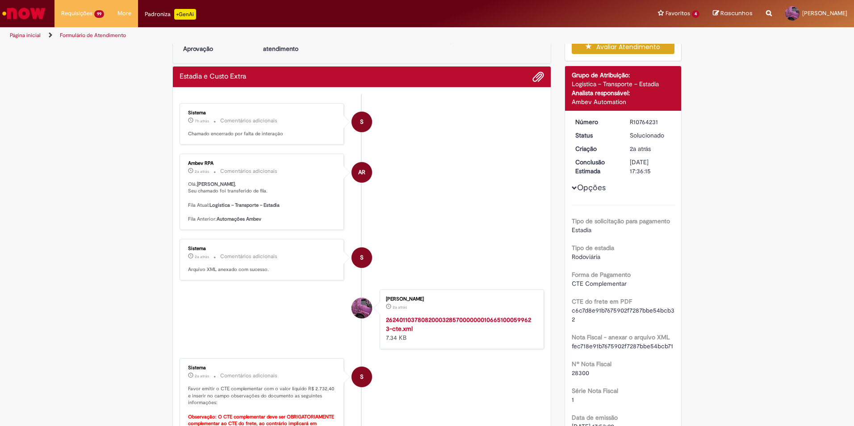
scroll to position [45, 0]
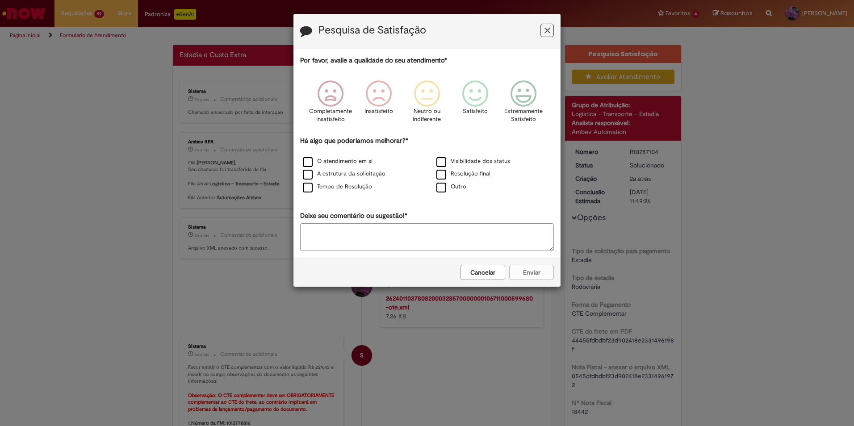
click at [497, 276] on button "Cancelar" at bounding box center [482, 272] width 45 height 15
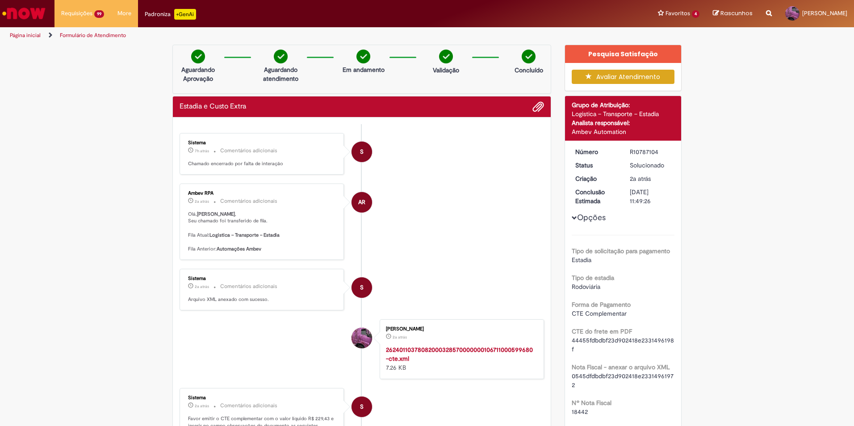
scroll to position [179, 0]
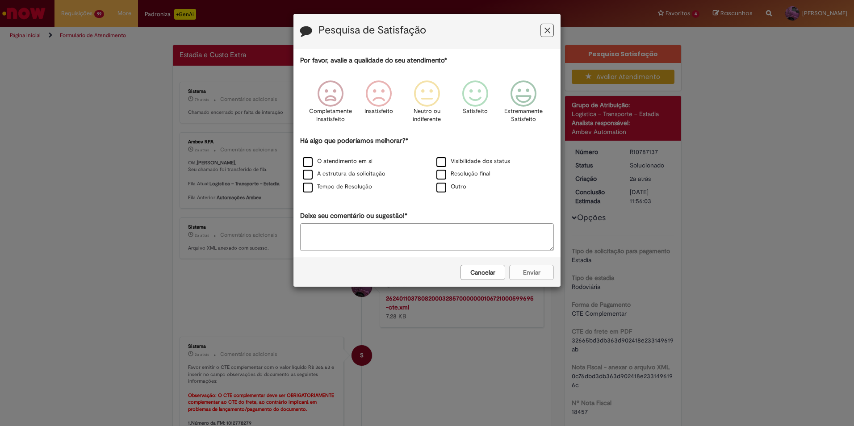
click at [476, 277] on button "Cancelar" at bounding box center [482, 272] width 45 height 15
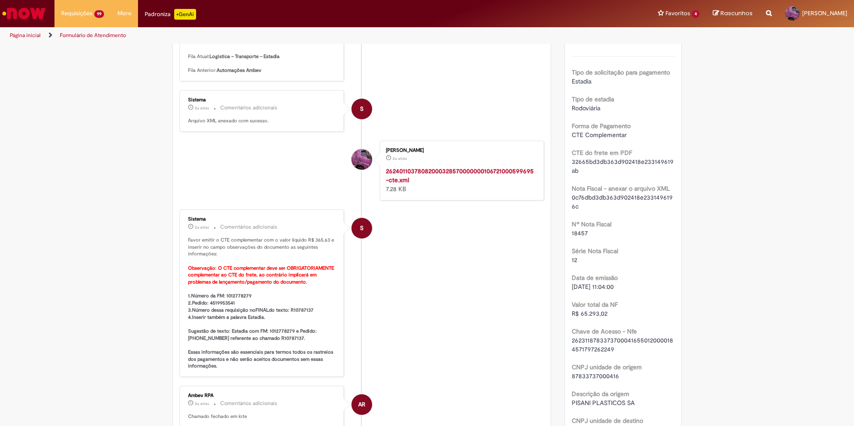
scroll to position [223, 0]
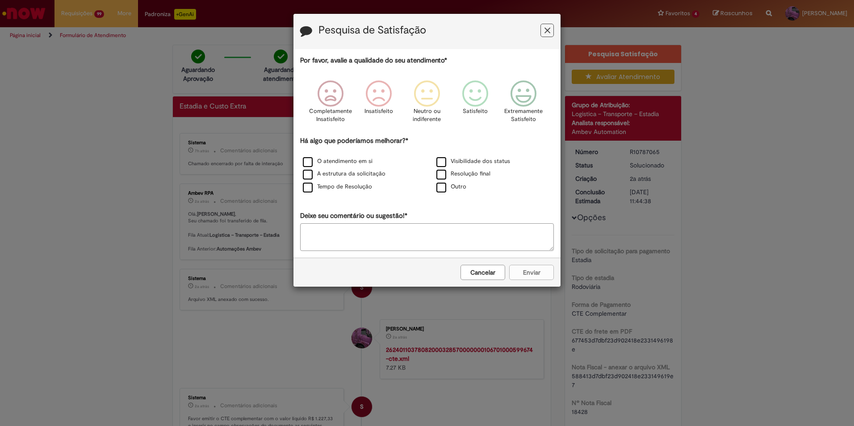
click at [466, 272] on button "Cancelar" at bounding box center [482, 272] width 45 height 15
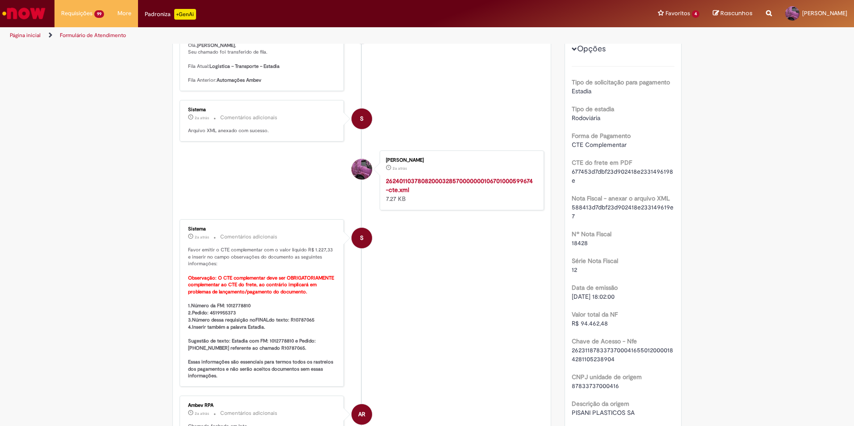
scroll to position [179, 0]
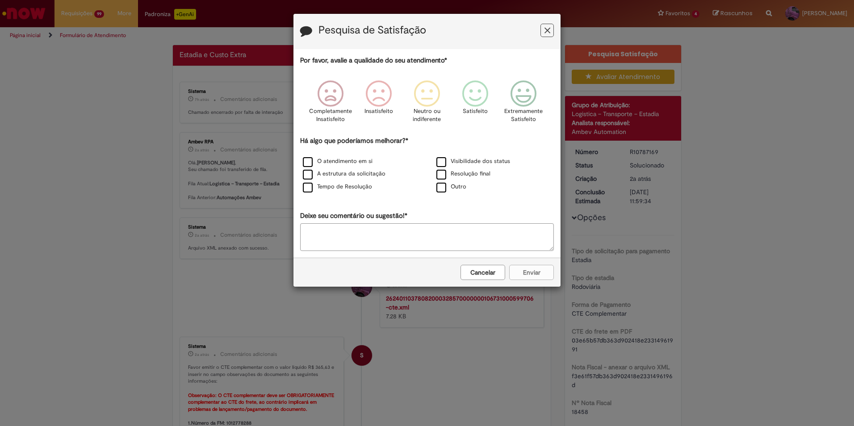
click at [495, 276] on button "Cancelar" at bounding box center [482, 272] width 45 height 15
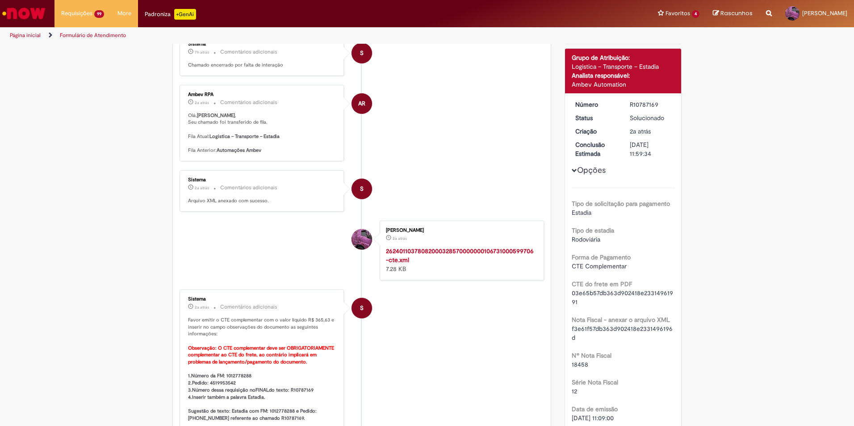
scroll to position [230, 0]
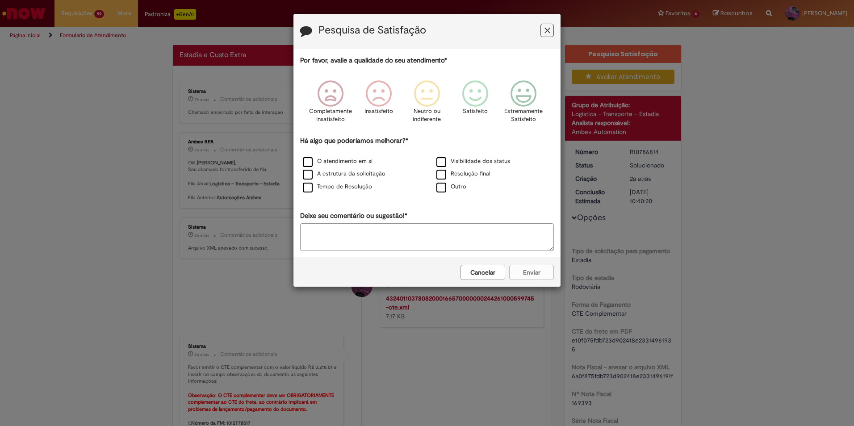
click at [488, 279] on button "Cancelar" at bounding box center [482, 272] width 45 height 15
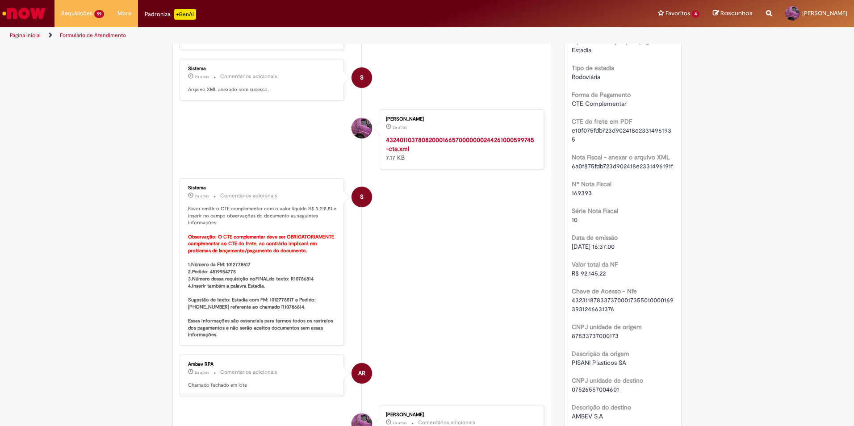
scroll to position [230, 0]
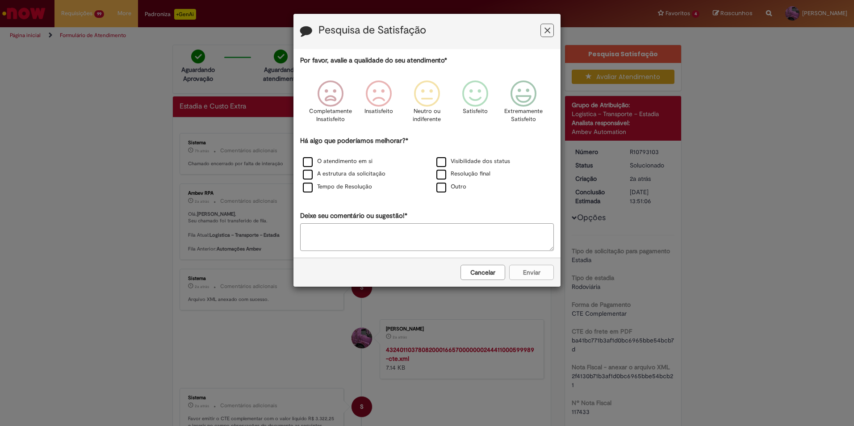
click at [481, 272] on button "Cancelar" at bounding box center [482, 272] width 45 height 15
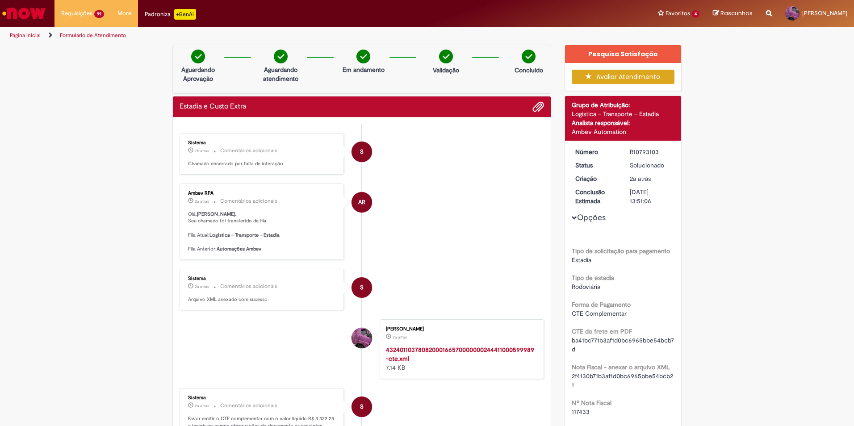
scroll to position [179, 0]
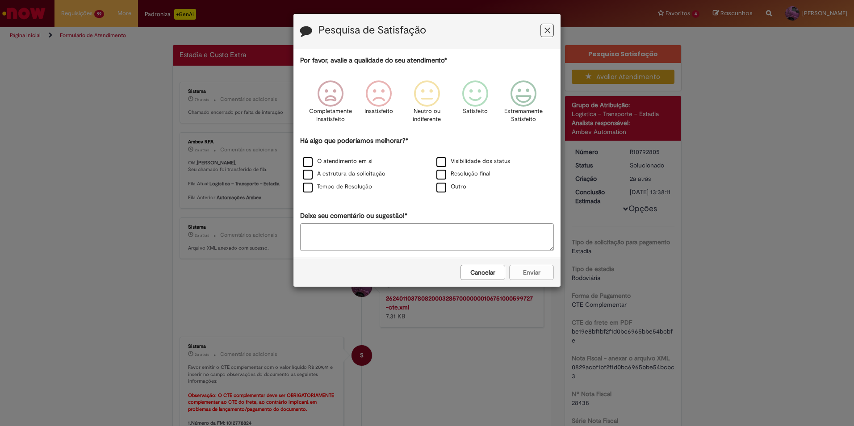
click at [467, 273] on button "Cancelar" at bounding box center [482, 272] width 45 height 15
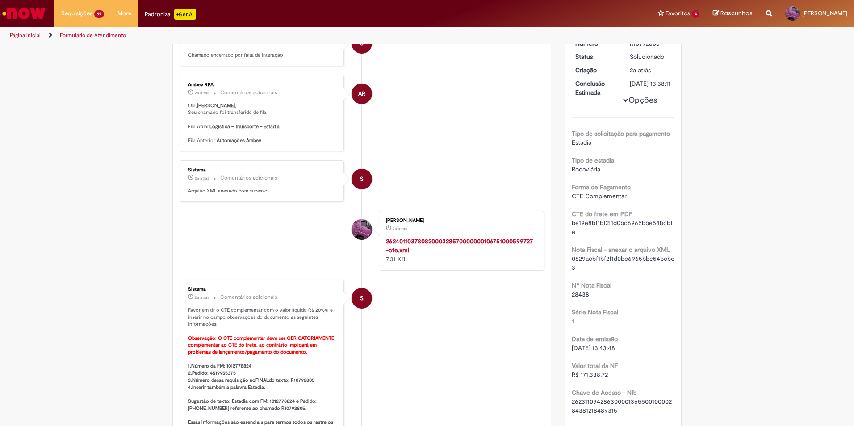
scroll to position [223, 0]
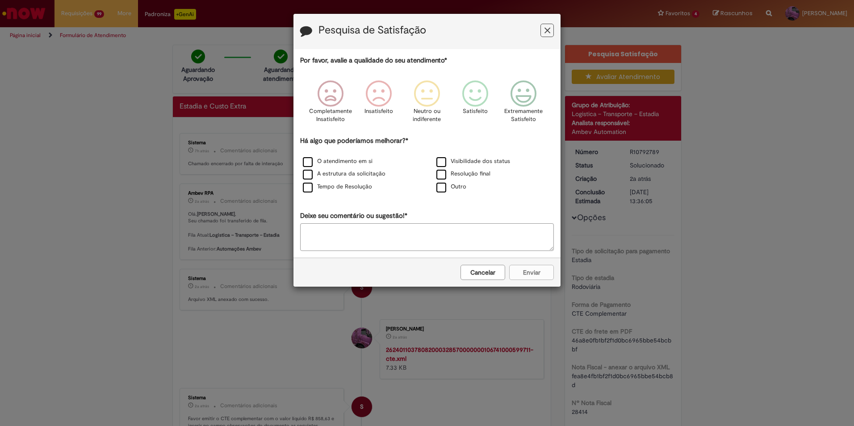
click at [494, 274] on button "Cancelar" at bounding box center [482, 272] width 45 height 15
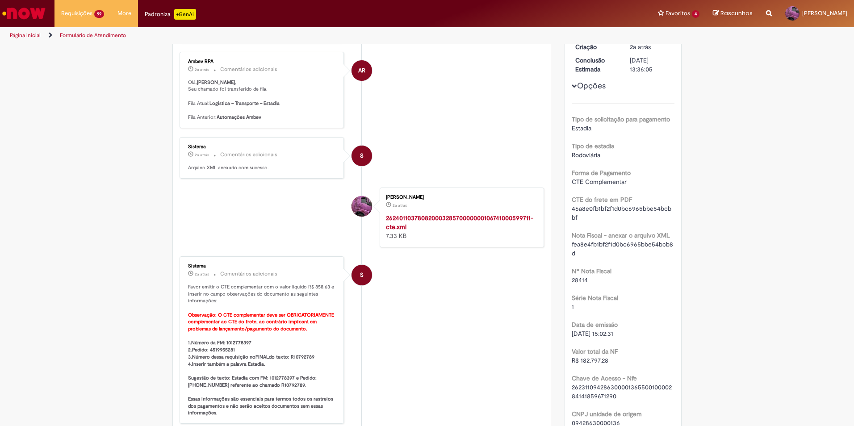
scroll to position [134, 0]
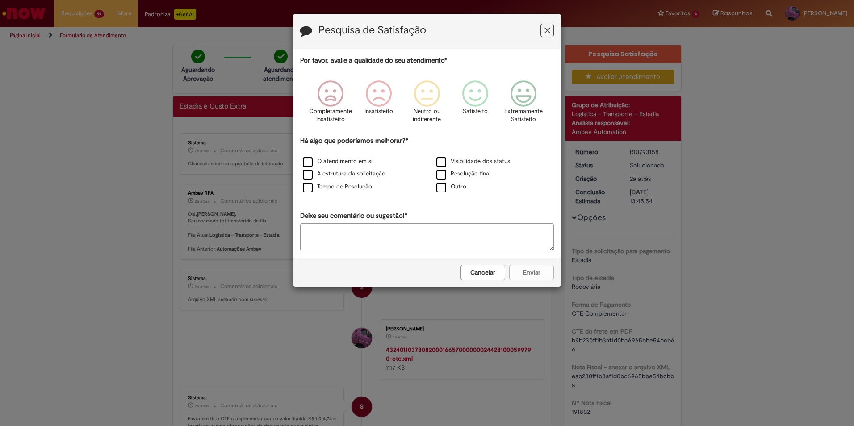
click at [495, 271] on button "Cancelar" at bounding box center [482, 272] width 45 height 15
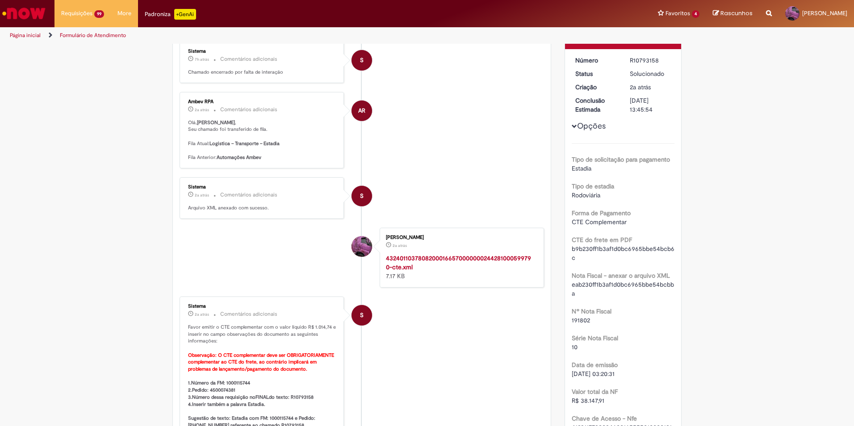
scroll to position [179, 0]
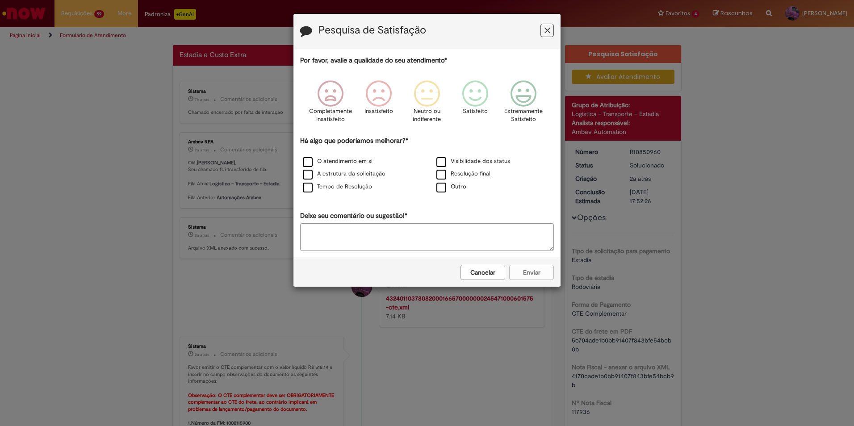
click at [468, 273] on button "Cancelar" at bounding box center [482, 272] width 45 height 15
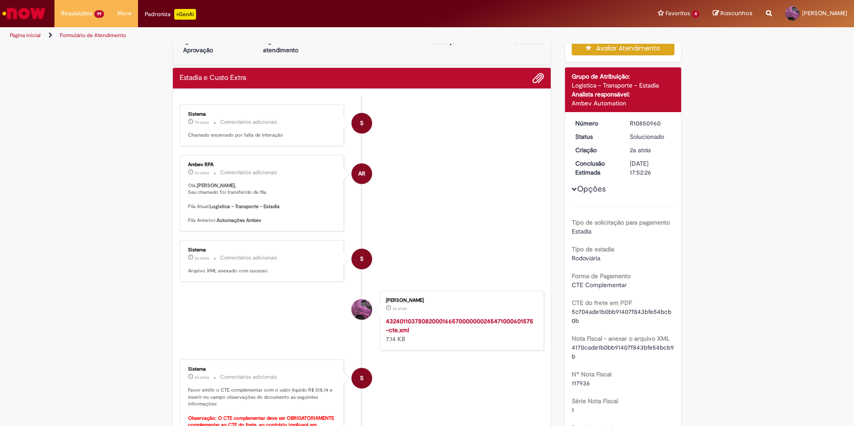
scroll to position [45, 0]
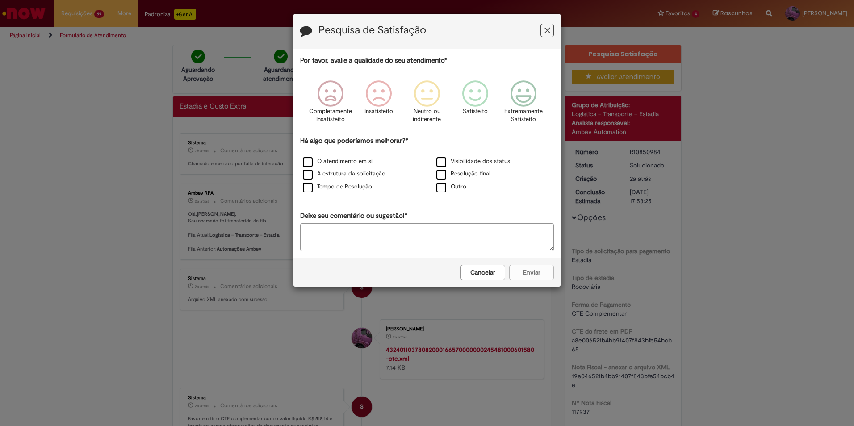
click at [469, 273] on button "Cancelar" at bounding box center [482, 272] width 45 height 15
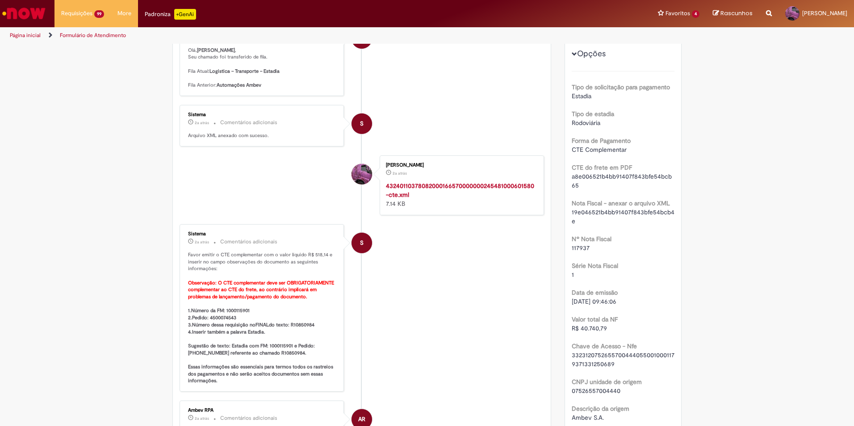
scroll to position [179, 0]
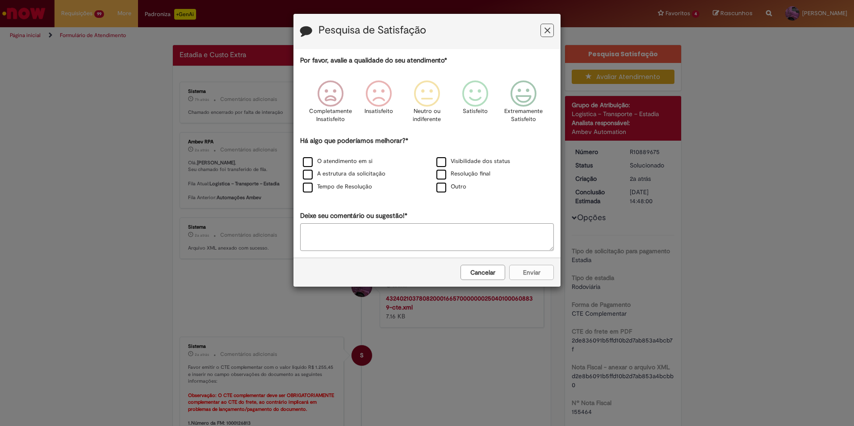
click at [472, 274] on button "Cancelar" at bounding box center [482, 272] width 45 height 15
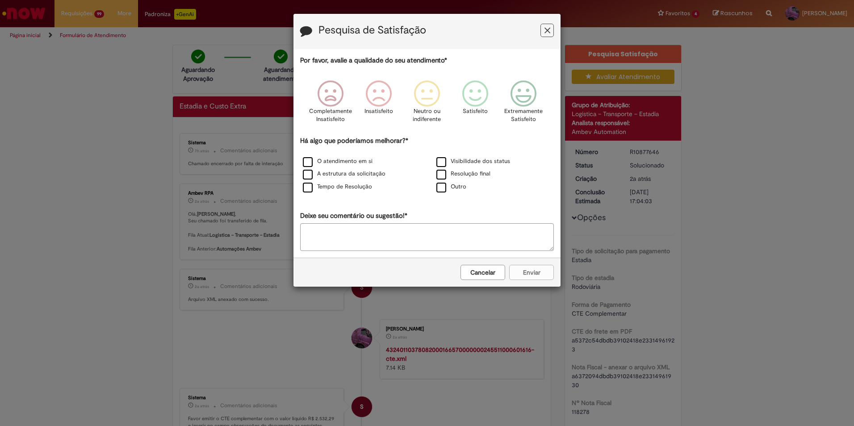
click at [493, 267] on button "Cancelar" at bounding box center [482, 272] width 45 height 15
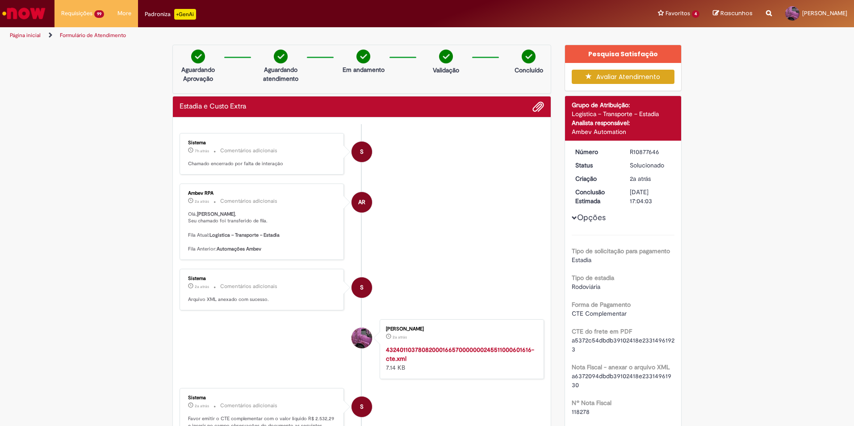
scroll to position [89, 0]
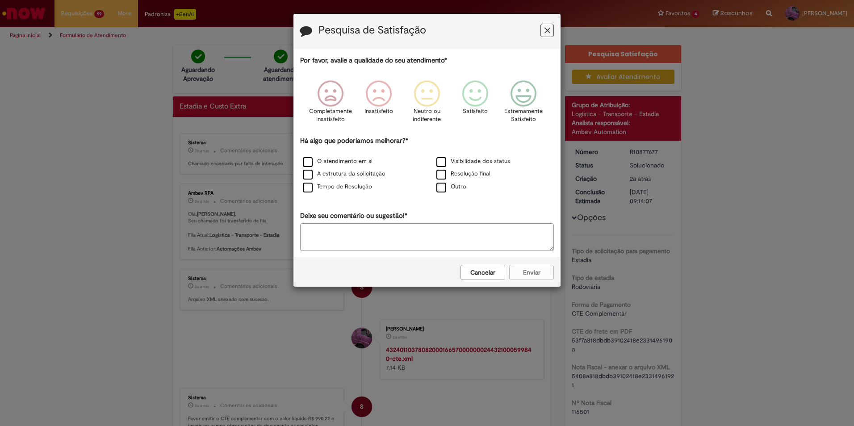
click at [502, 267] on button "Cancelar" at bounding box center [482, 272] width 45 height 15
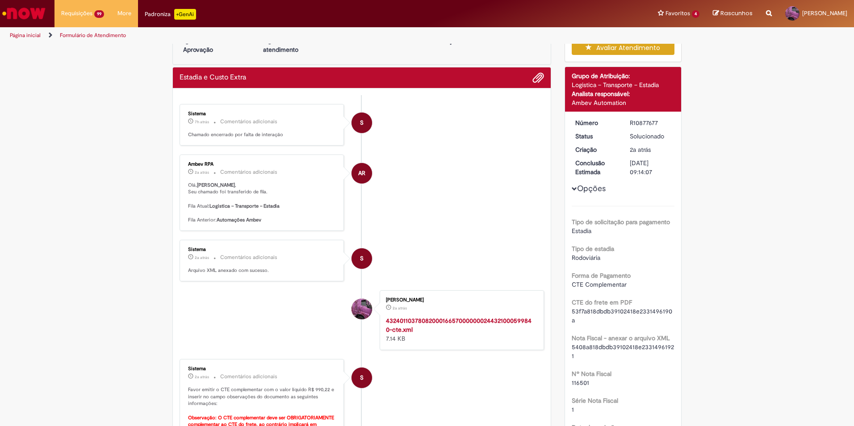
scroll to position [45, 0]
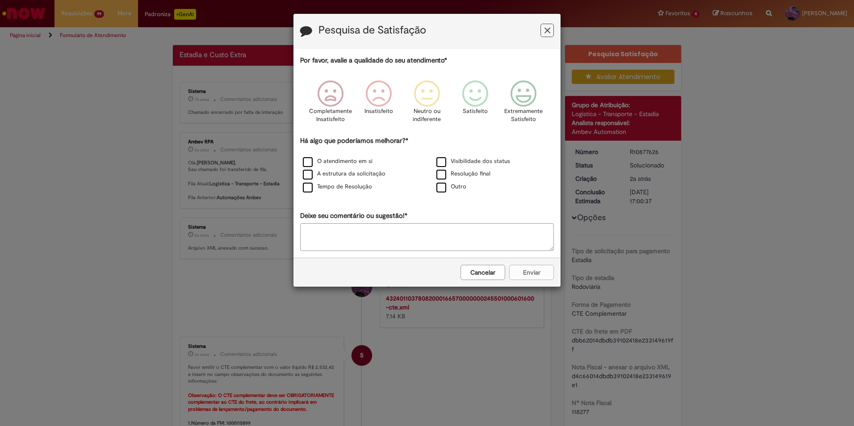
click at [493, 274] on button "Cancelar" at bounding box center [482, 272] width 45 height 15
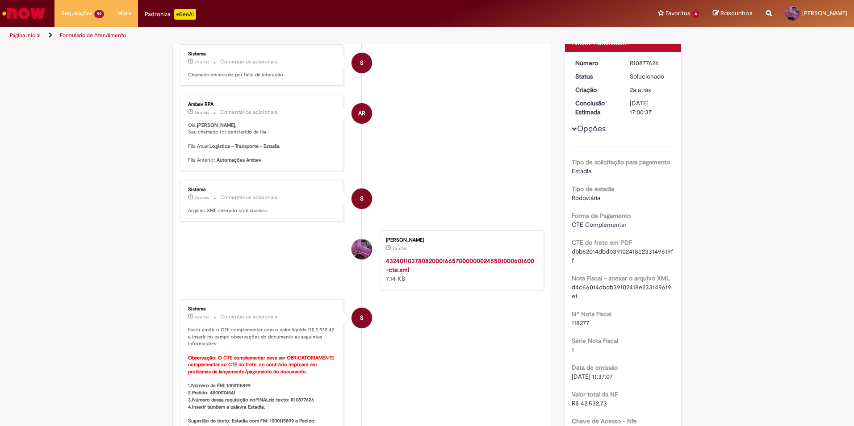
scroll to position [89, 0]
